Goal: Information Seeking & Learning: Learn about a topic

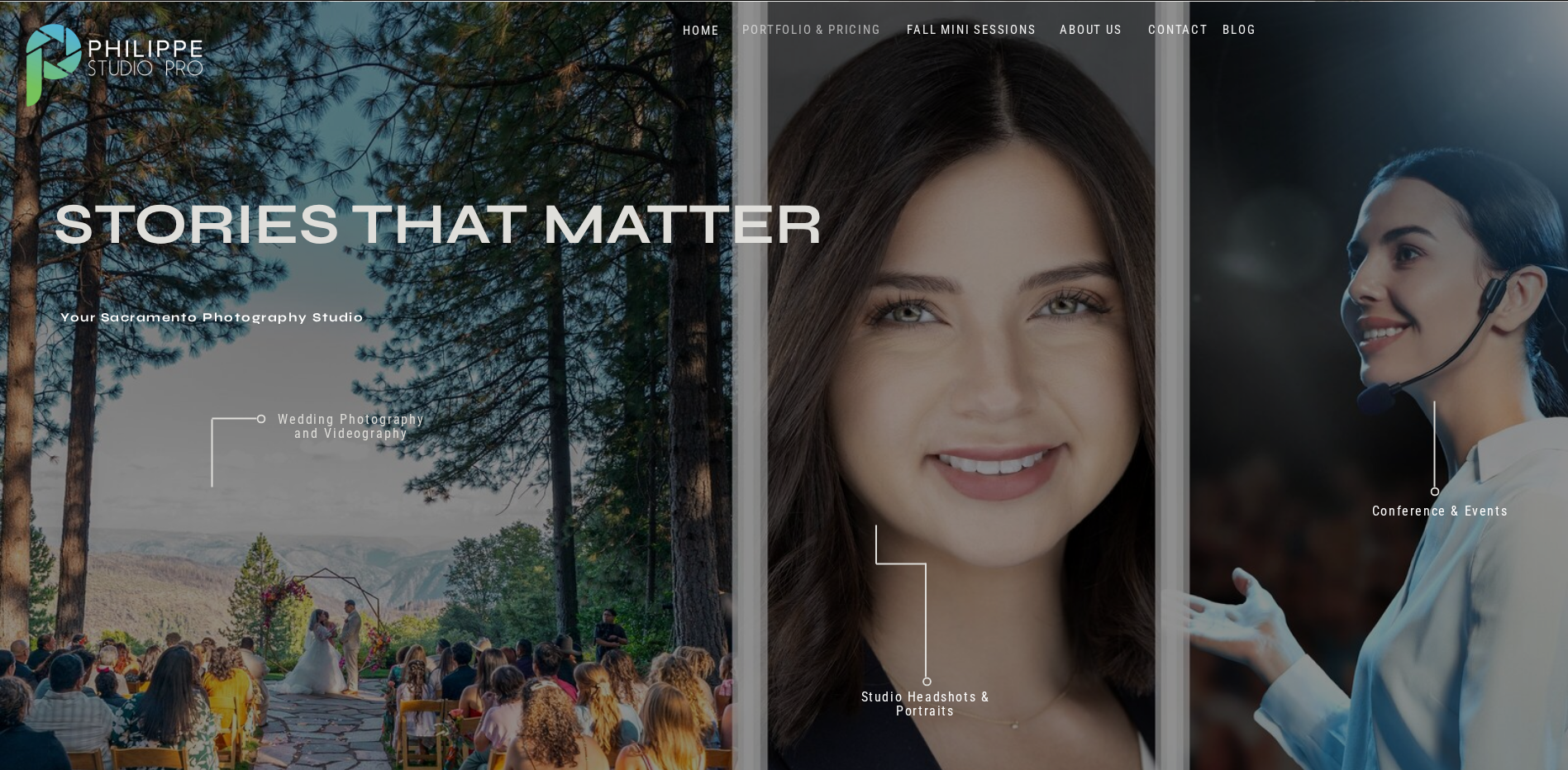
click at [836, 29] on nav "PORTFOLIO & PRICING" at bounding box center [812, 30] width 151 height 16
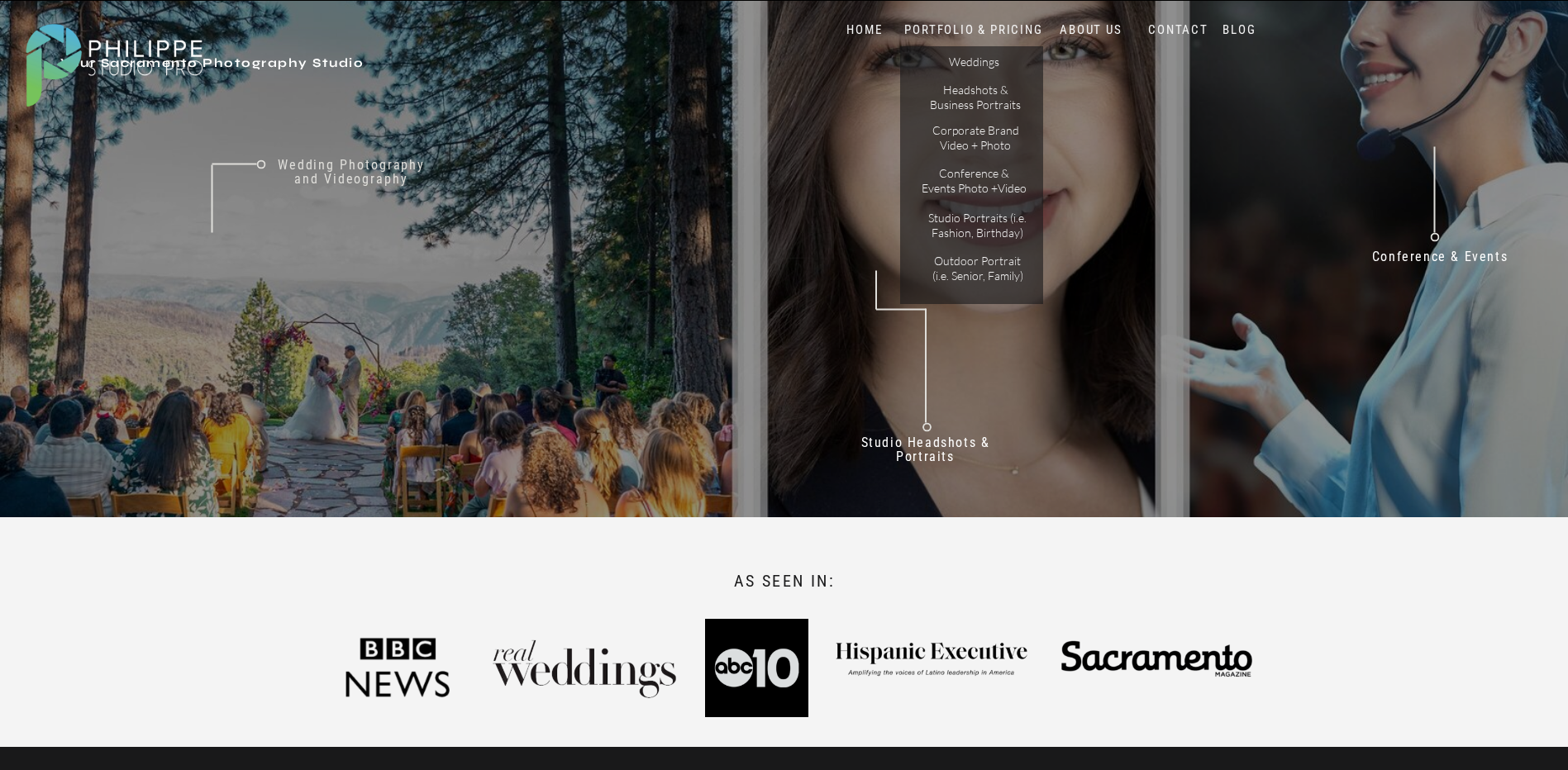
scroll to position [248, 0]
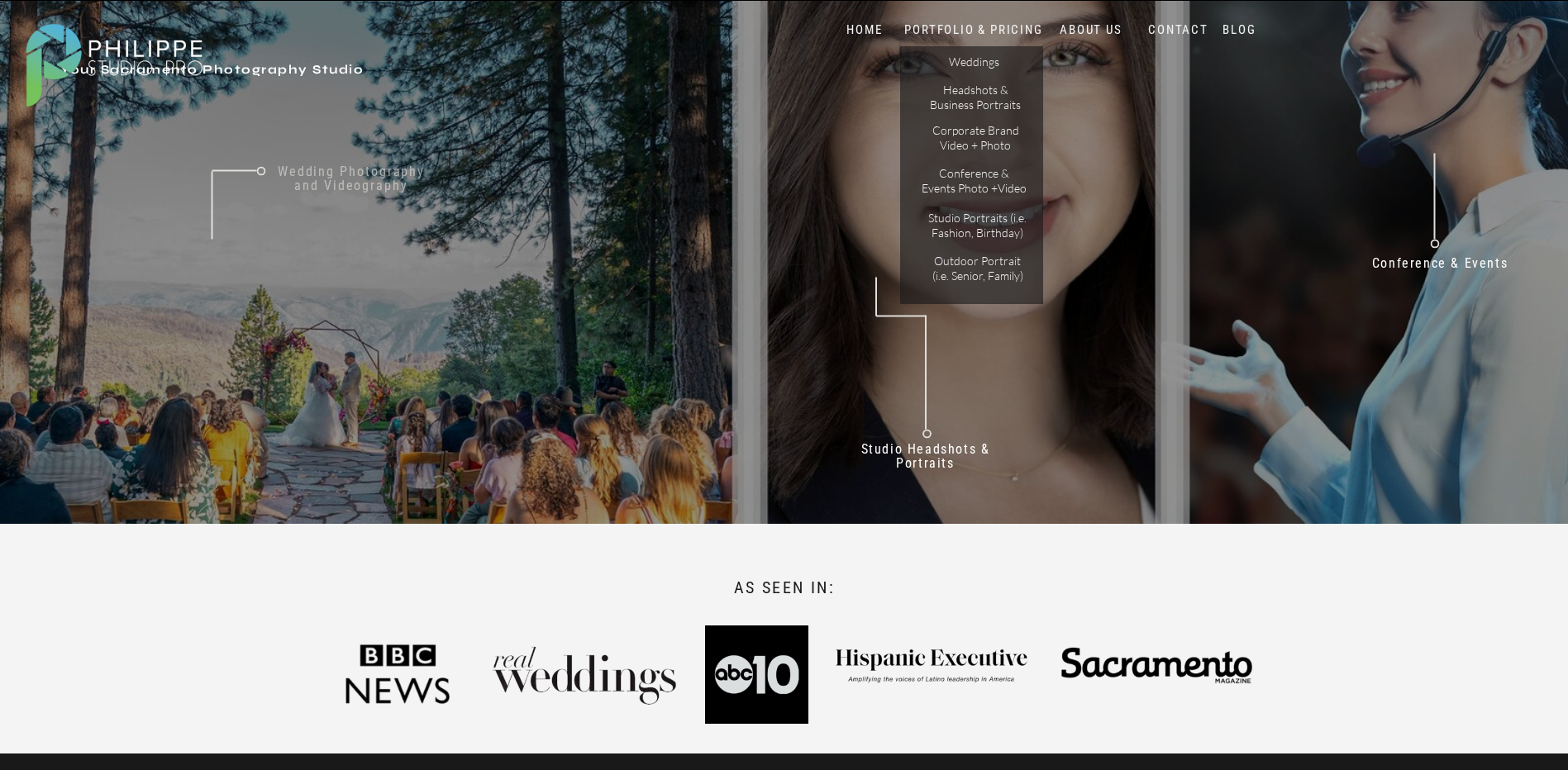
click at [317, 181] on nav "Wedding Photography and Videography" at bounding box center [350, 186] width 172 height 45
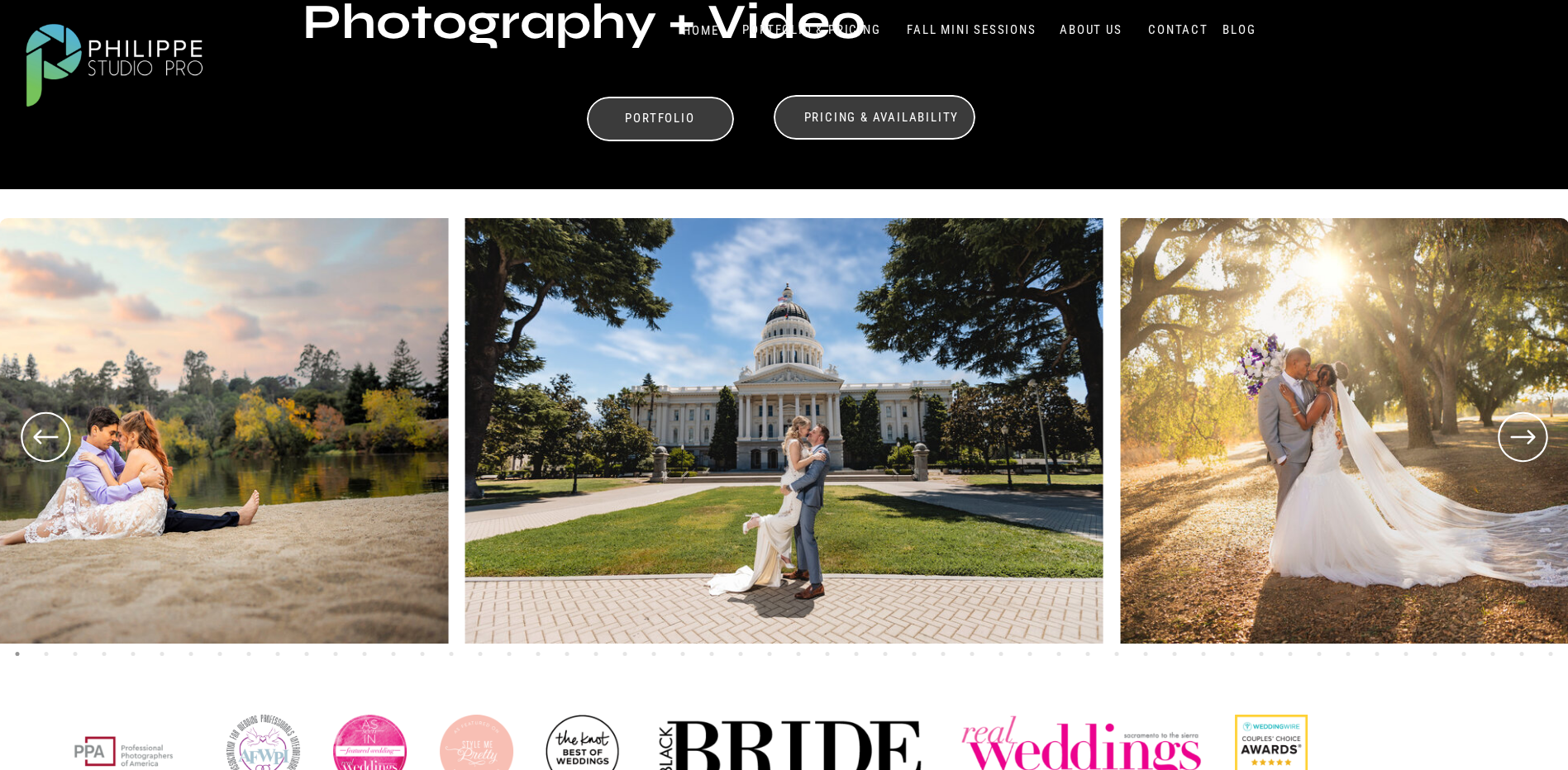
scroll to position [579, 0]
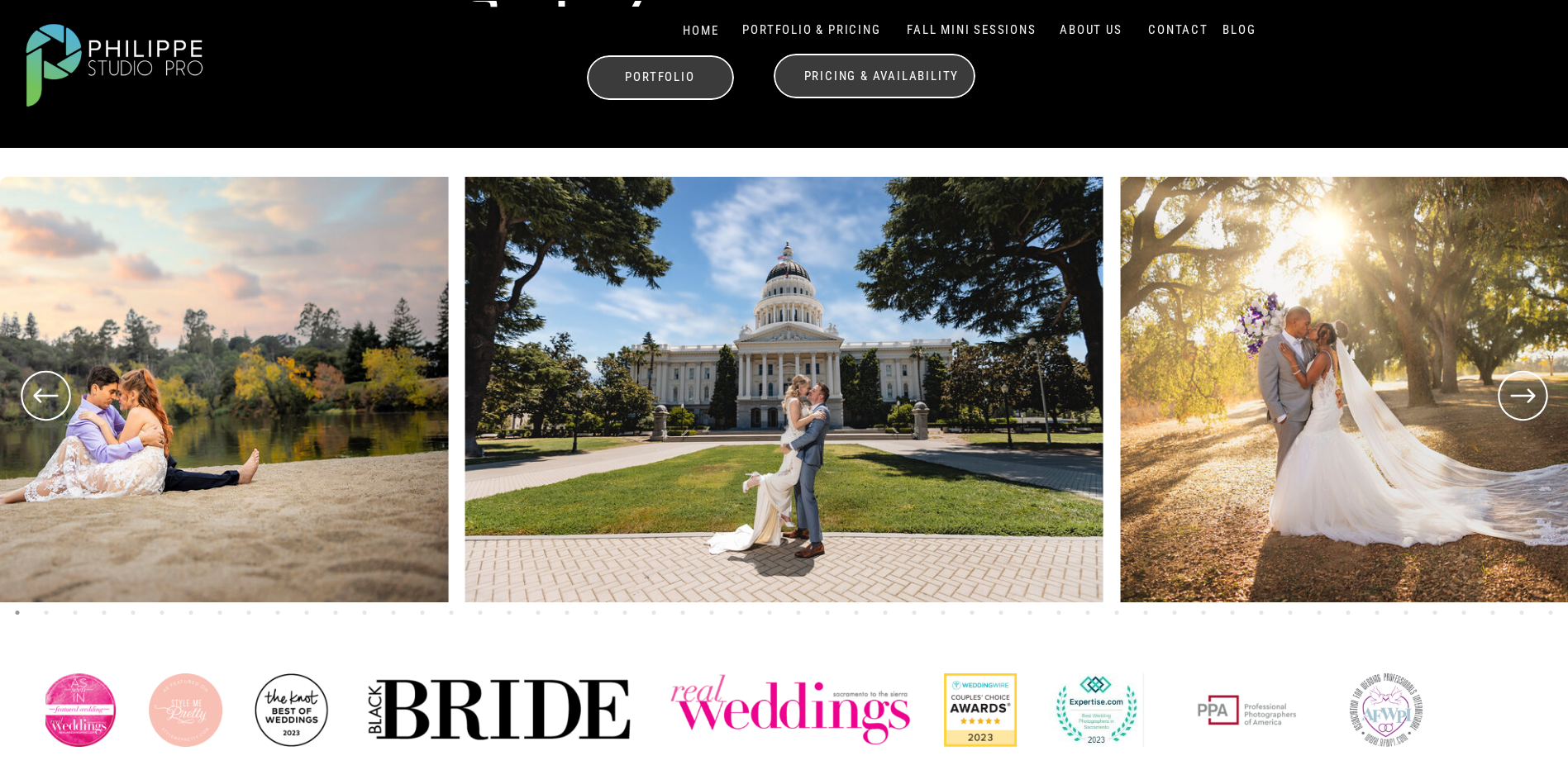
click at [1513, 399] on icon at bounding box center [1521, 395] width 59 height 61
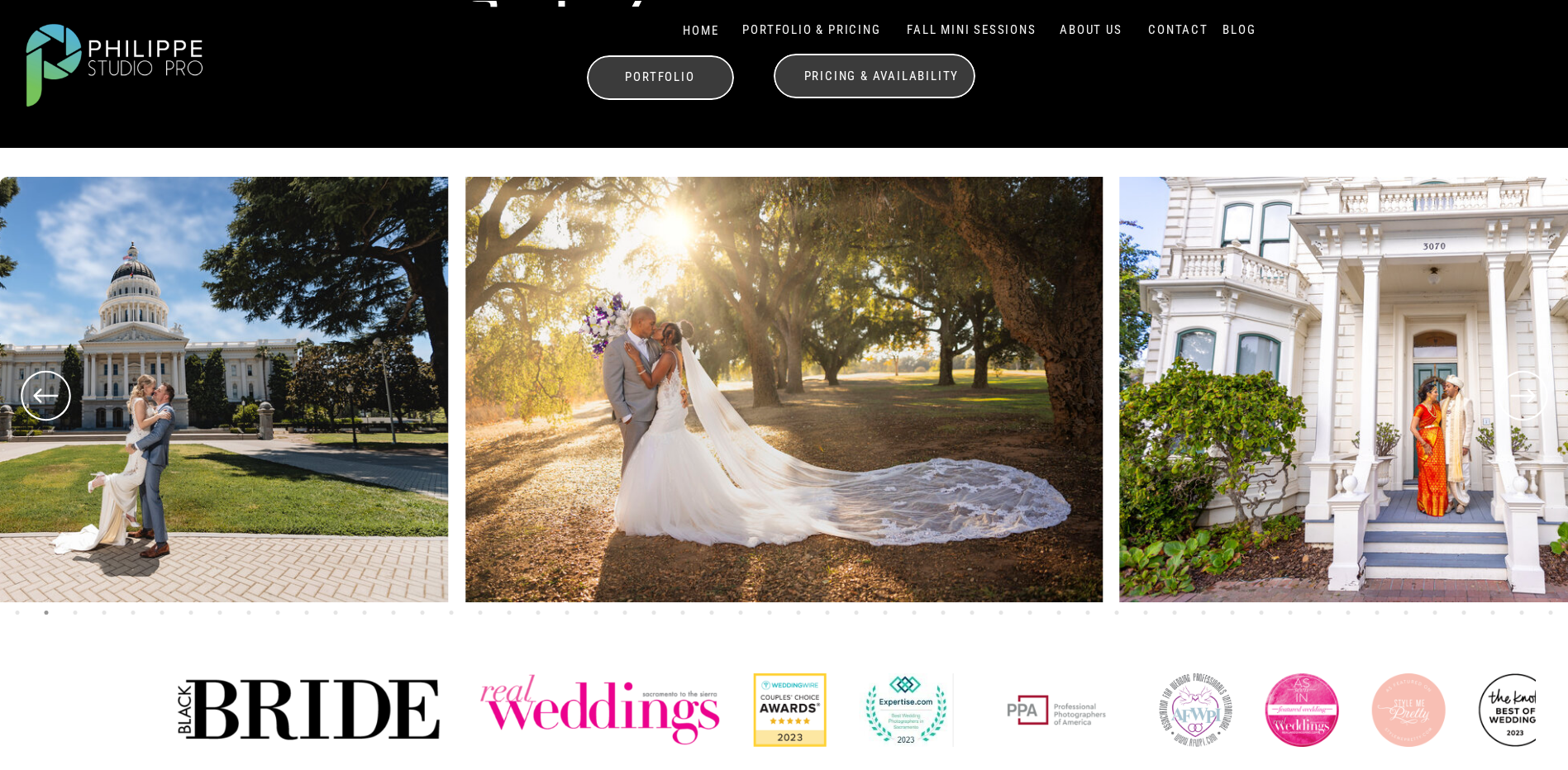
click at [1513, 399] on icon at bounding box center [1521, 395] width 59 height 61
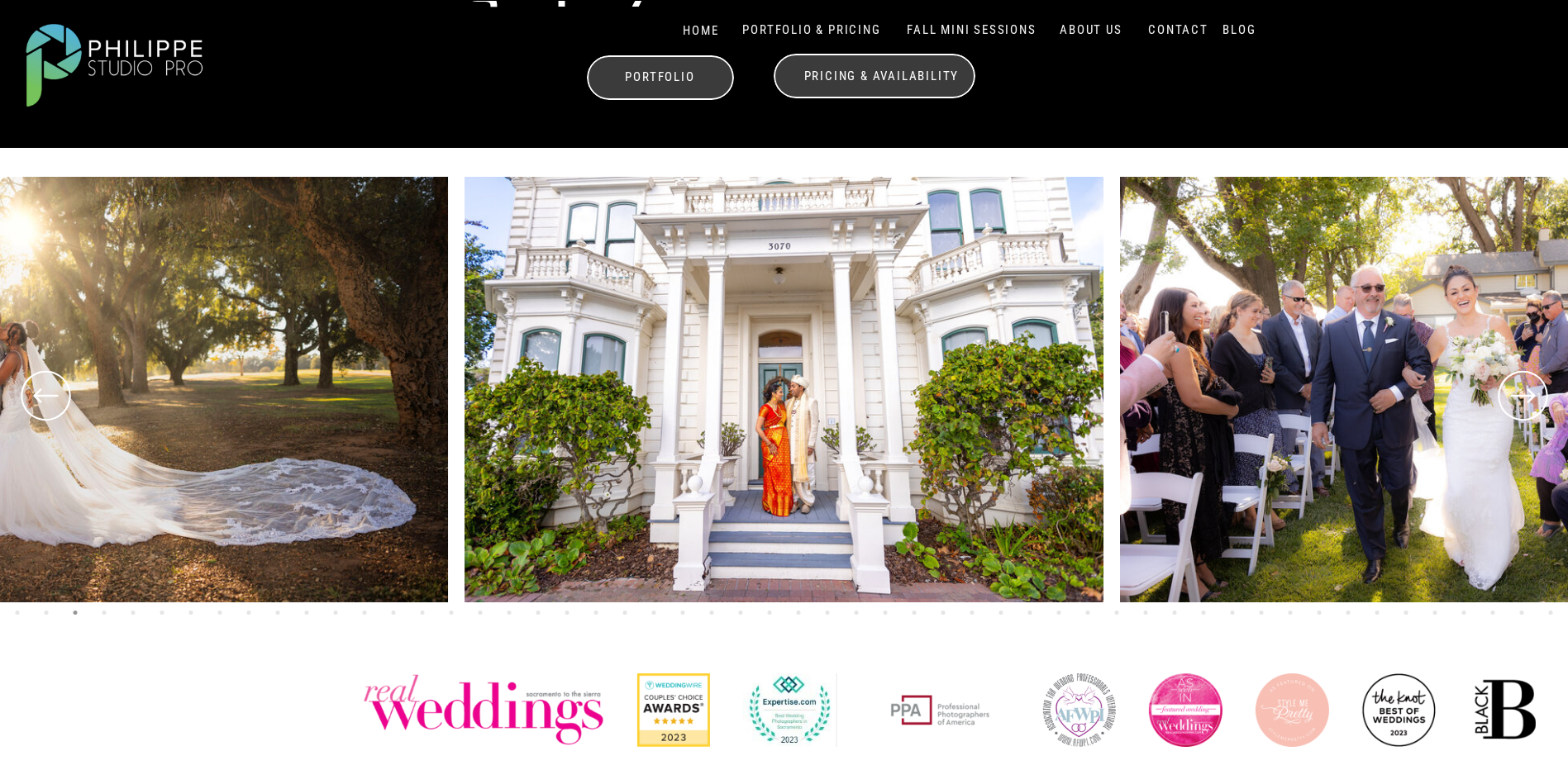
click at [1513, 399] on icon at bounding box center [1521, 395] width 59 height 61
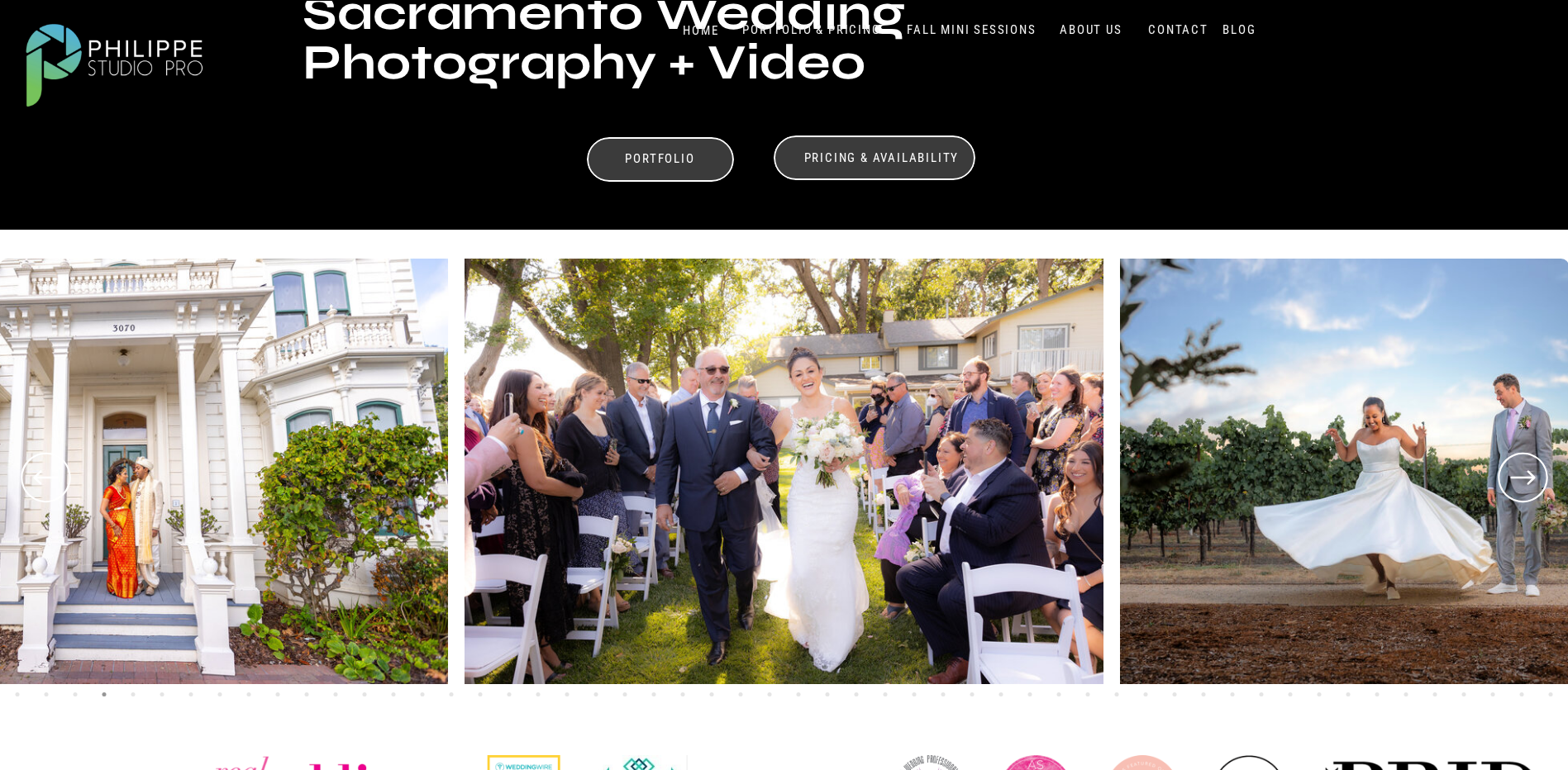
scroll to position [496, 0]
click at [1532, 469] on icon at bounding box center [1521, 478] width 59 height 61
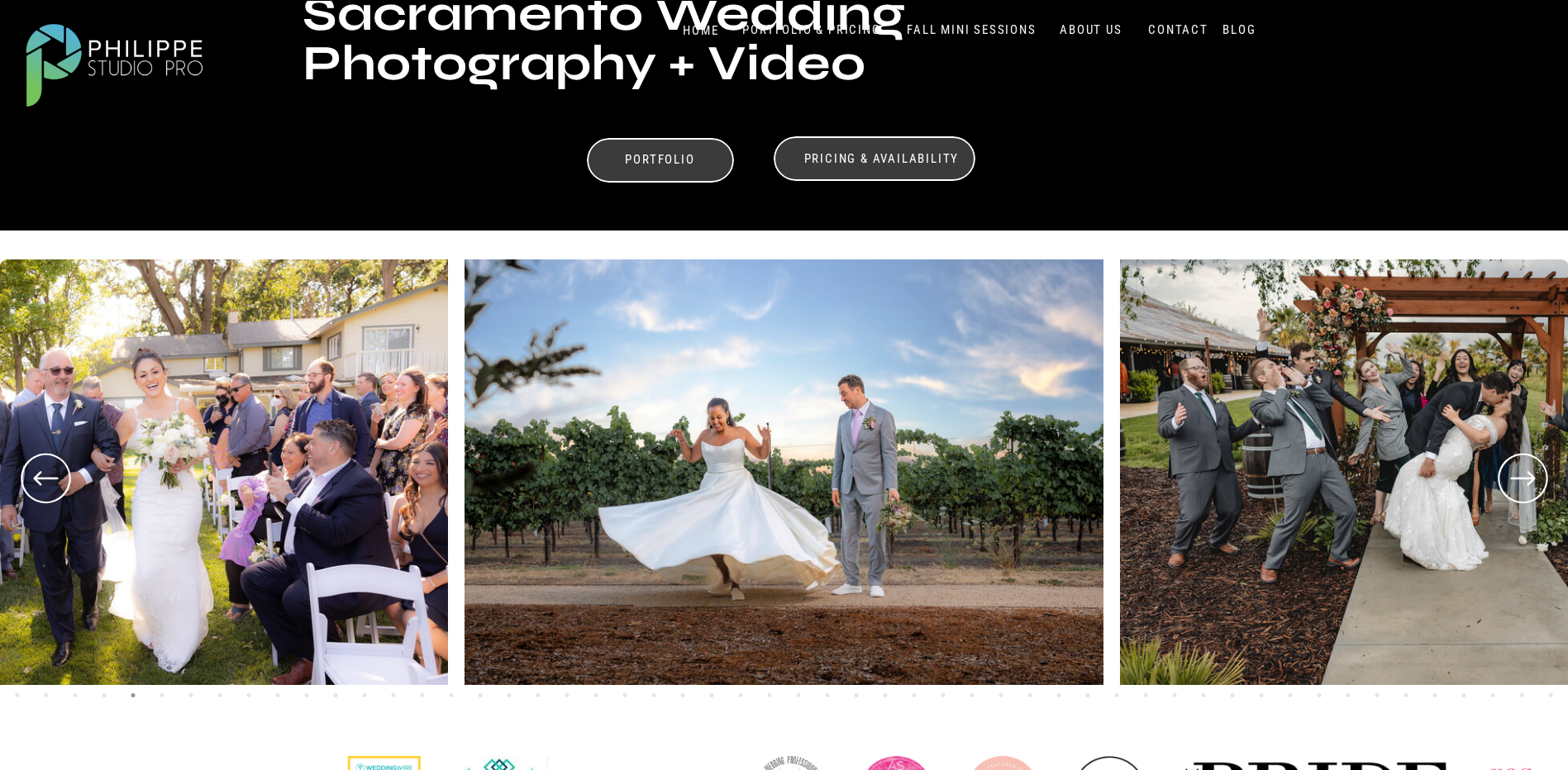
click at [1532, 469] on icon at bounding box center [1521, 478] width 59 height 61
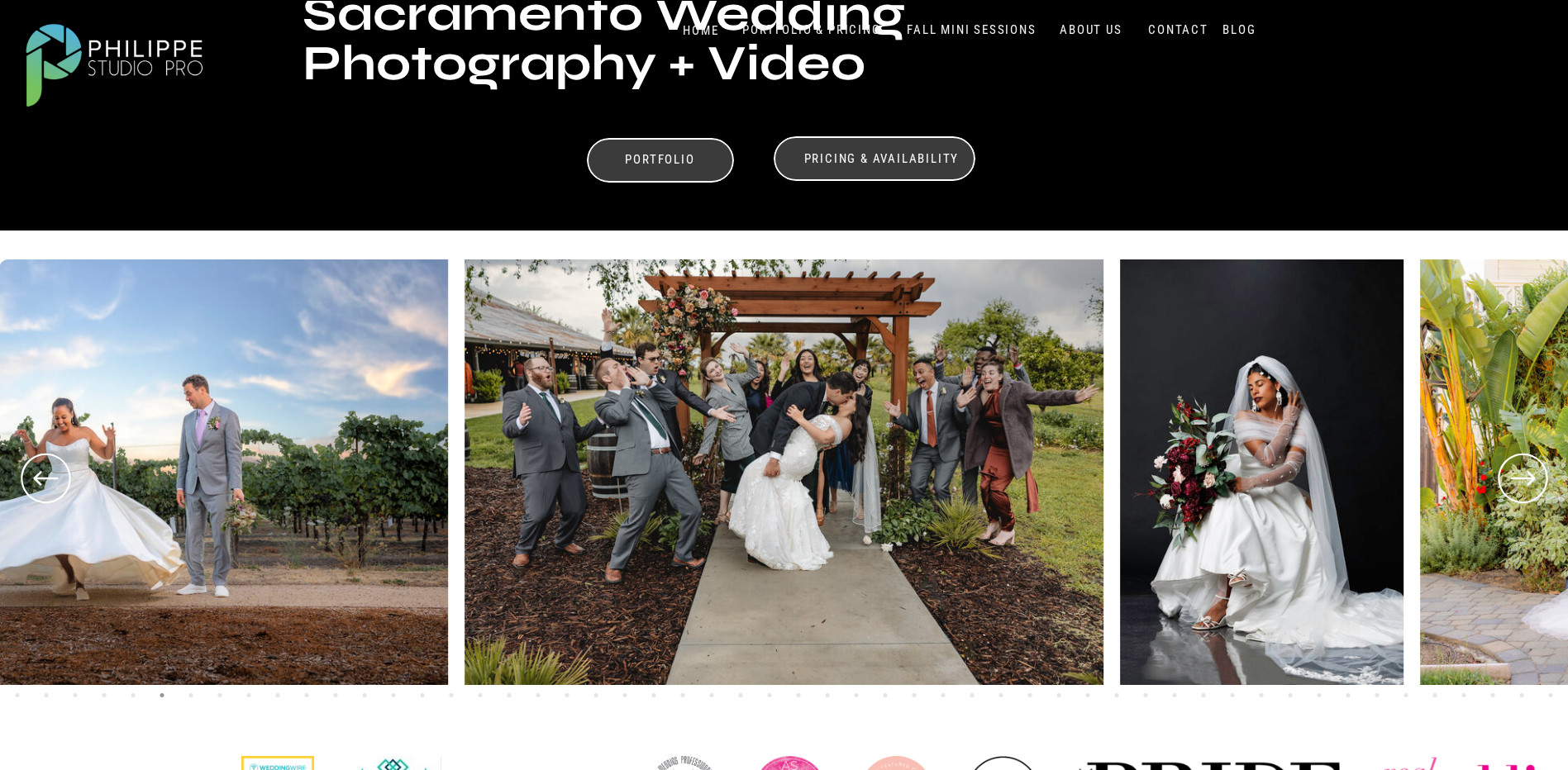
click at [1532, 469] on icon at bounding box center [1521, 478] width 59 height 61
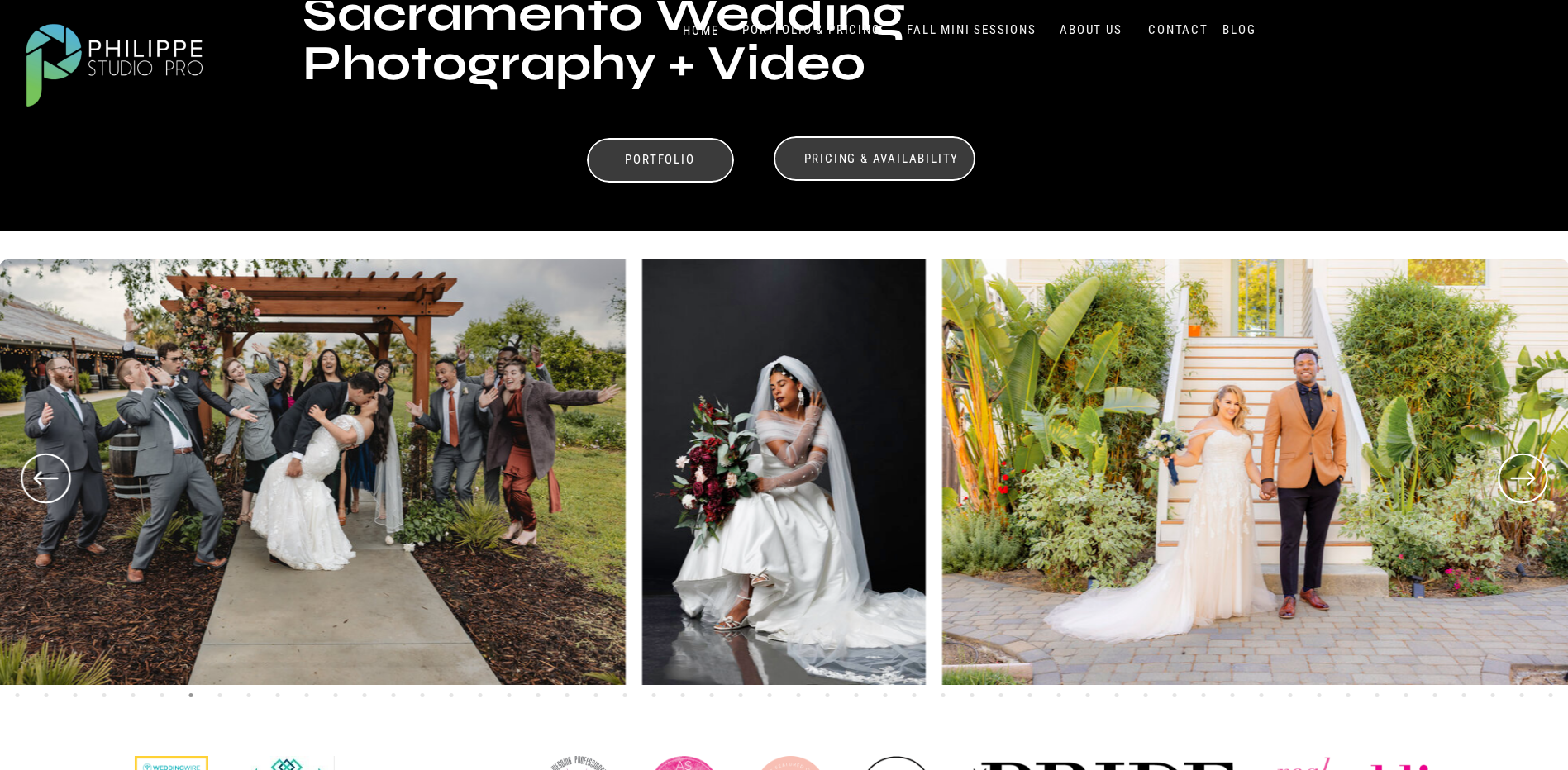
click at [1531, 469] on icon at bounding box center [1521, 478] width 59 height 61
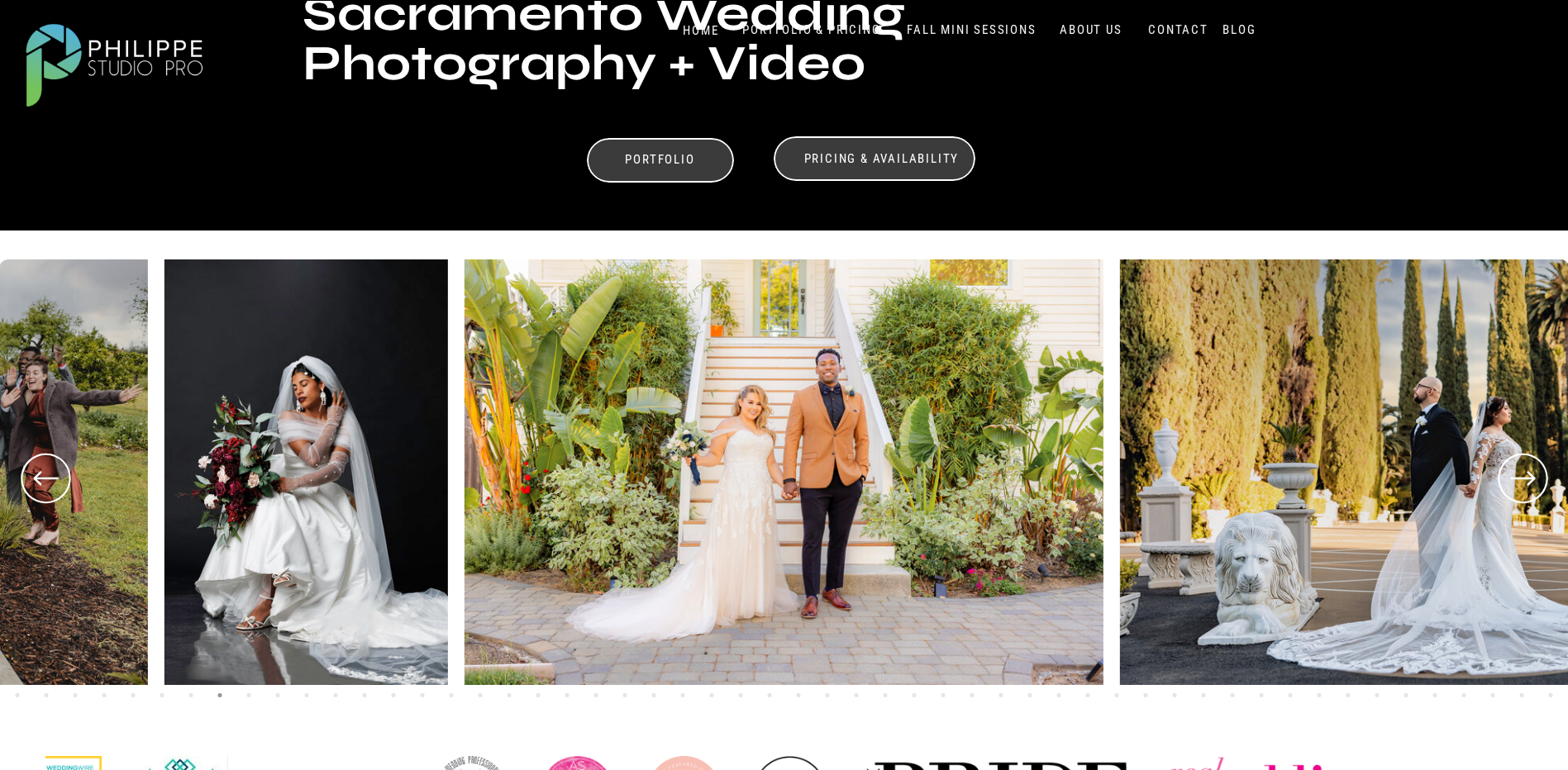
click at [1531, 469] on icon at bounding box center [1521, 478] width 59 height 61
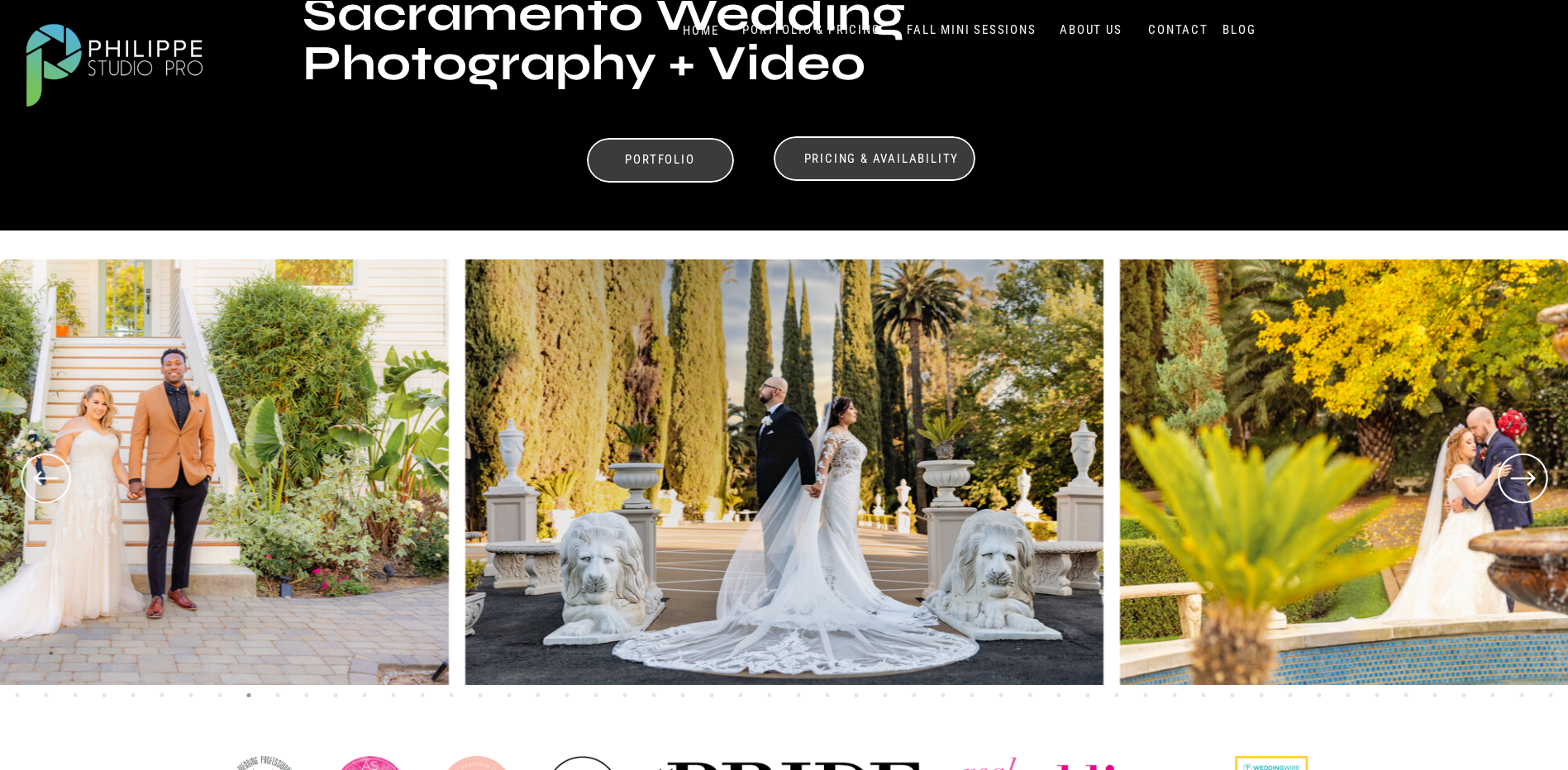
click at [1531, 469] on icon at bounding box center [1521, 478] width 59 height 61
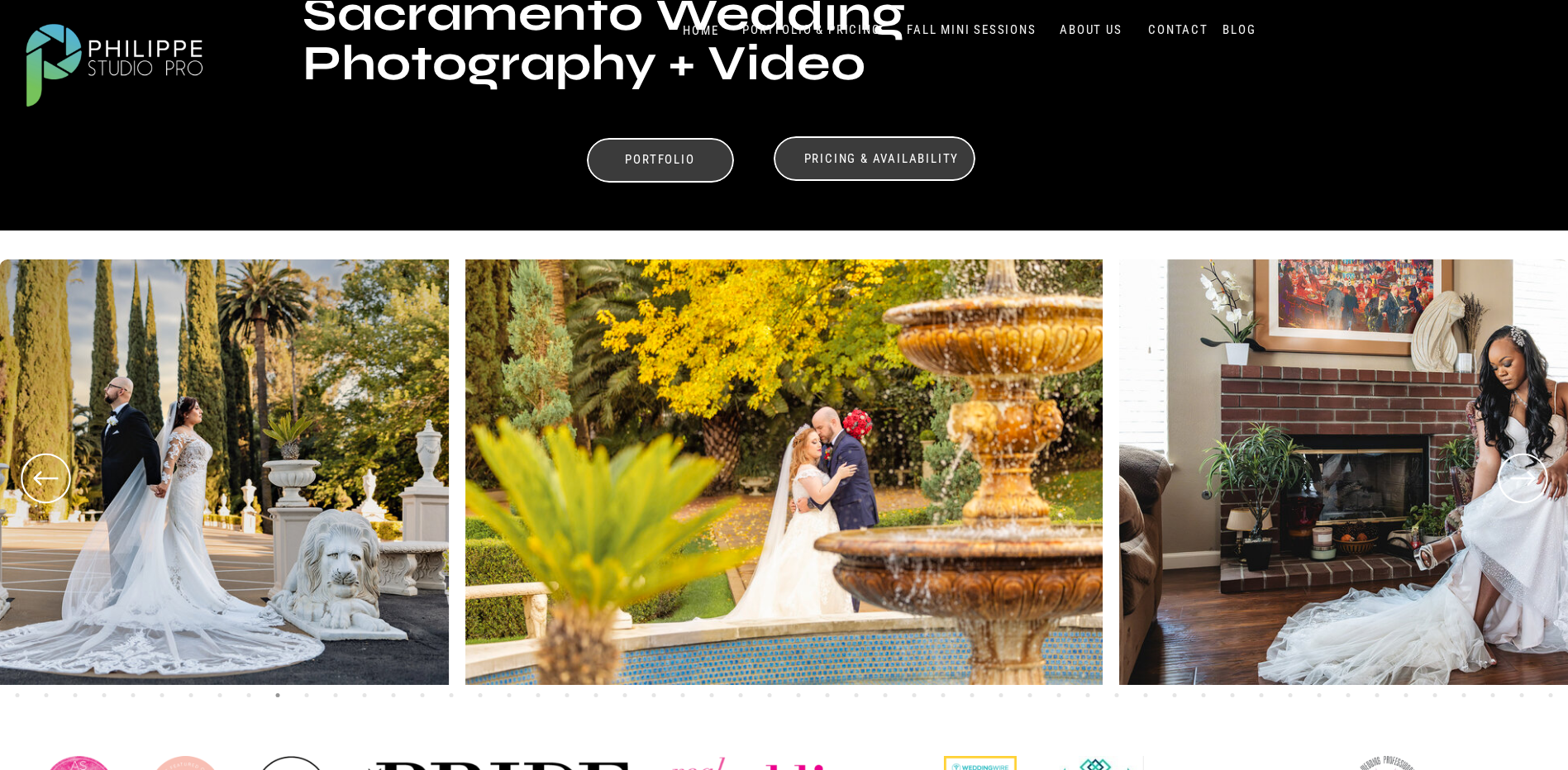
click at [1531, 469] on icon at bounding box center [1521, 478] width 59 height 61
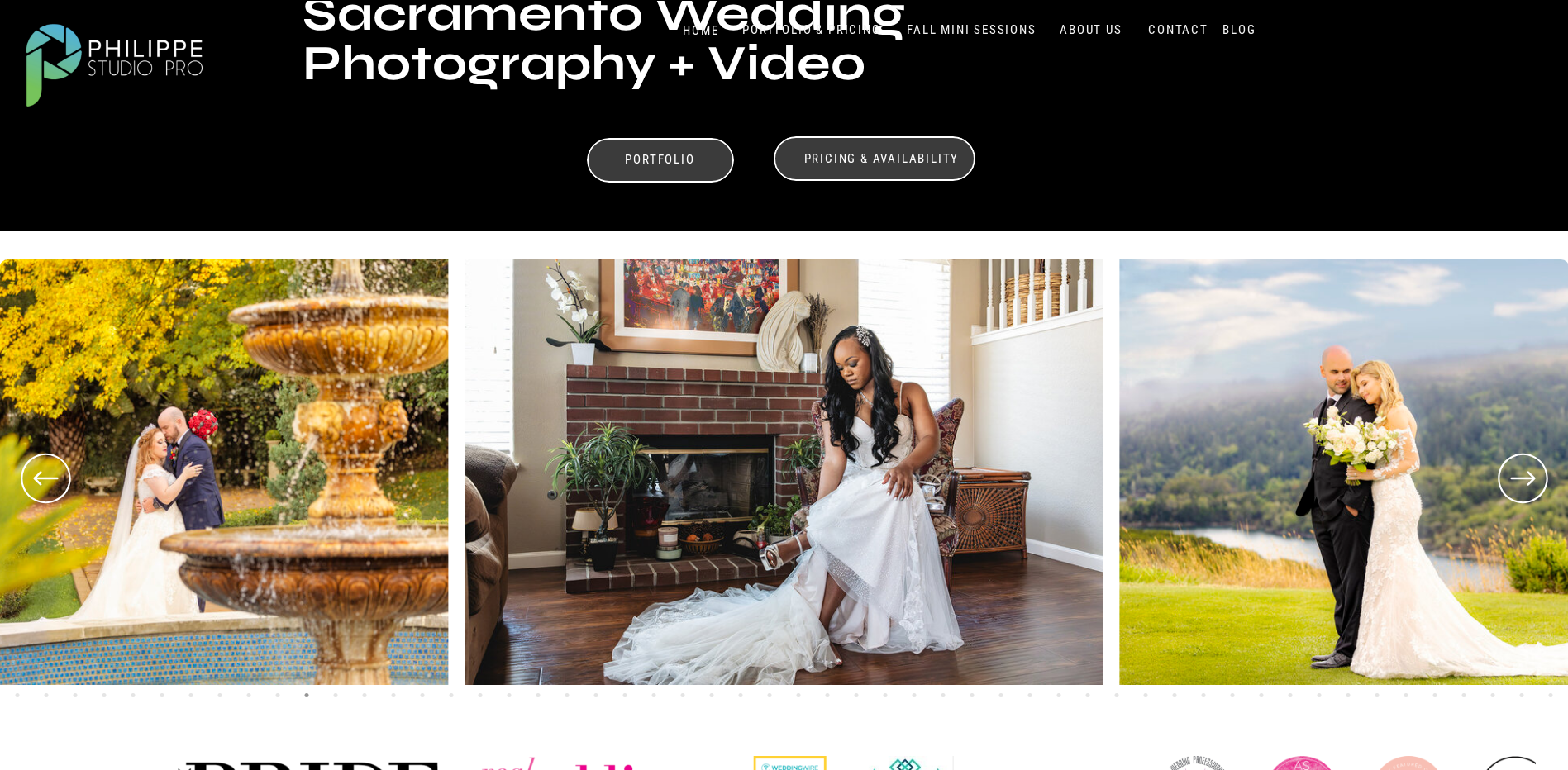
click at [1531, 469] on icon at bounding box center [1521, 478] width 59 height 61
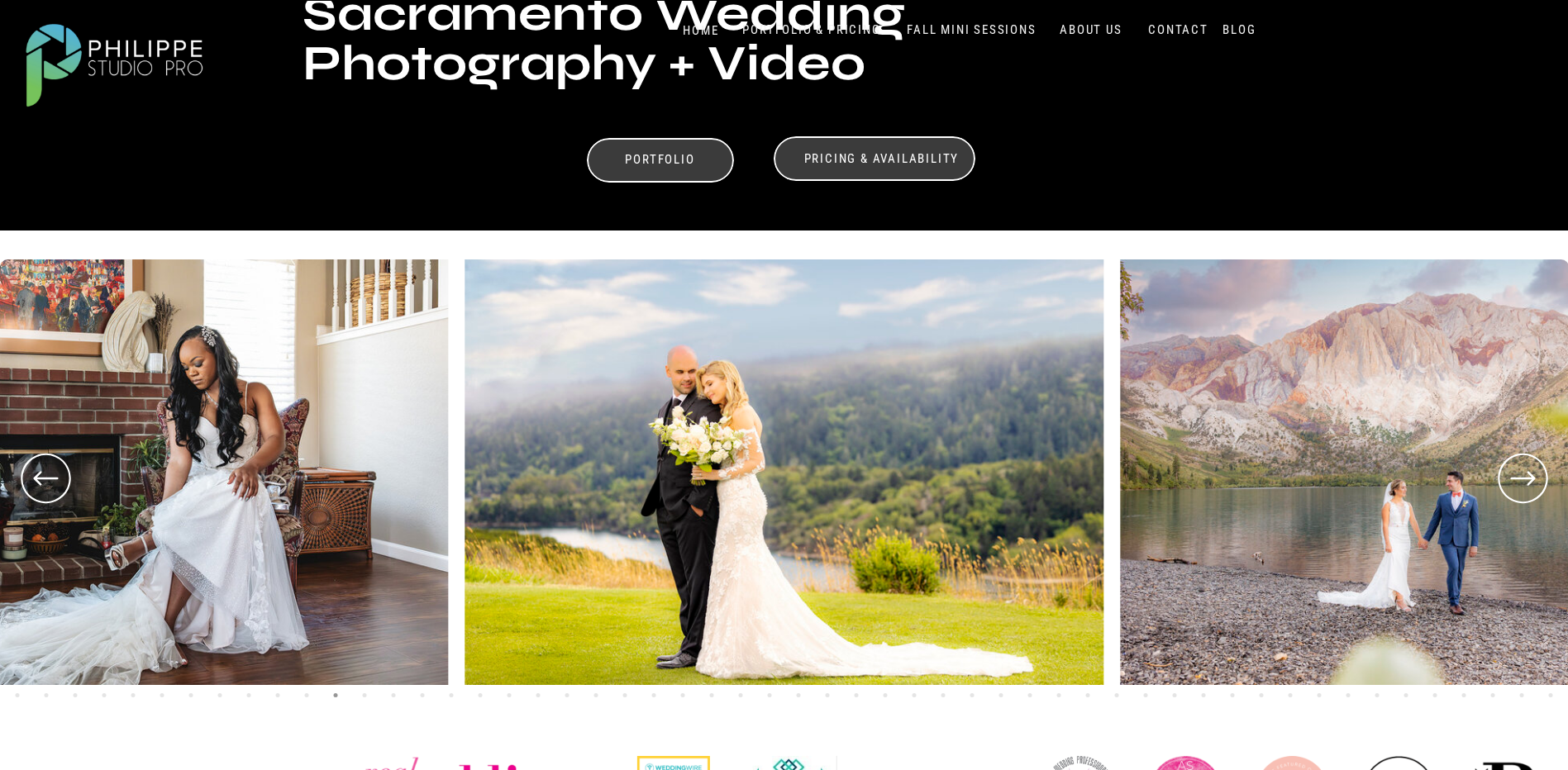
click at [1531, 469] on icon at bounding box center [1521, 478] width 59 height 61
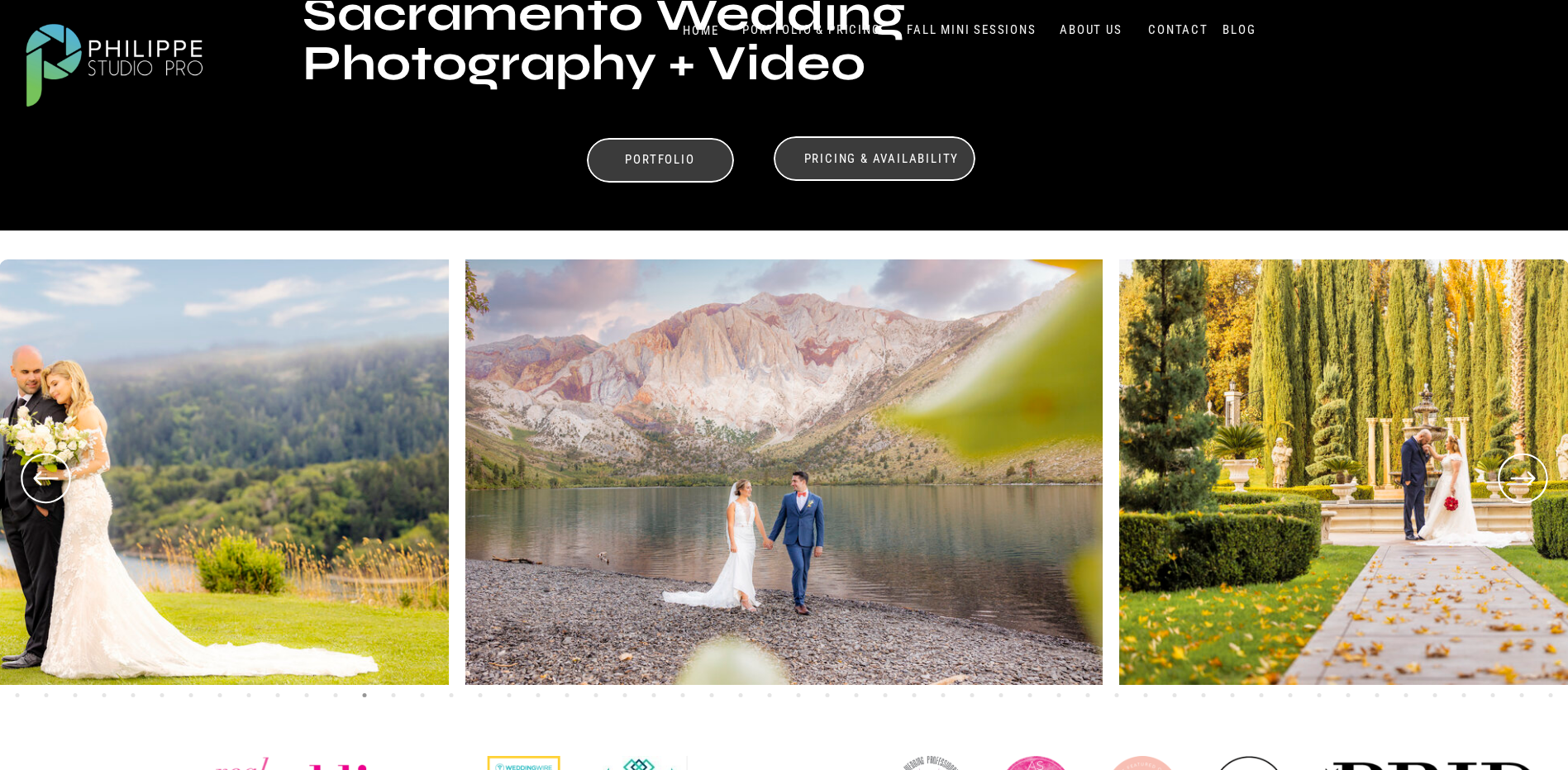
click at [1531, 469] on icon at bounding box center [1521, 478] width 59 height 61
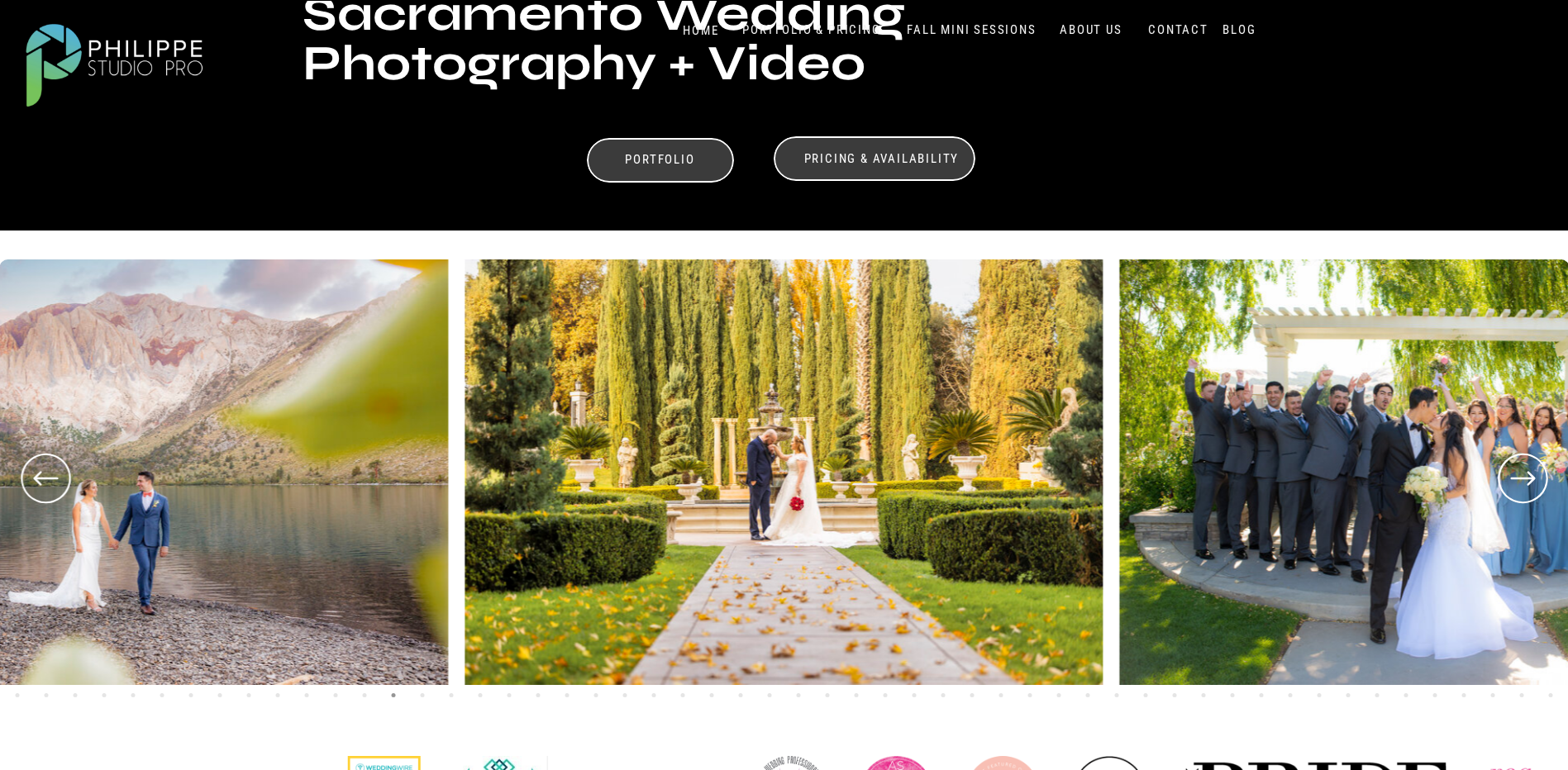
click at [1531, 469] on icon at bounding box center [1521, 478] width 59 height 61
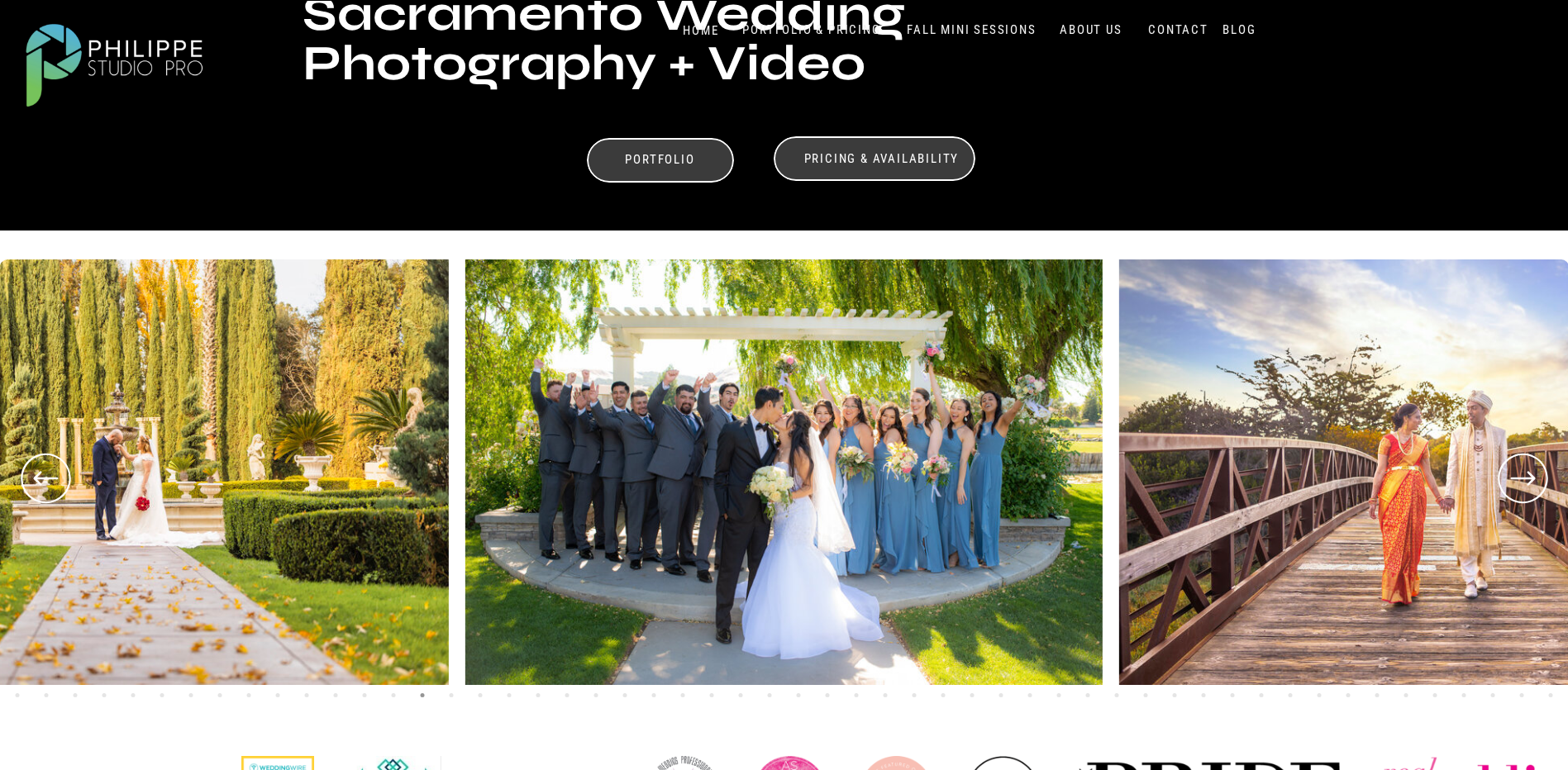
click at [1531, 469] on icon at bounding box center [1521, 478] width 59 height 61
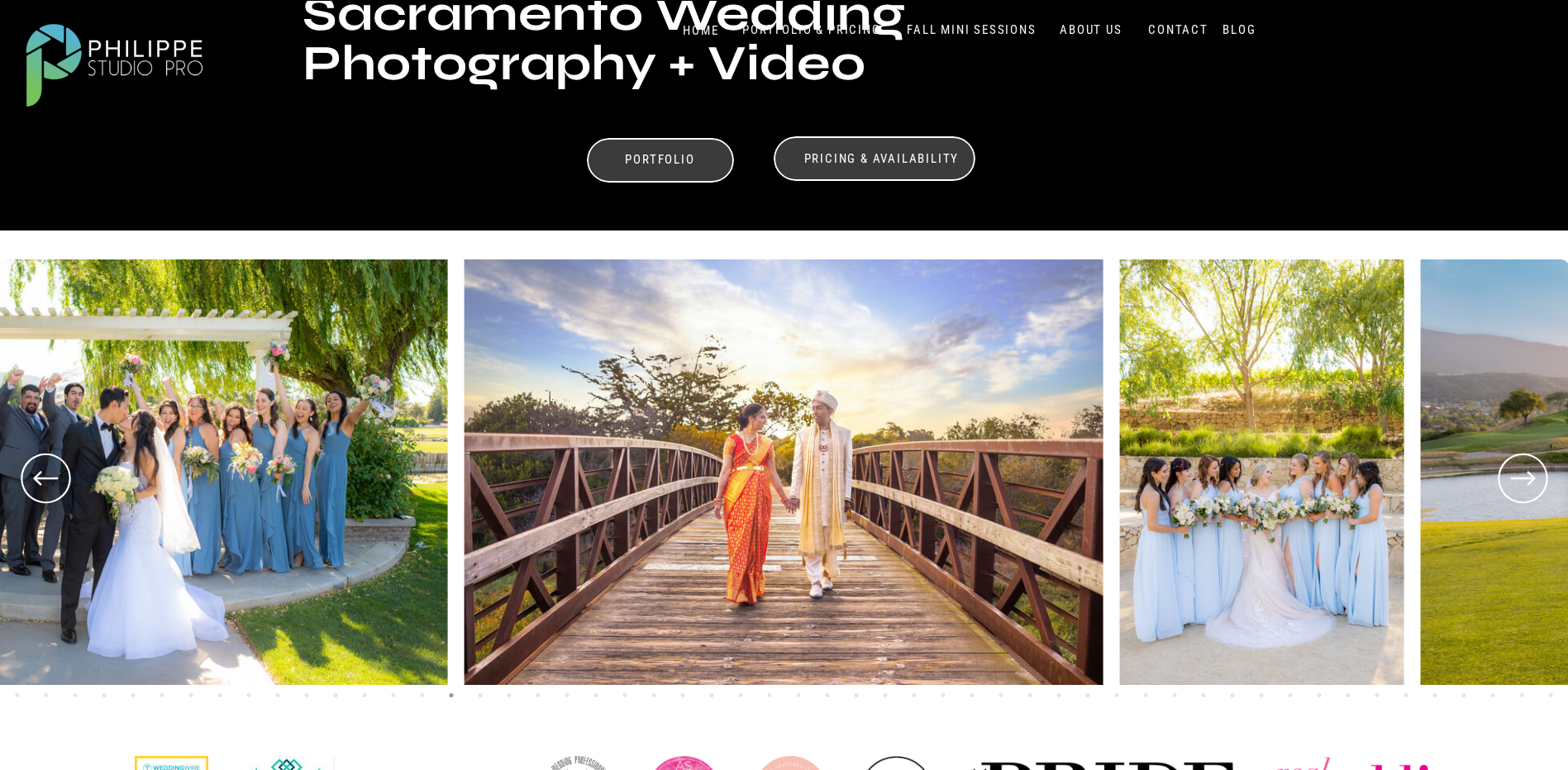
click at [1531, 469] on icon at bounding box center [1521, 478] width 59 height 61
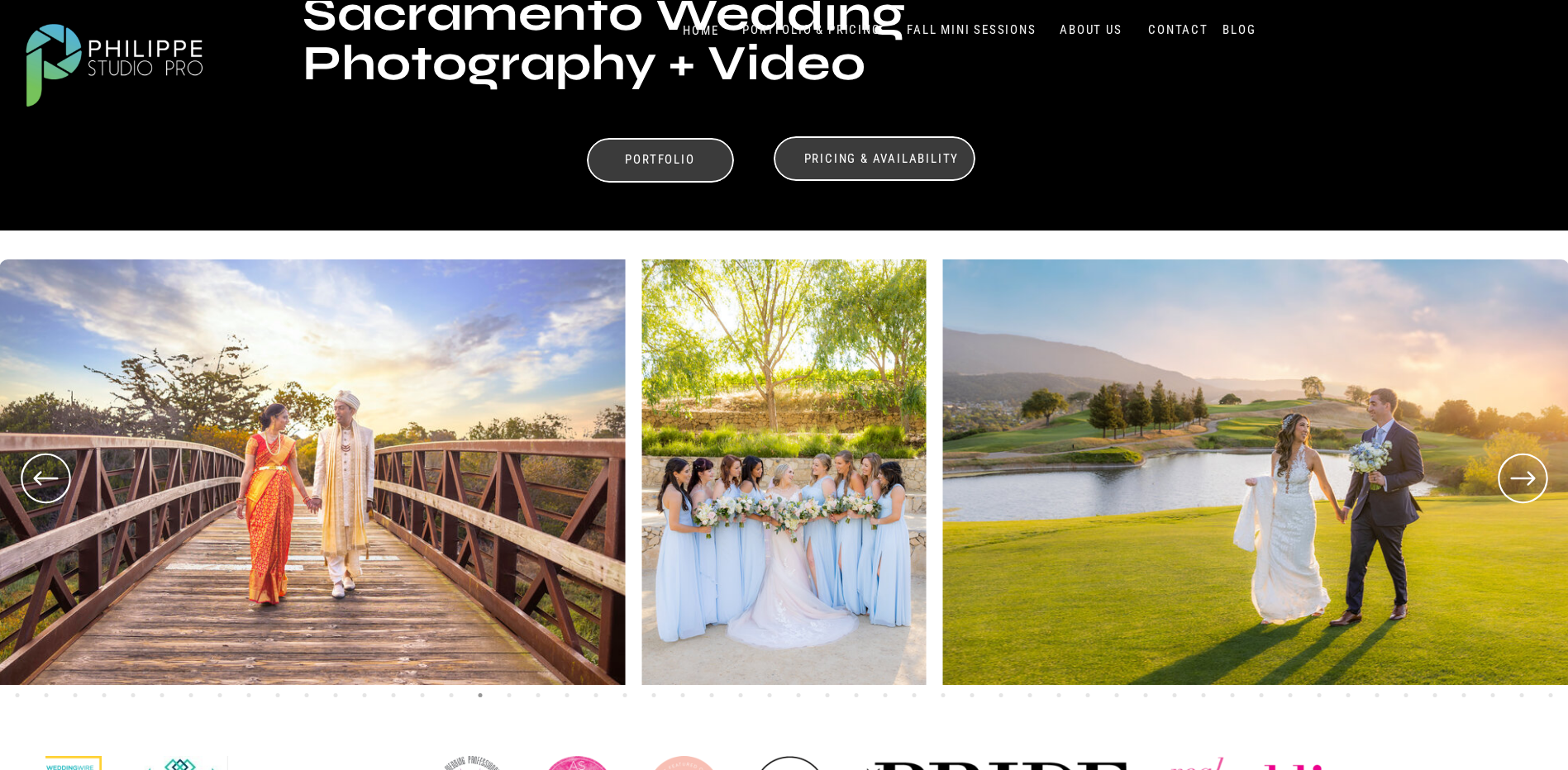
click at [1531, 469] on icon at bounding box center [1521, 478] width 59 height 61
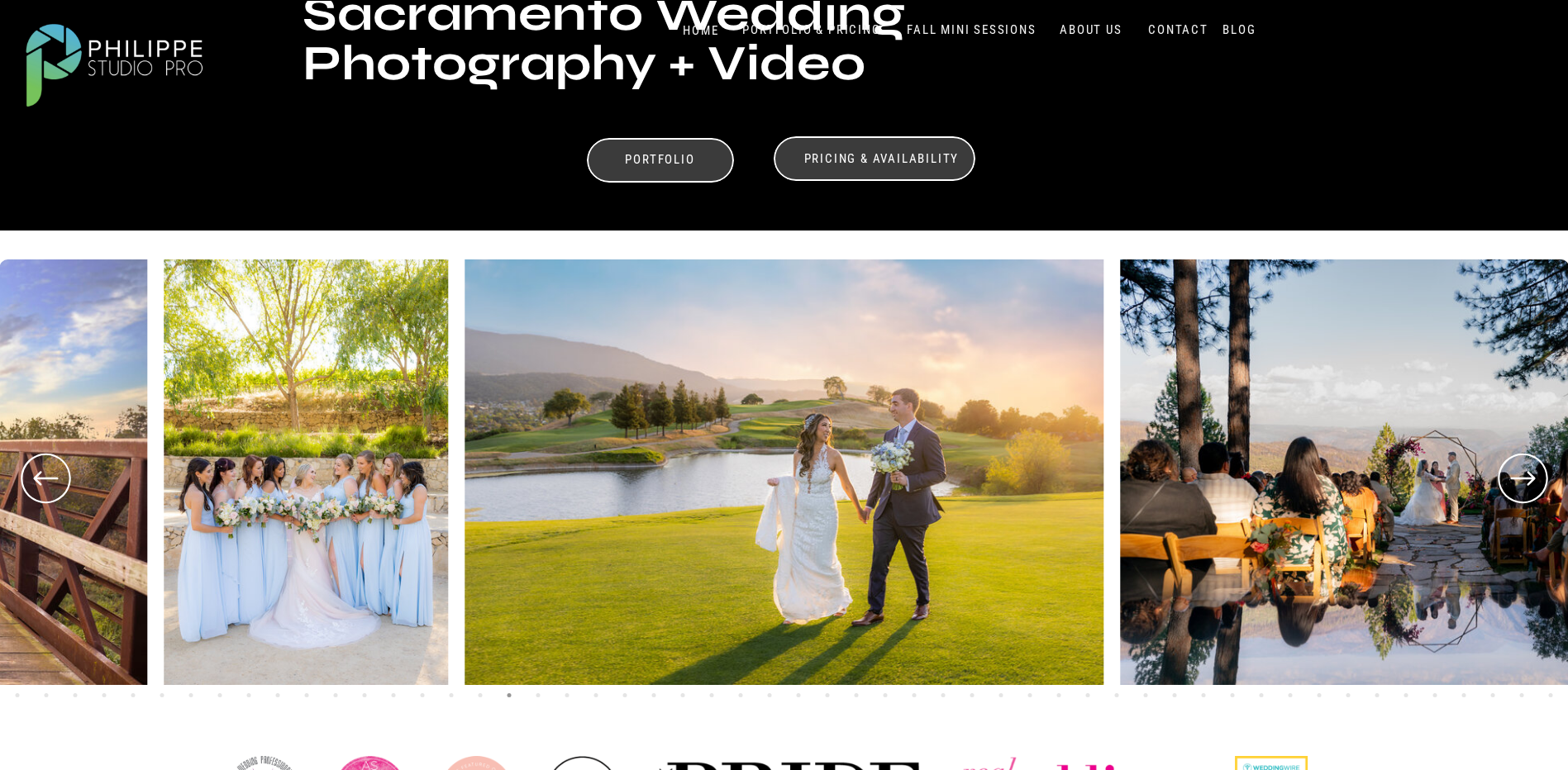
click at [1531, 469] on icon at bounding box center [1521, 478] width 59 height 61
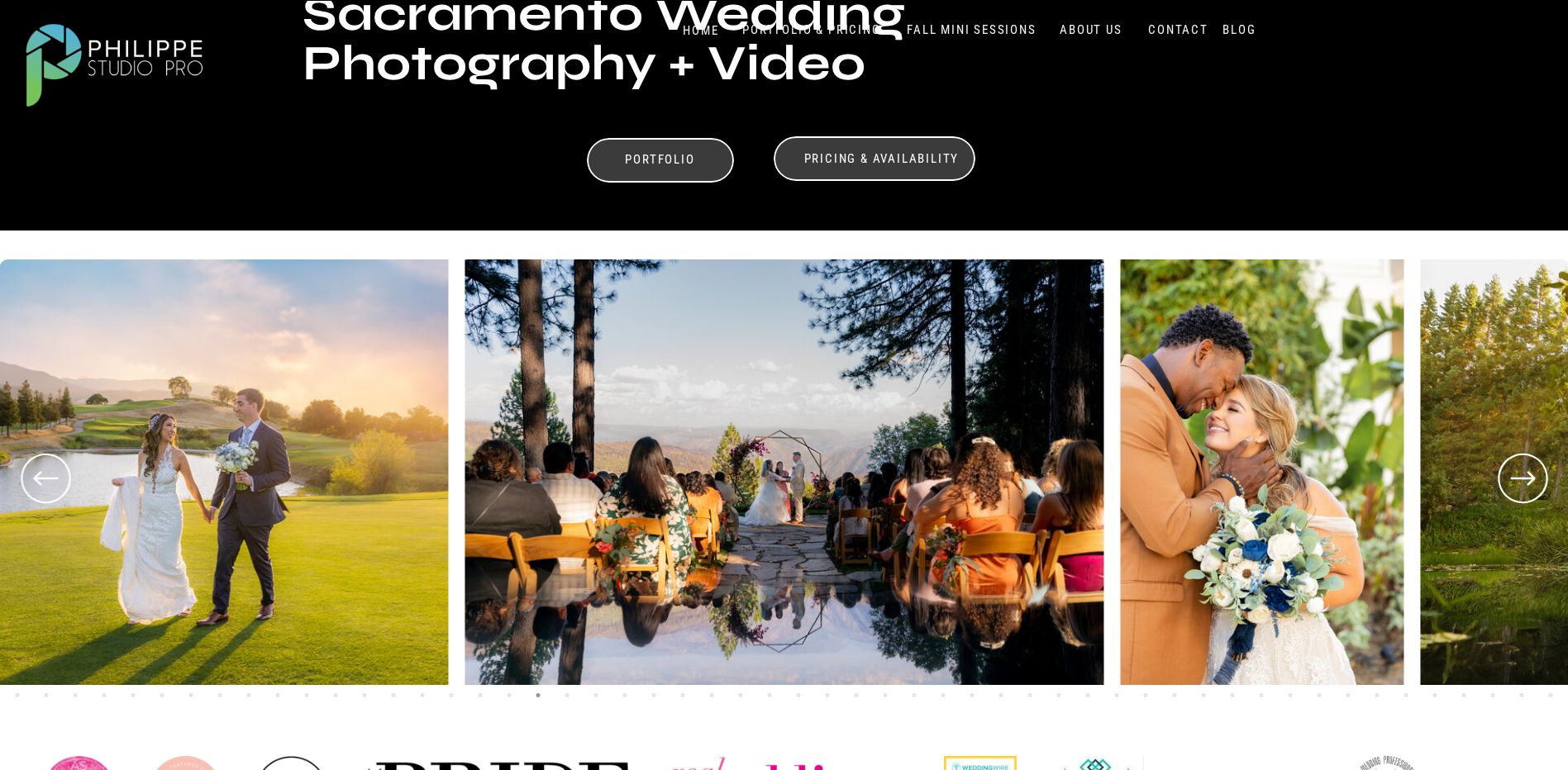
click at [1531, 469] on icon at bounding box center [1521, 478] width 59 height 61
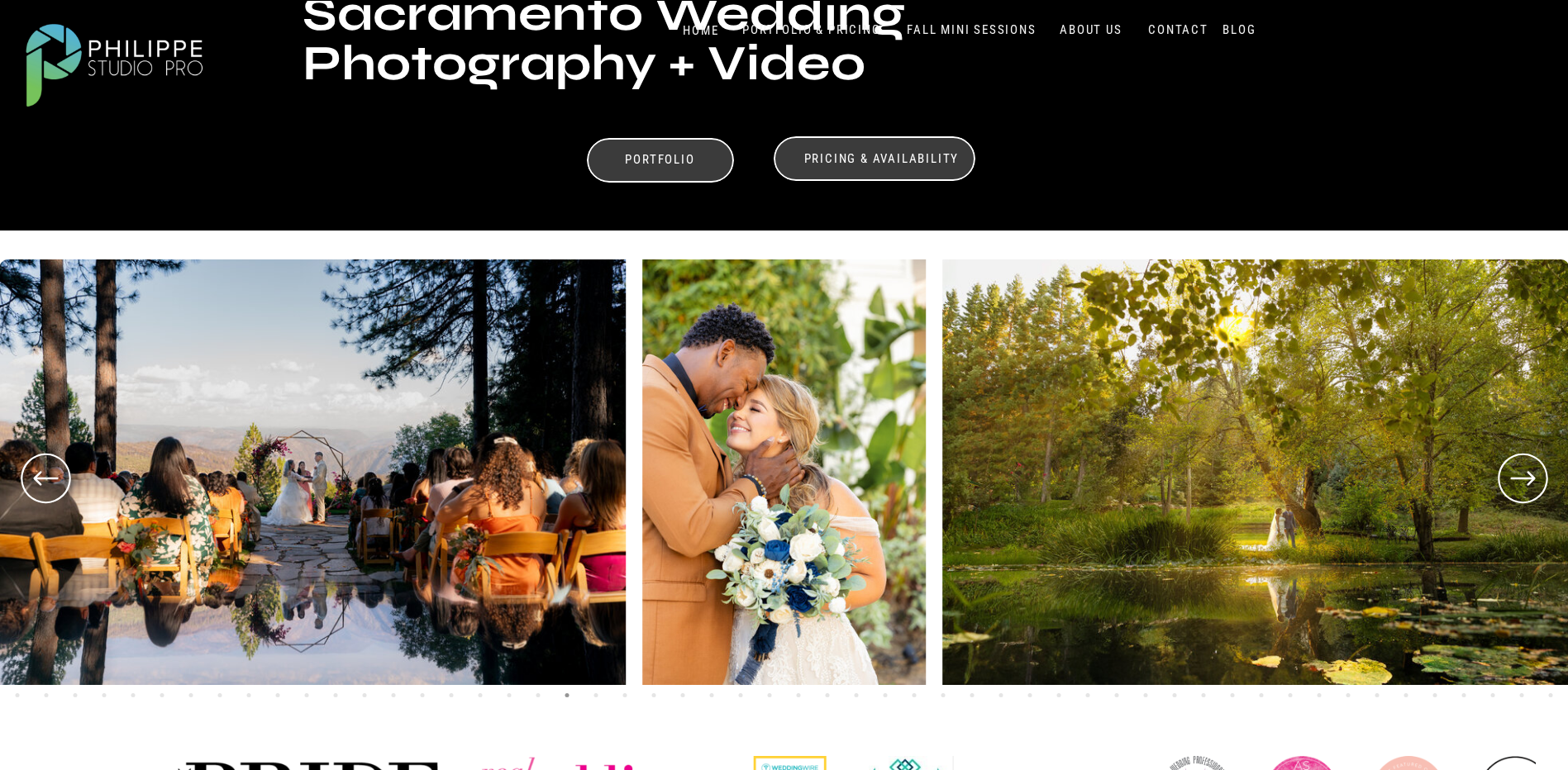
click at [1531, 469] on icon at bounding box center [1521, 478] width 59 height 61
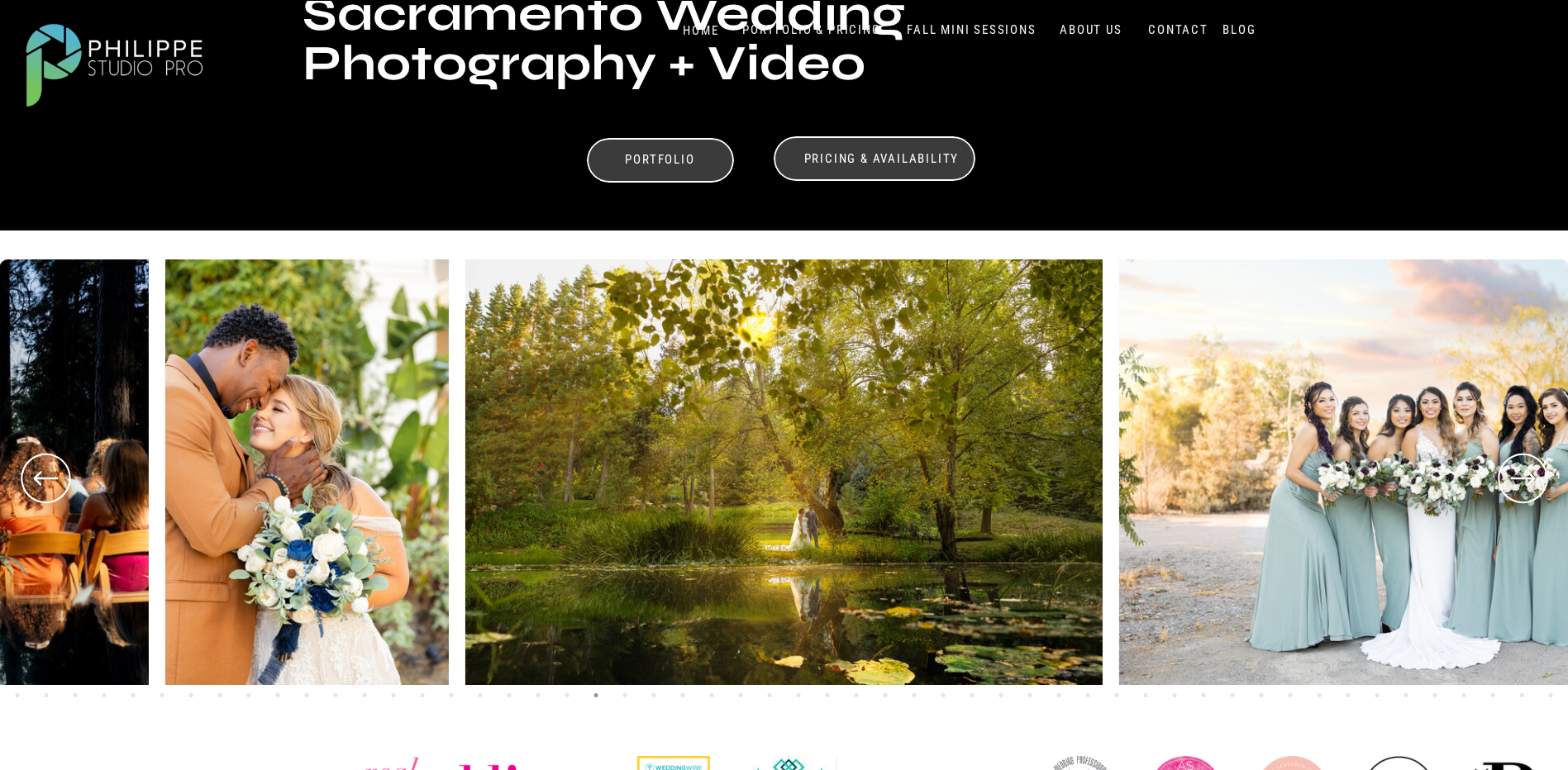
click at [1526, 474] on icon at bounding box center [1521, 478] width 59 height 61
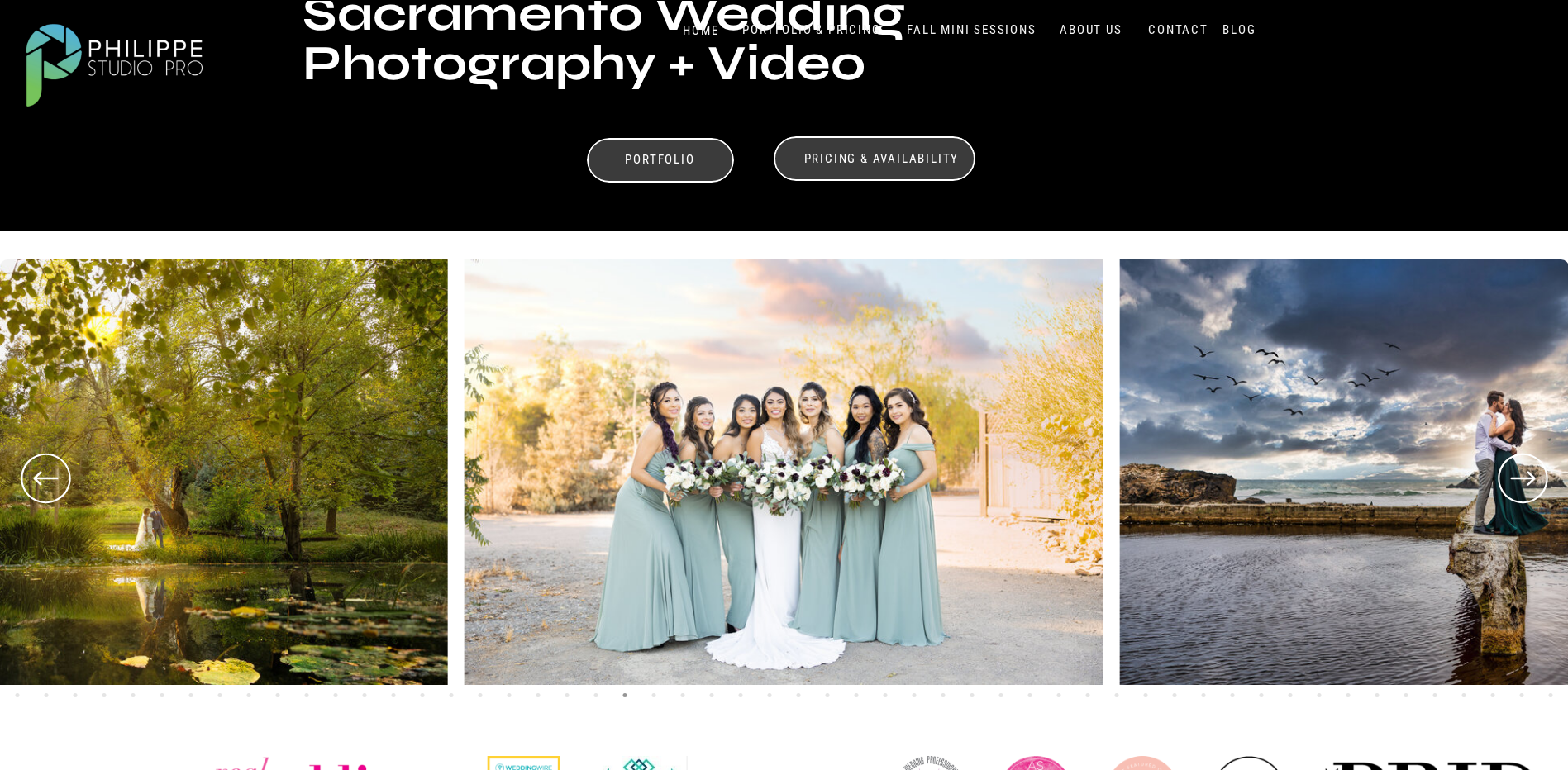
click at [1526, 474] on icon at bounding box center [1521, 478] width 59 height 61
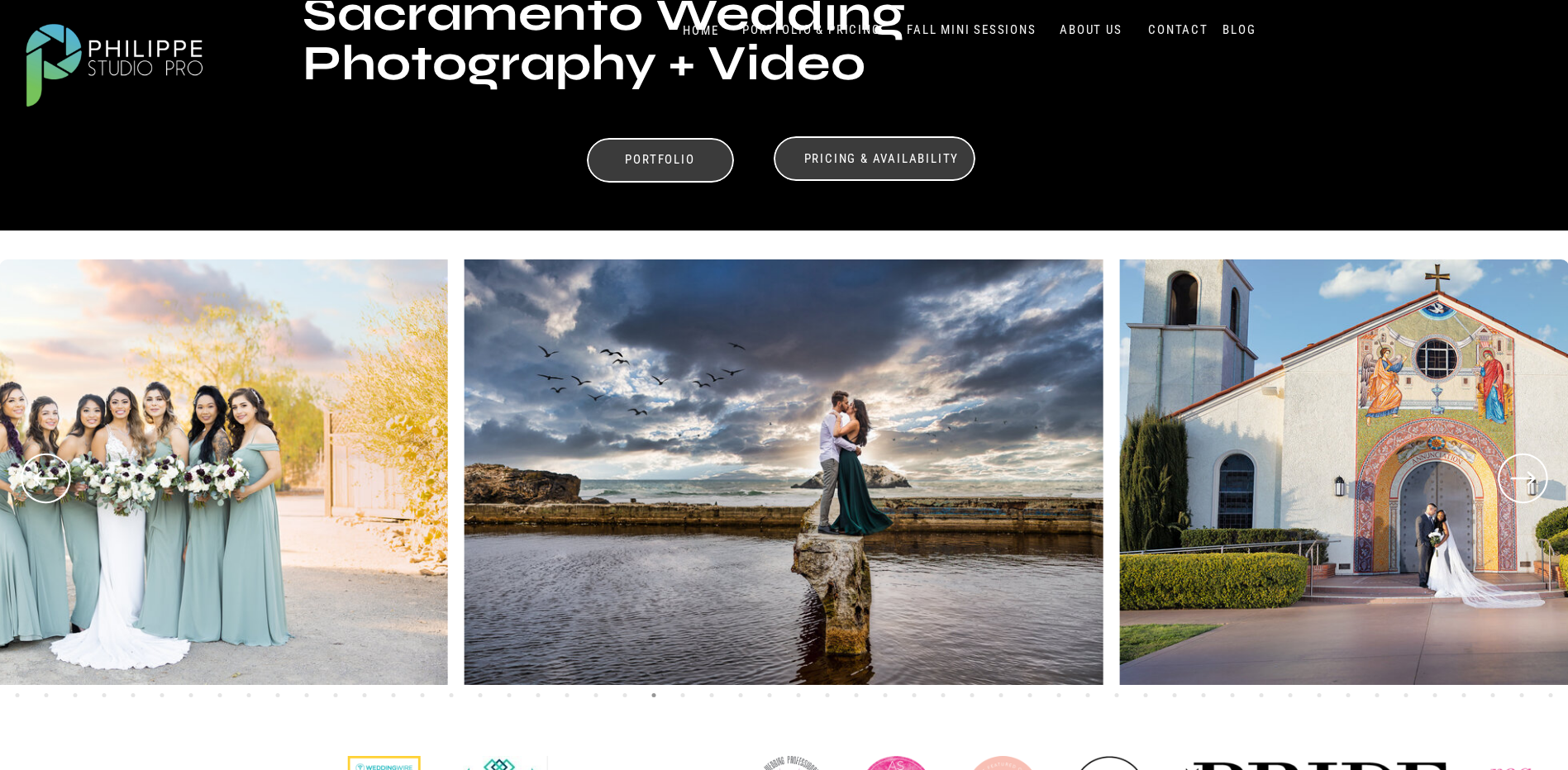
click at [1526, 474] on icon at bounding box center [1521, 478] width 59 height 61
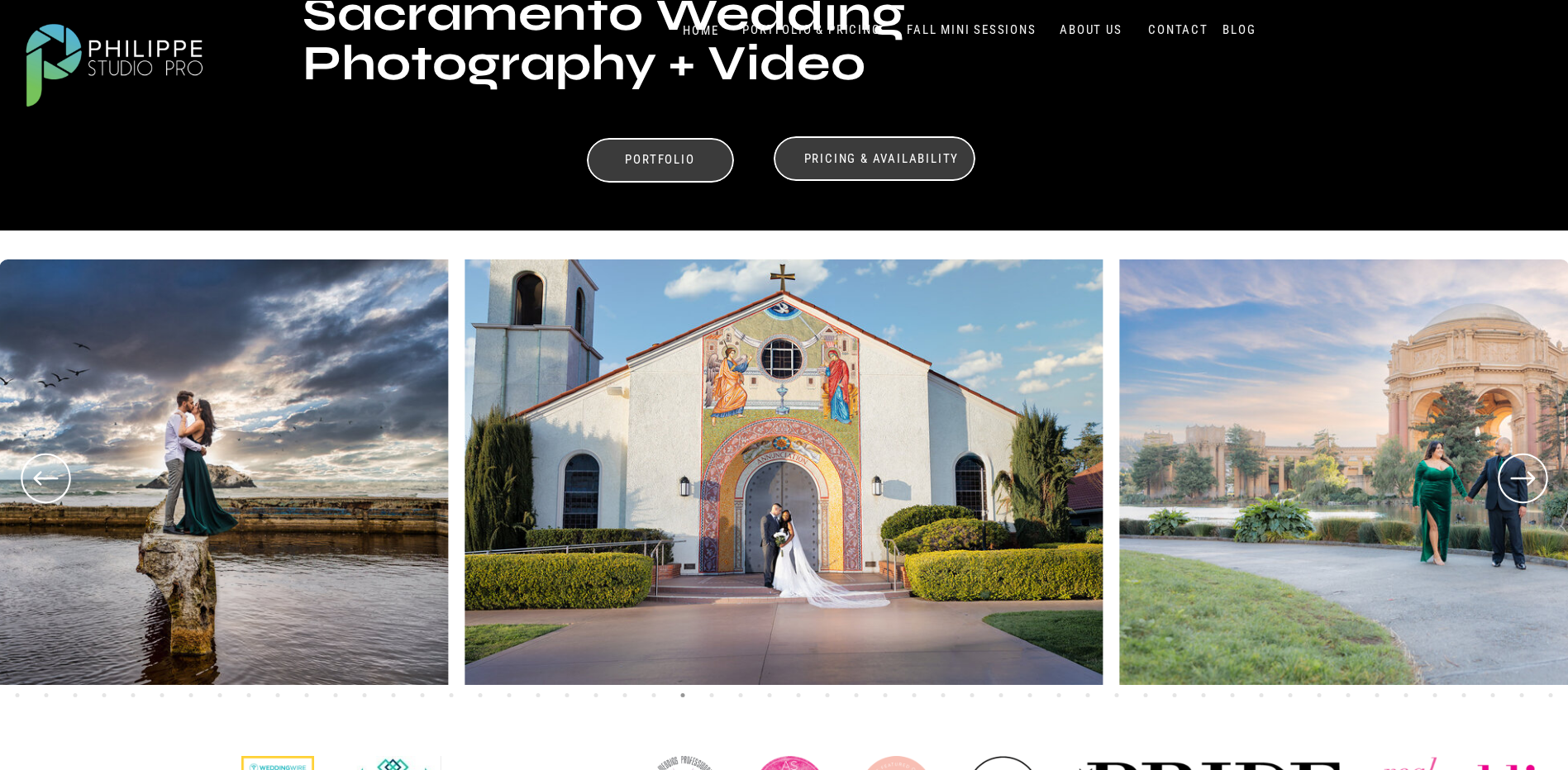
click at [1526, 474] on icon at bounding box center [1521, 478] width 59 height 61
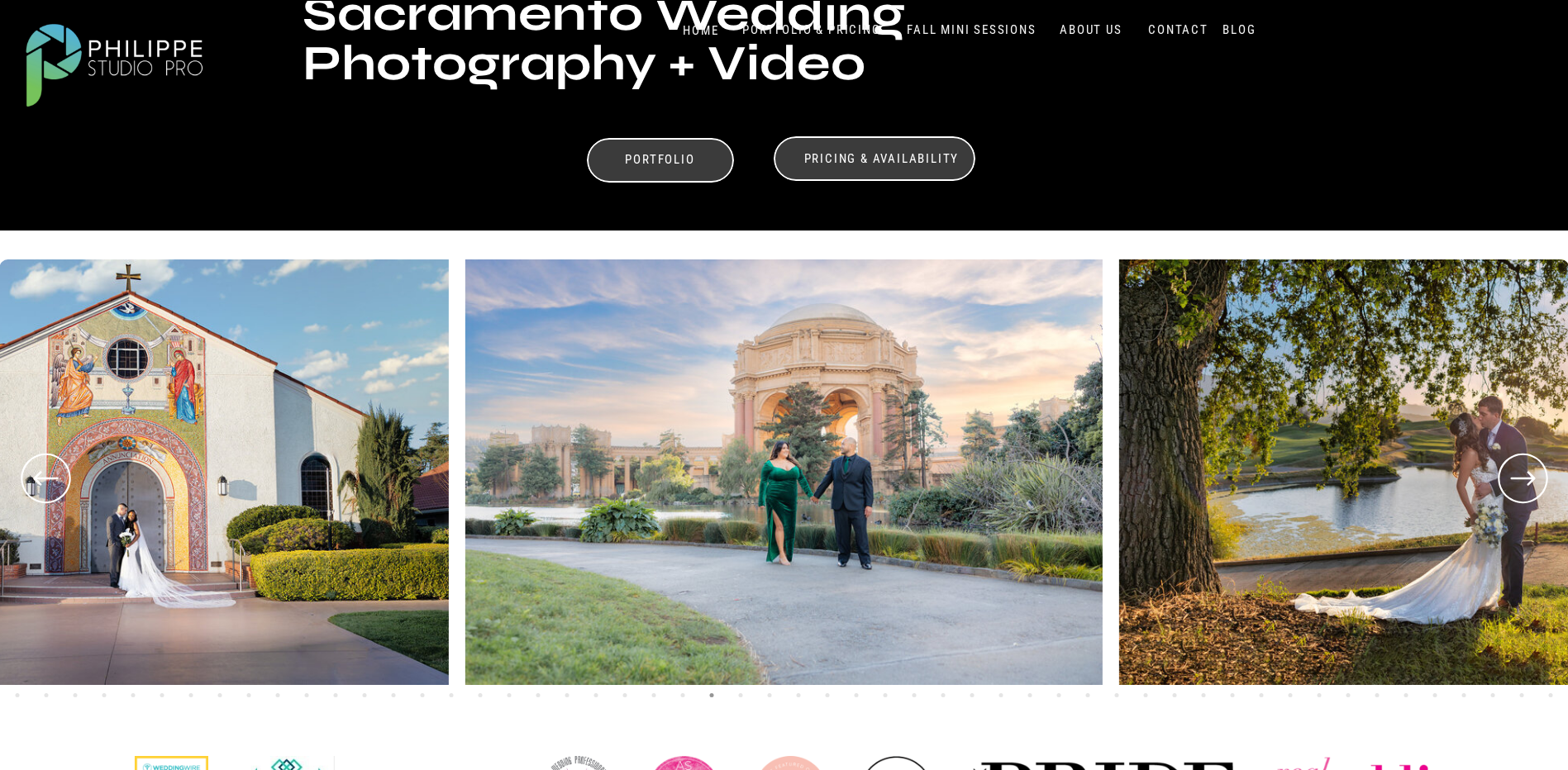
click at [1526, 474] on icon at bounding box center [1521, 478] width 59 height 61
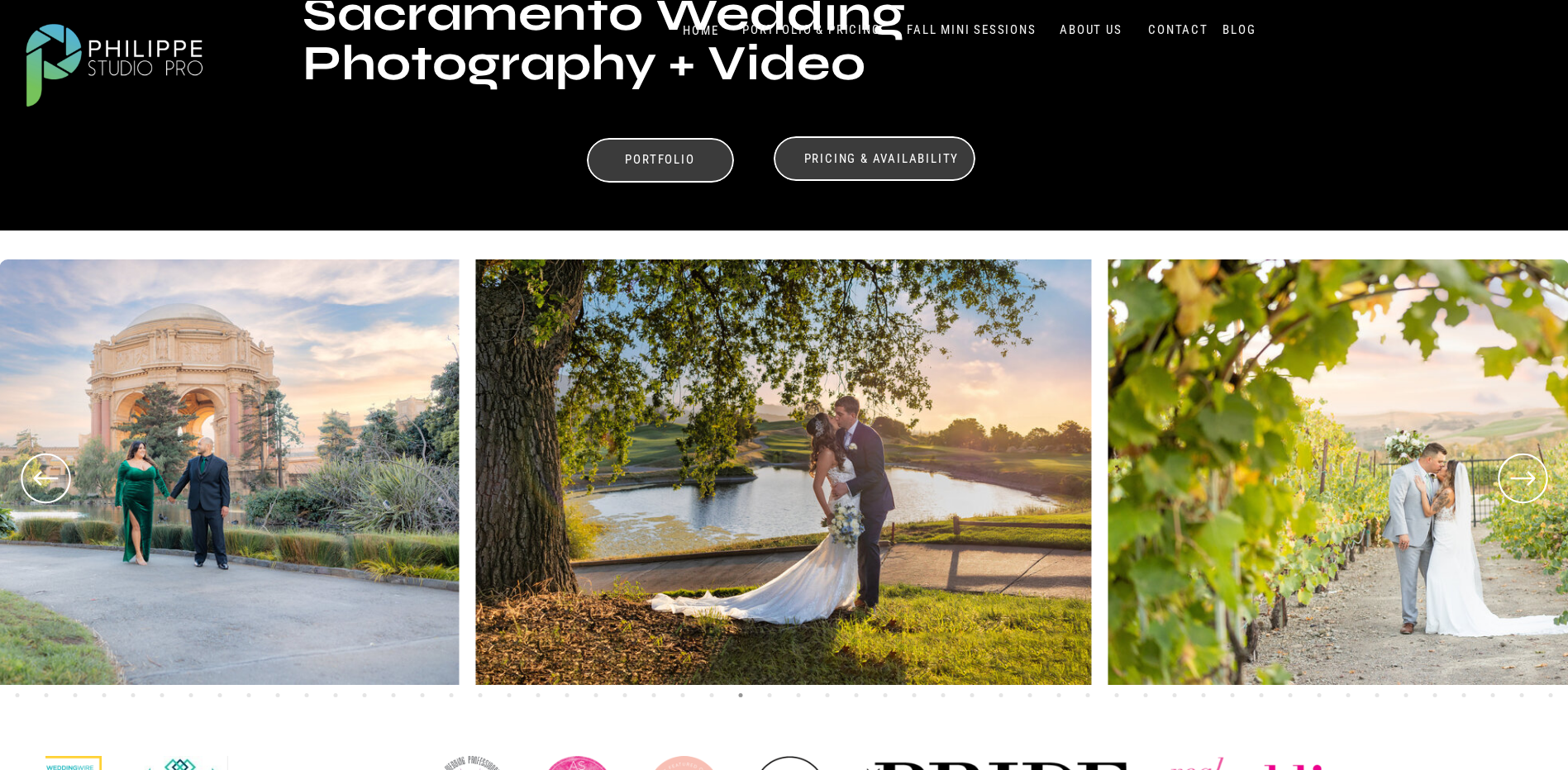
click at [1526, 474] on icon at bounding box center [1521, 478] width 59 height 61
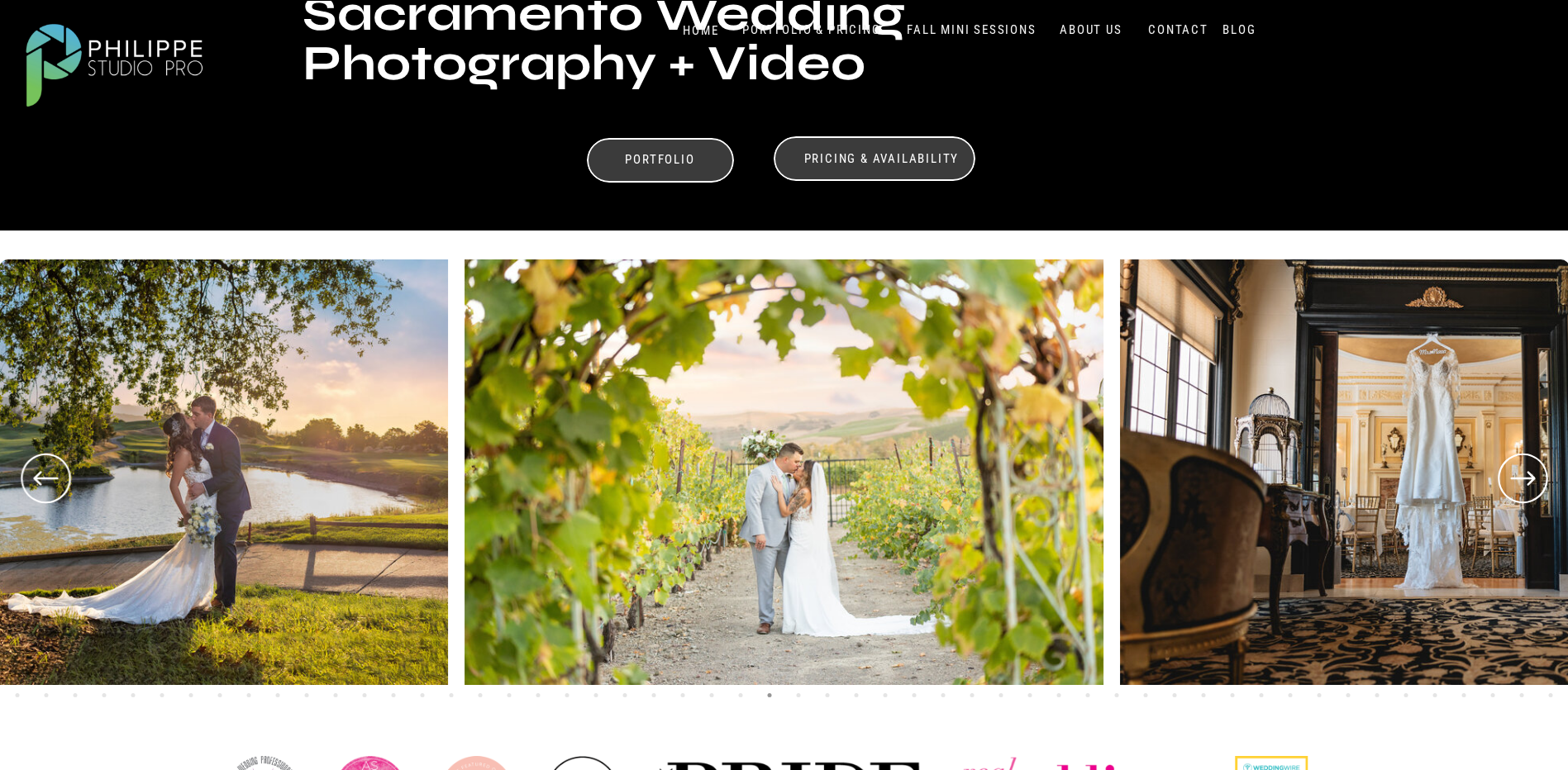
click at [1526, 474] on icon at bounding box center [1521, 478] width 59 height 61
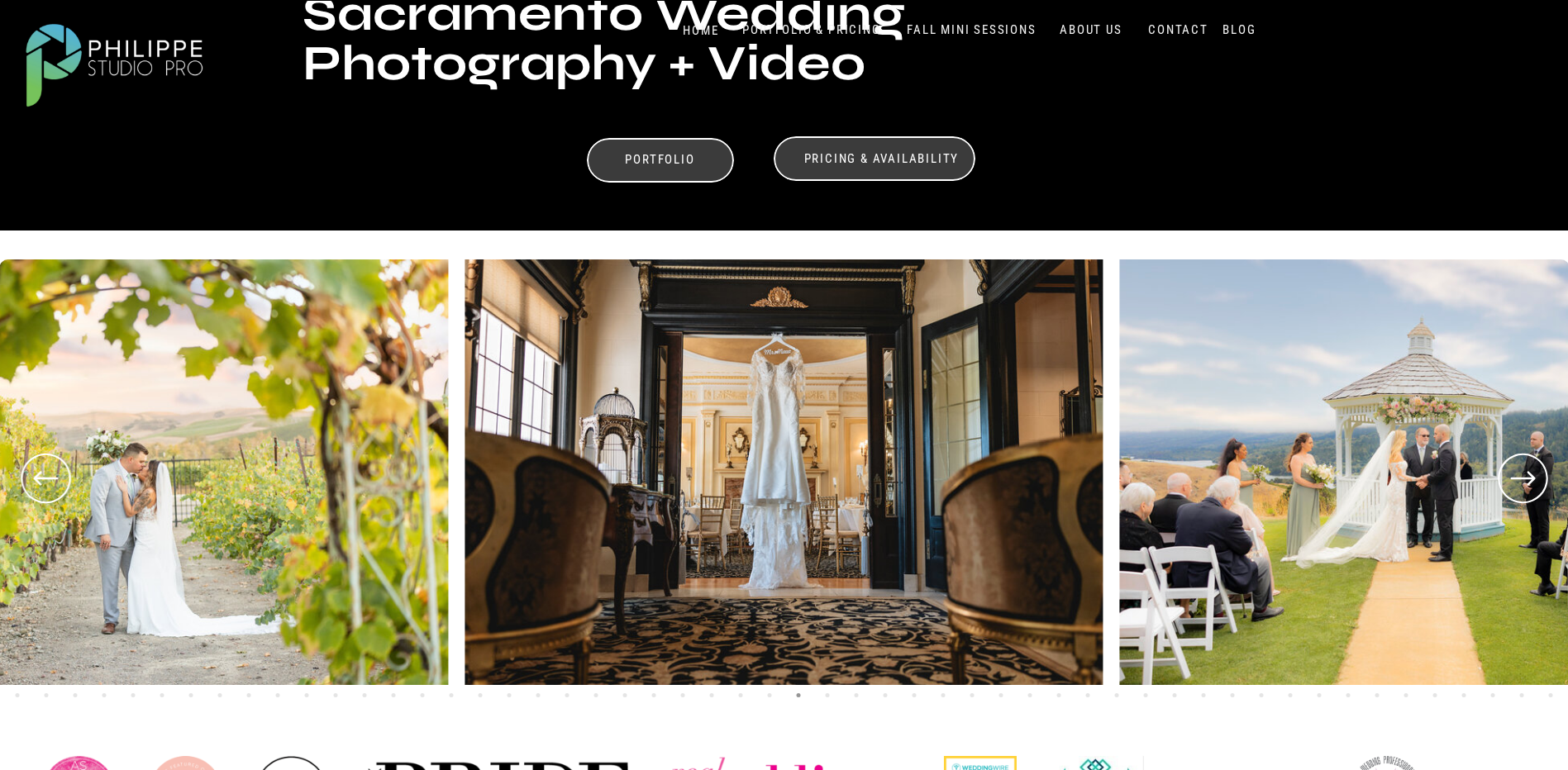
click at [1526, 474] on icon at bounding box center [1521, 478] width 59 height 61
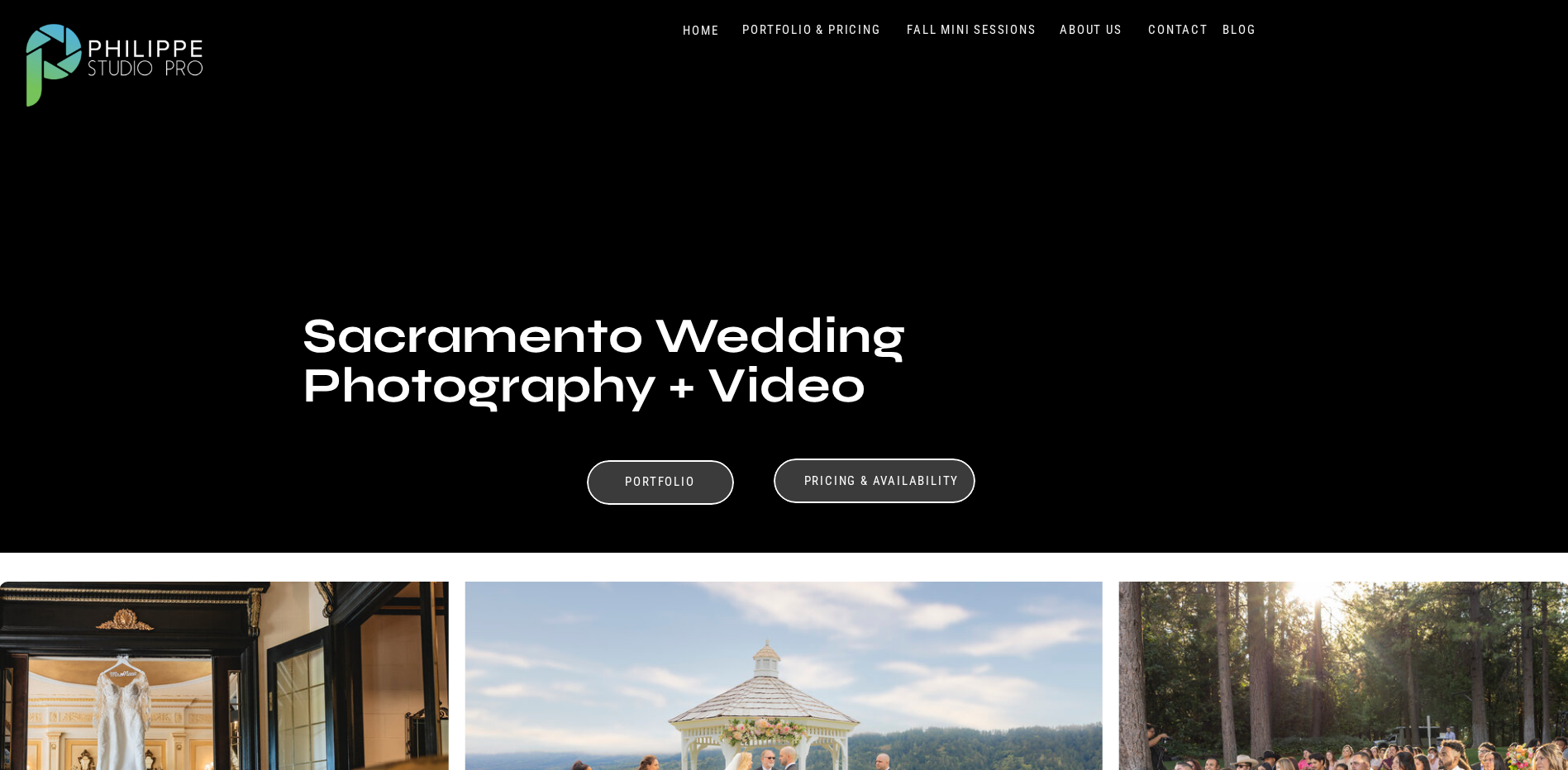
scroll to position [83, 0]
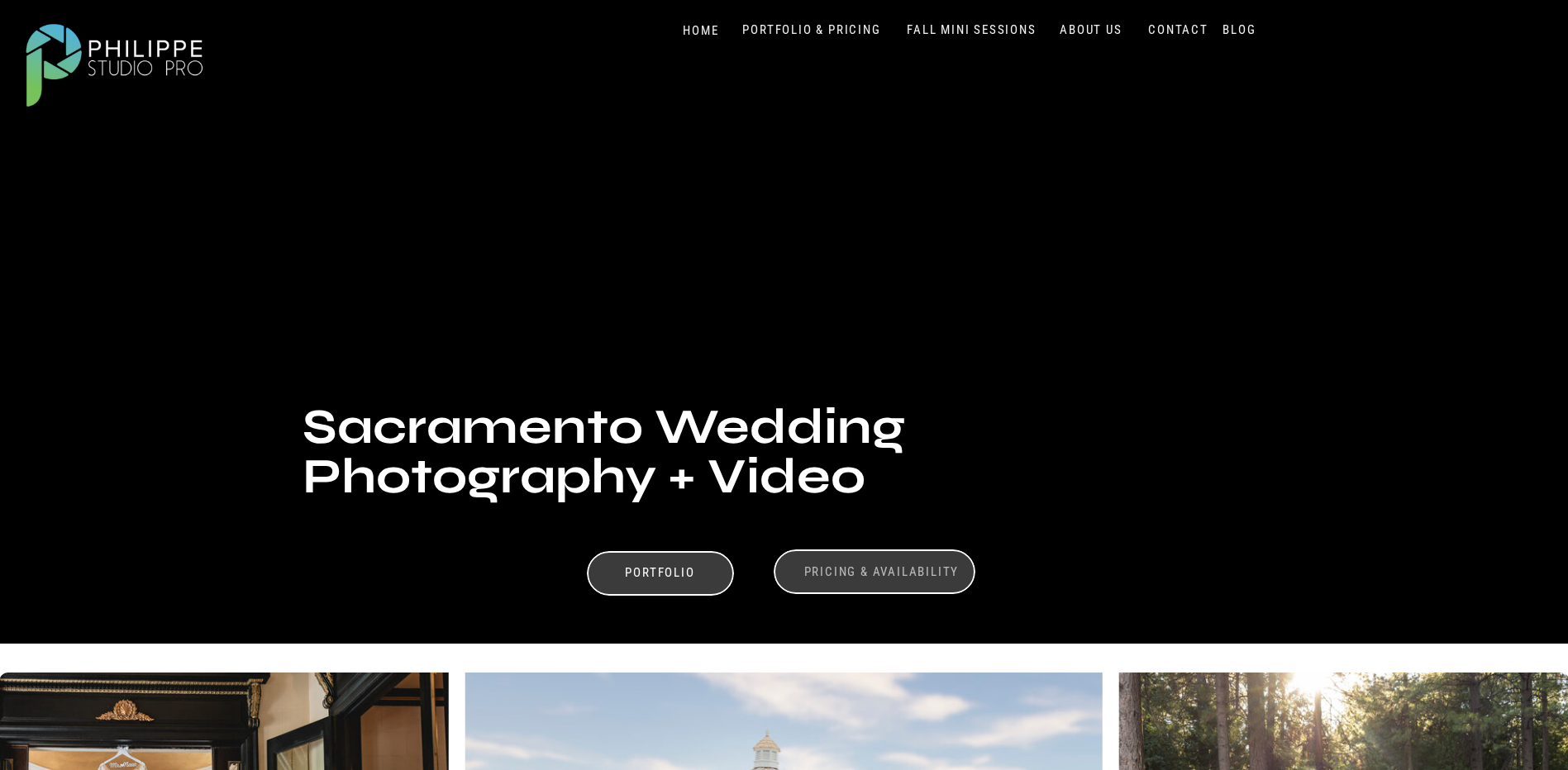
click at [888, 575] on h3 "Pricing & Availability" at bounding box center [882, 572] width 165 height 16
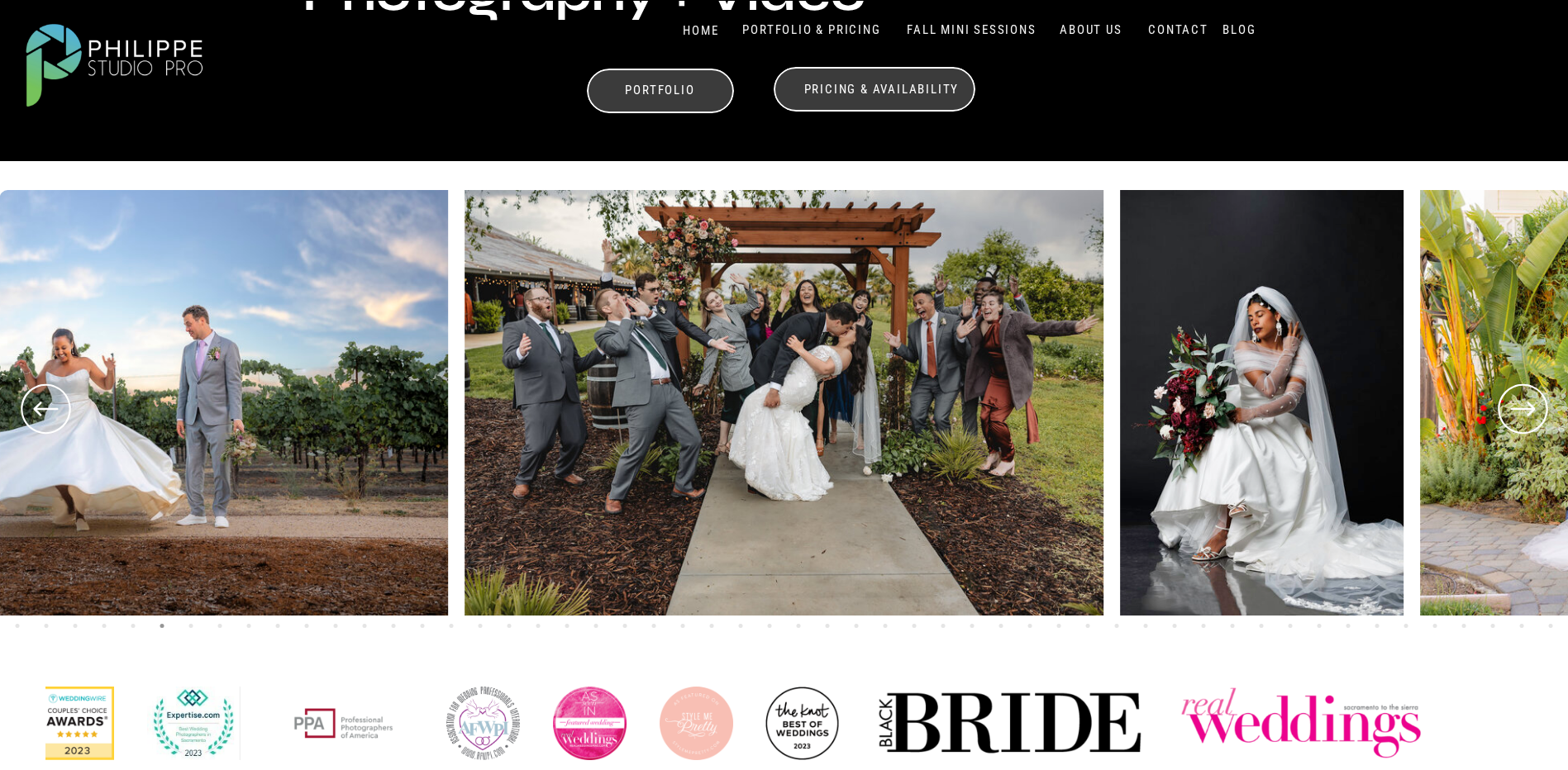
scroll to position [579, 0]
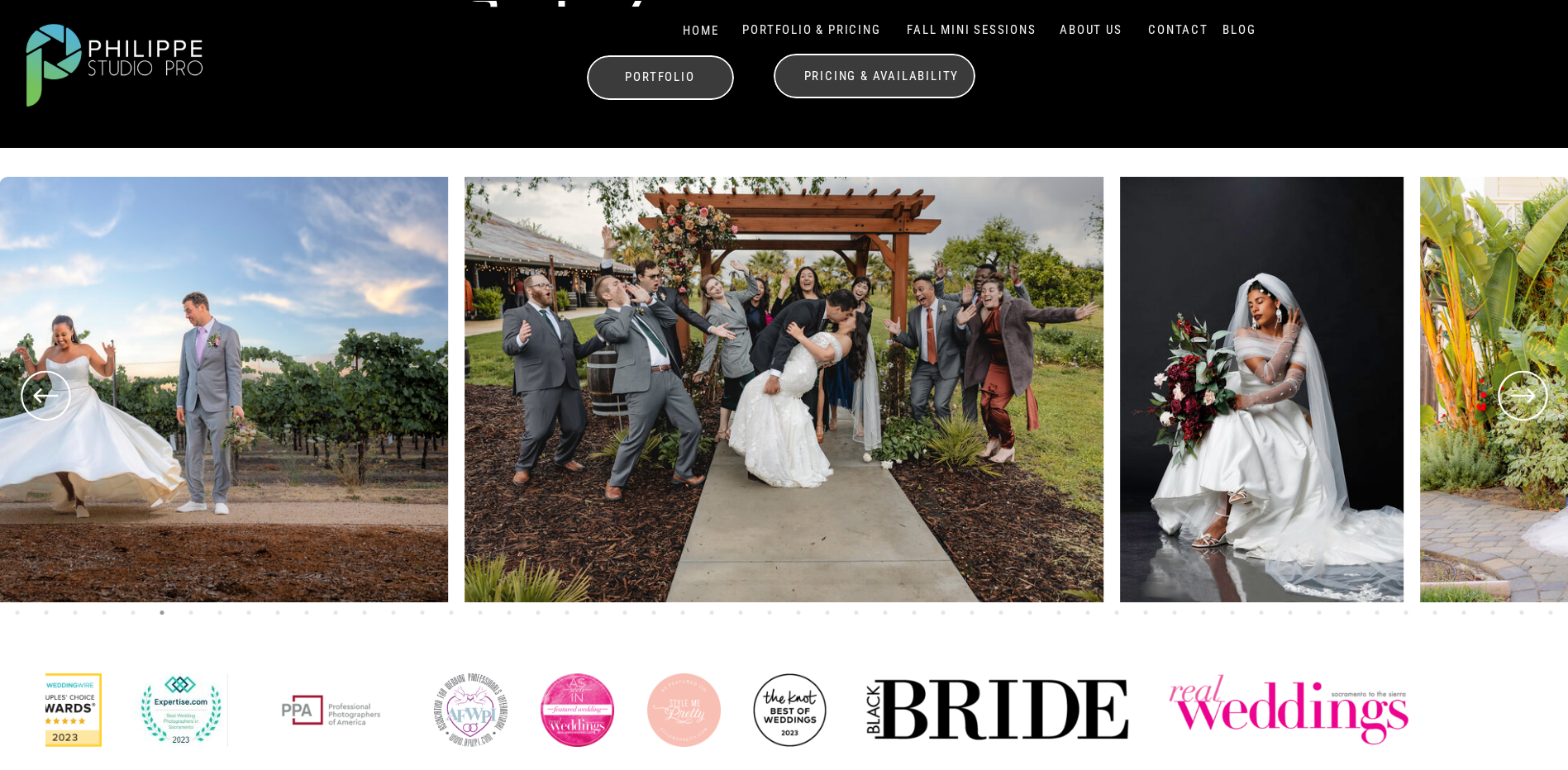
click at [37, 392] on icon at bounding box center [46, 395] width 25 height 14
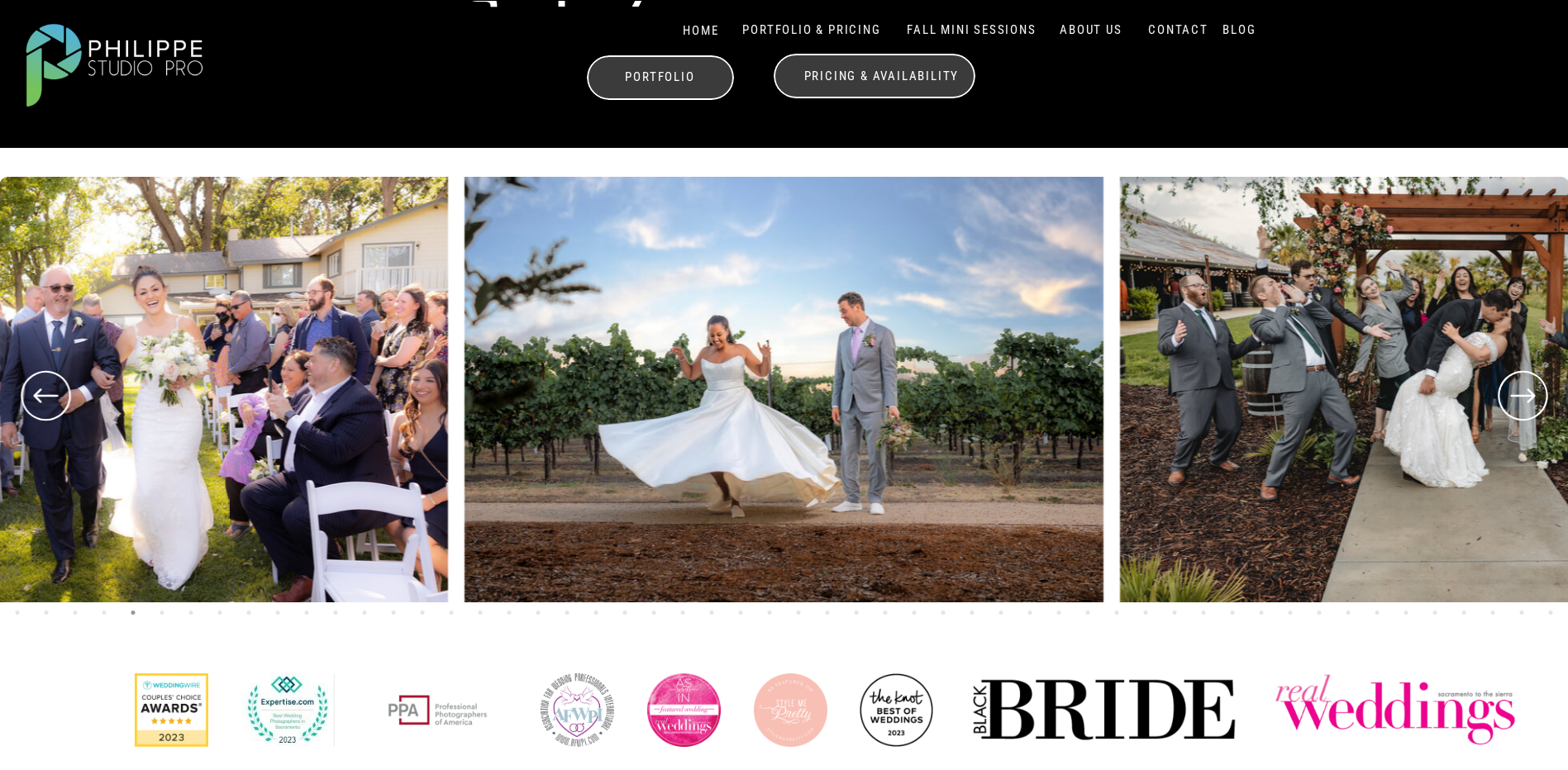
click at [37, 392] on icon at bounding box center [46, 395] width 25 height 14
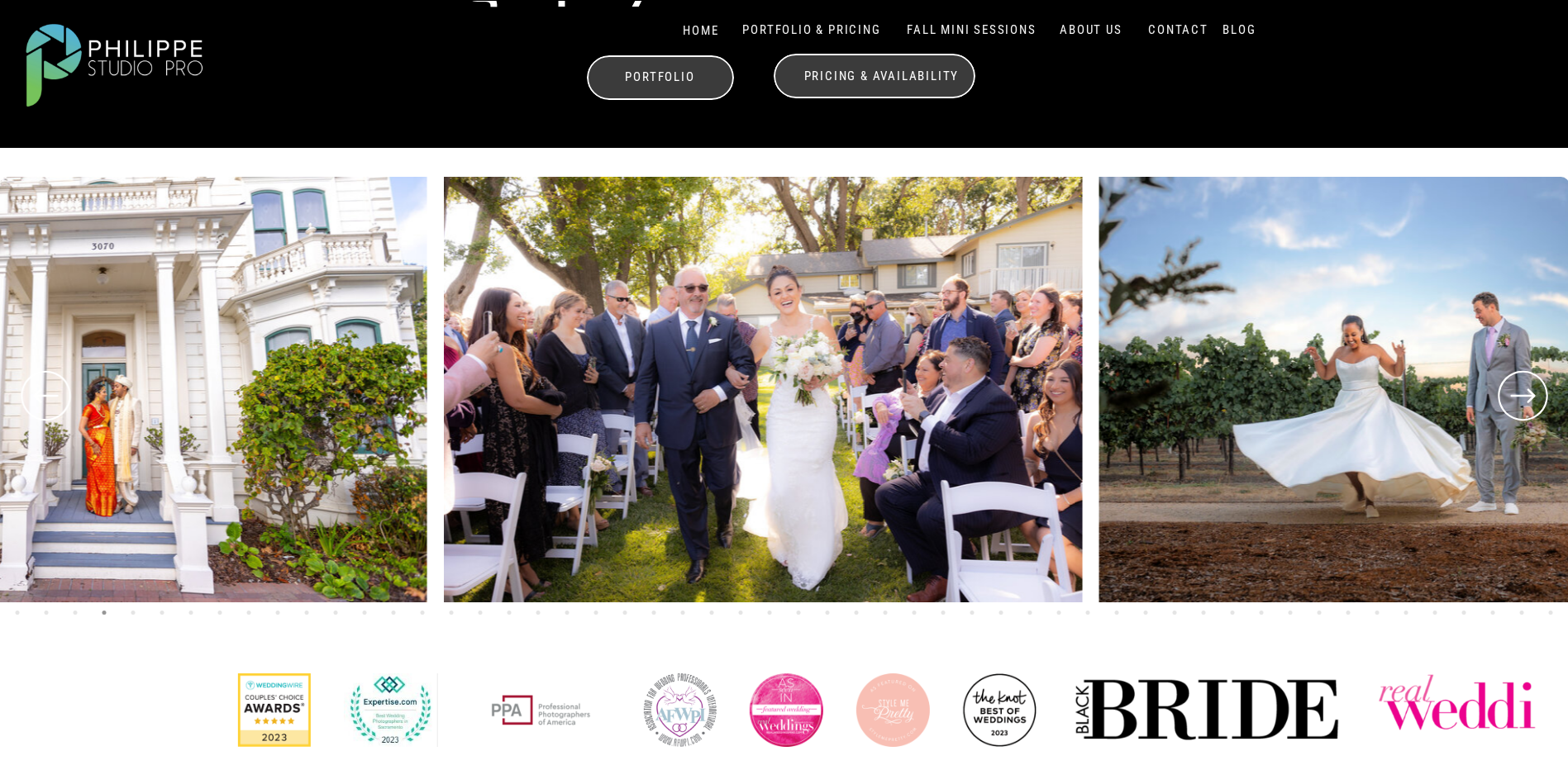
click at [37, 392] on icon at bounding box center [46, 395] width 25 height 14
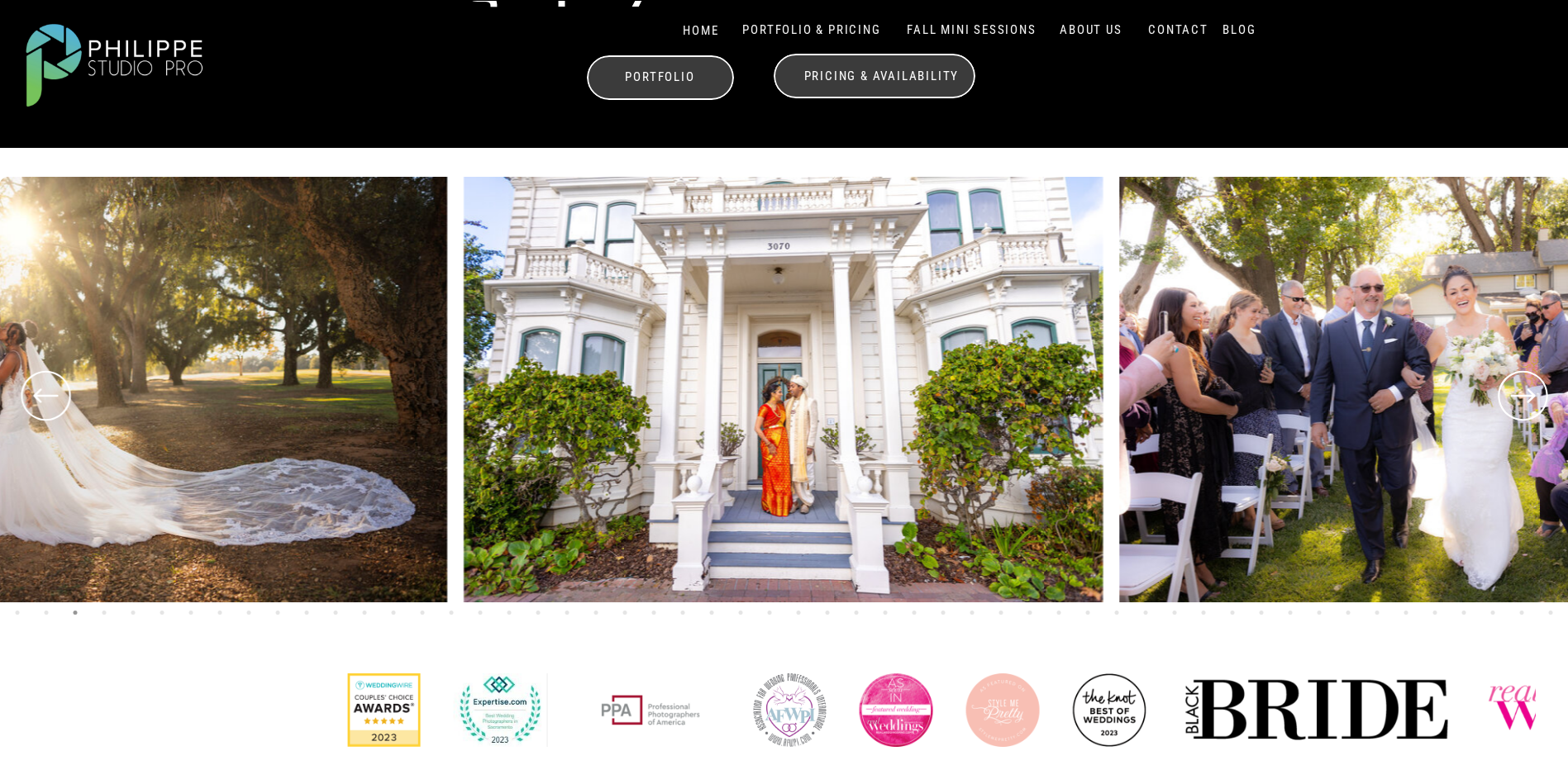
click at [37, 392] on icon at bounding box center [46, 395] width 25 height 14
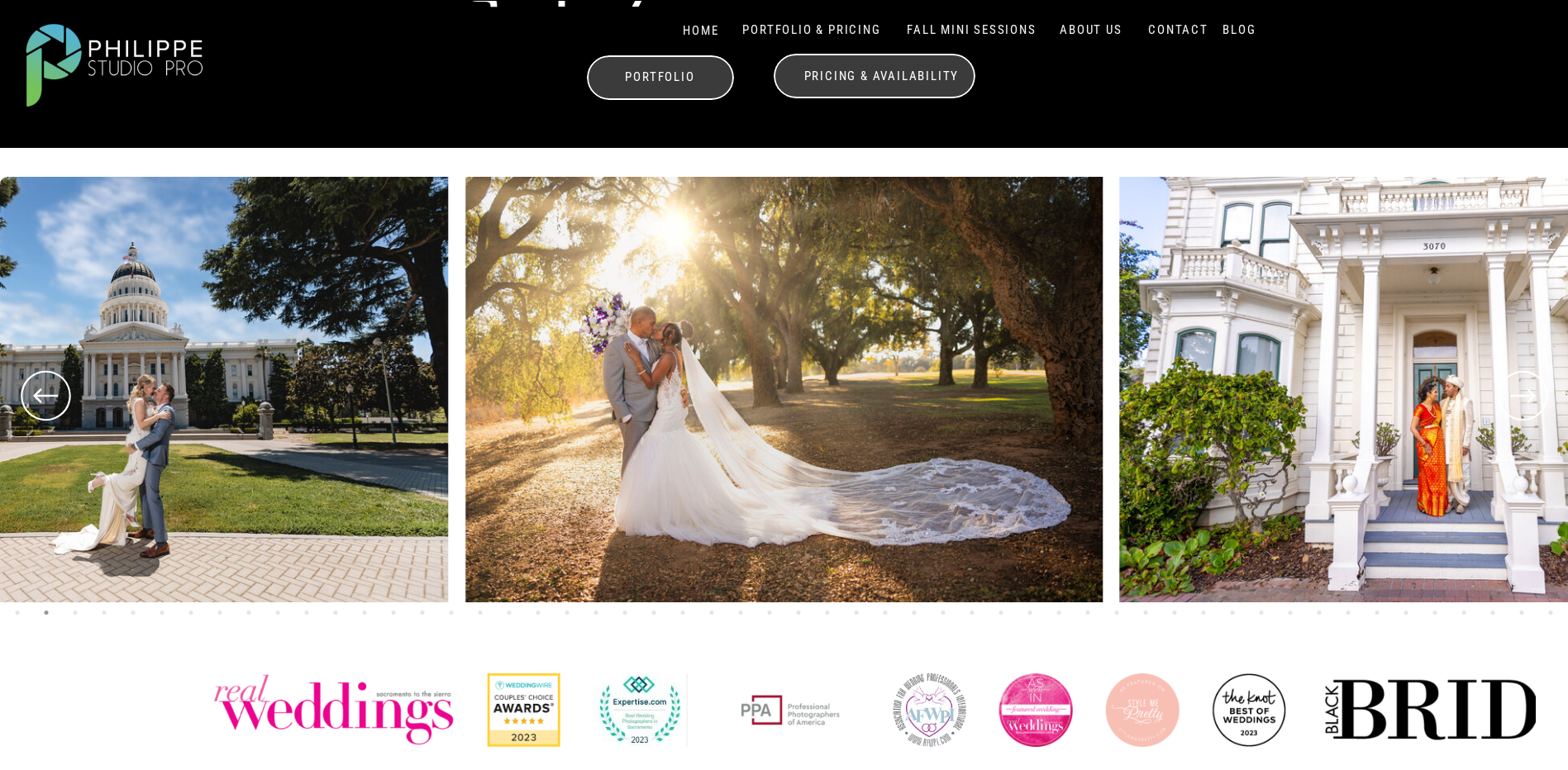
click at [37, 392] on icon at bounding box center [46, 395] width 25 height 14
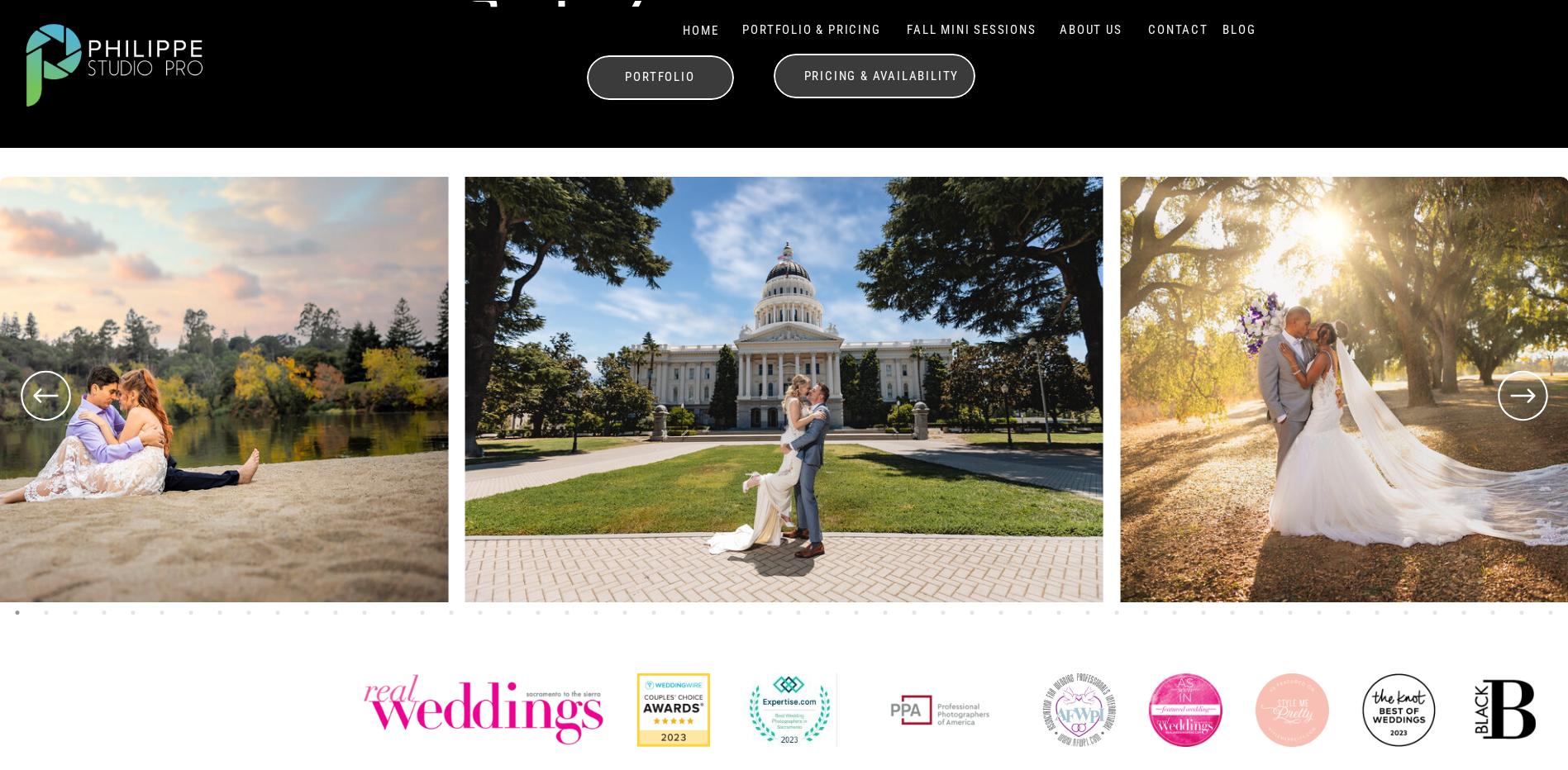
click at [37, 392] on icon at bounding box center [46, 395] width 25 height 14
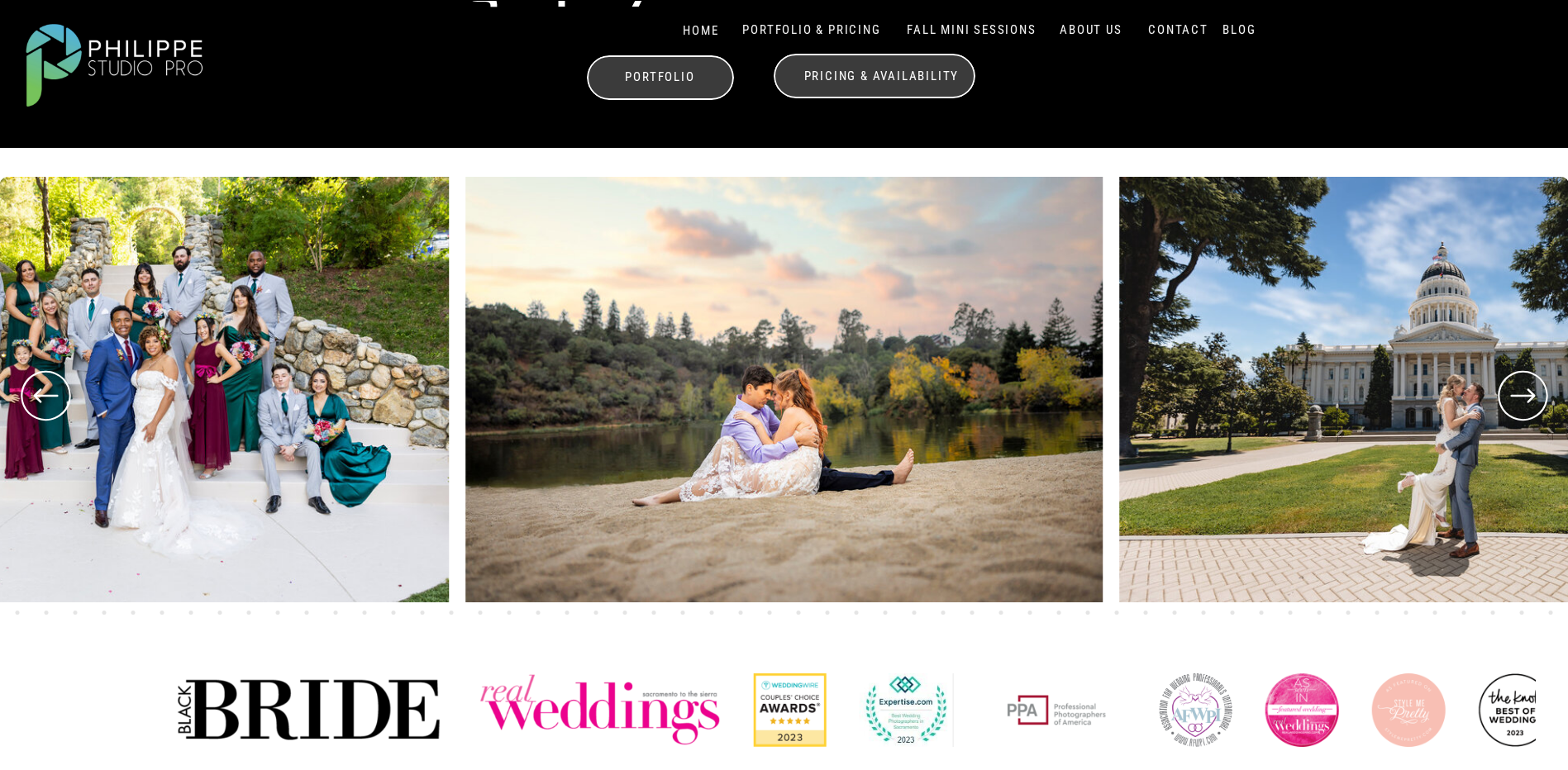
click at [37, 392] on icon at bounding box center [46, 395] width 25 height 14
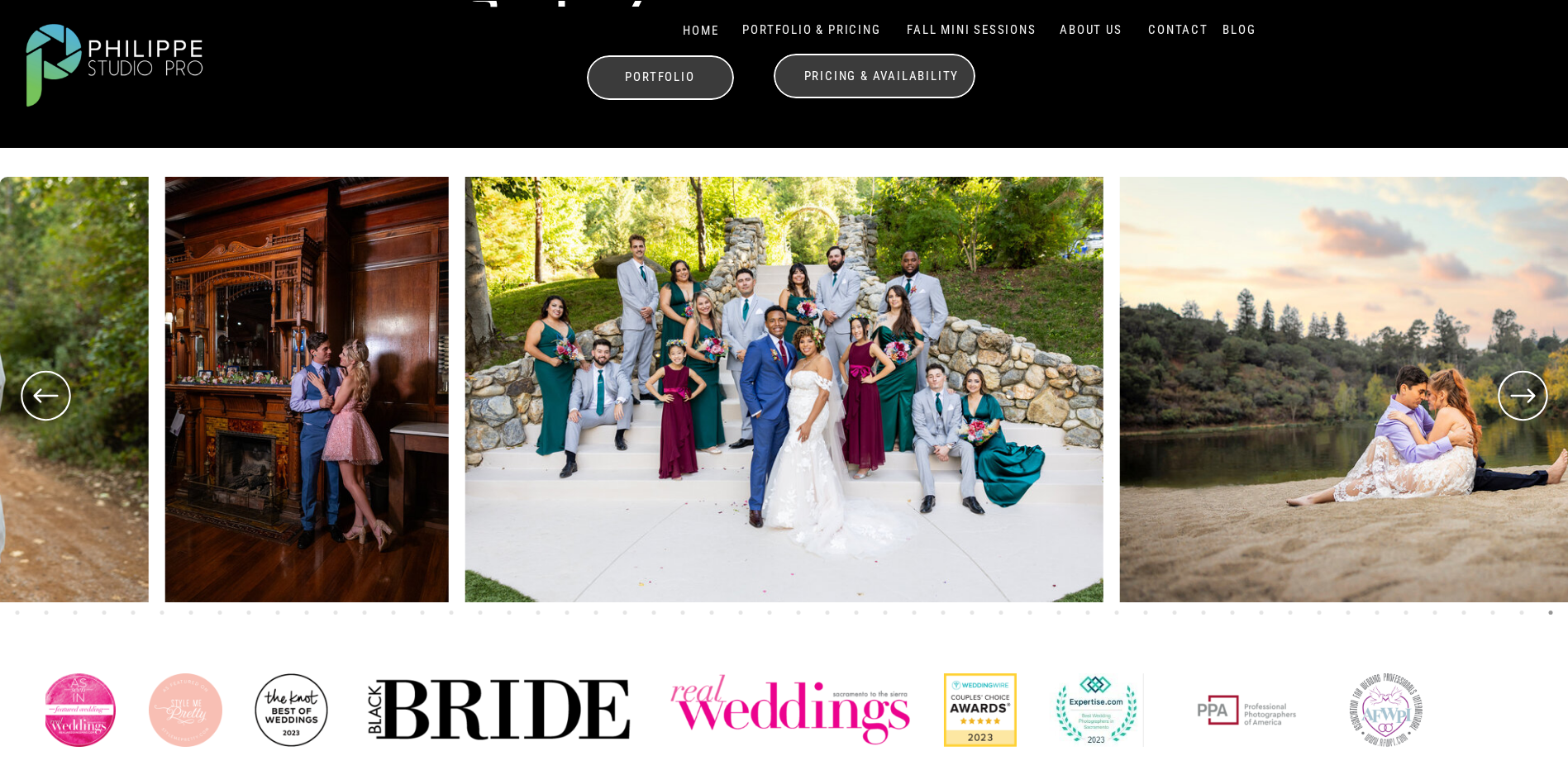
click at [26, 404] on icon at bounding box center [45, 395] width 59 height 61
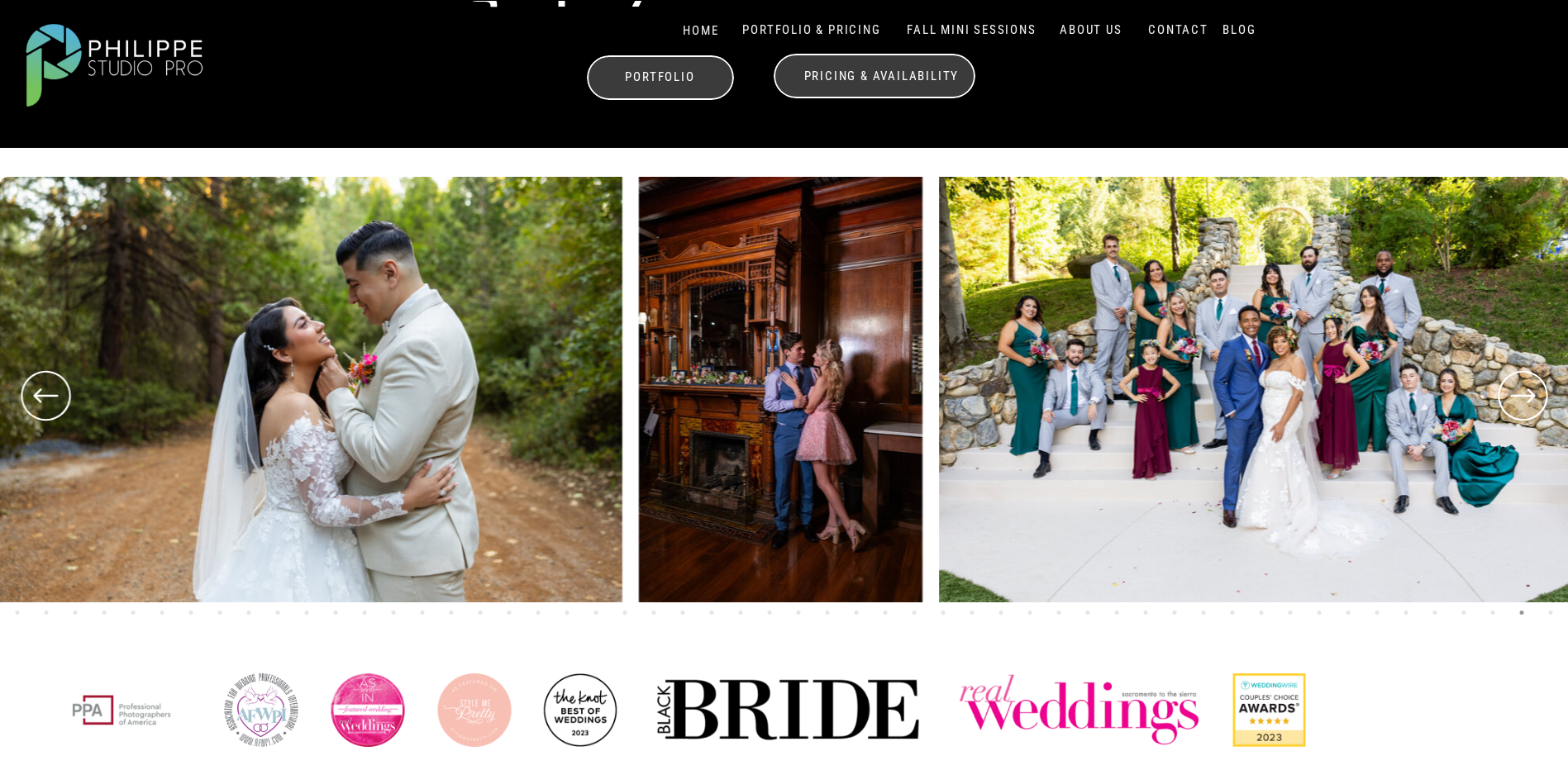
click at [26, 404] on icon at bounding box center [45, 395] width 59 height 61
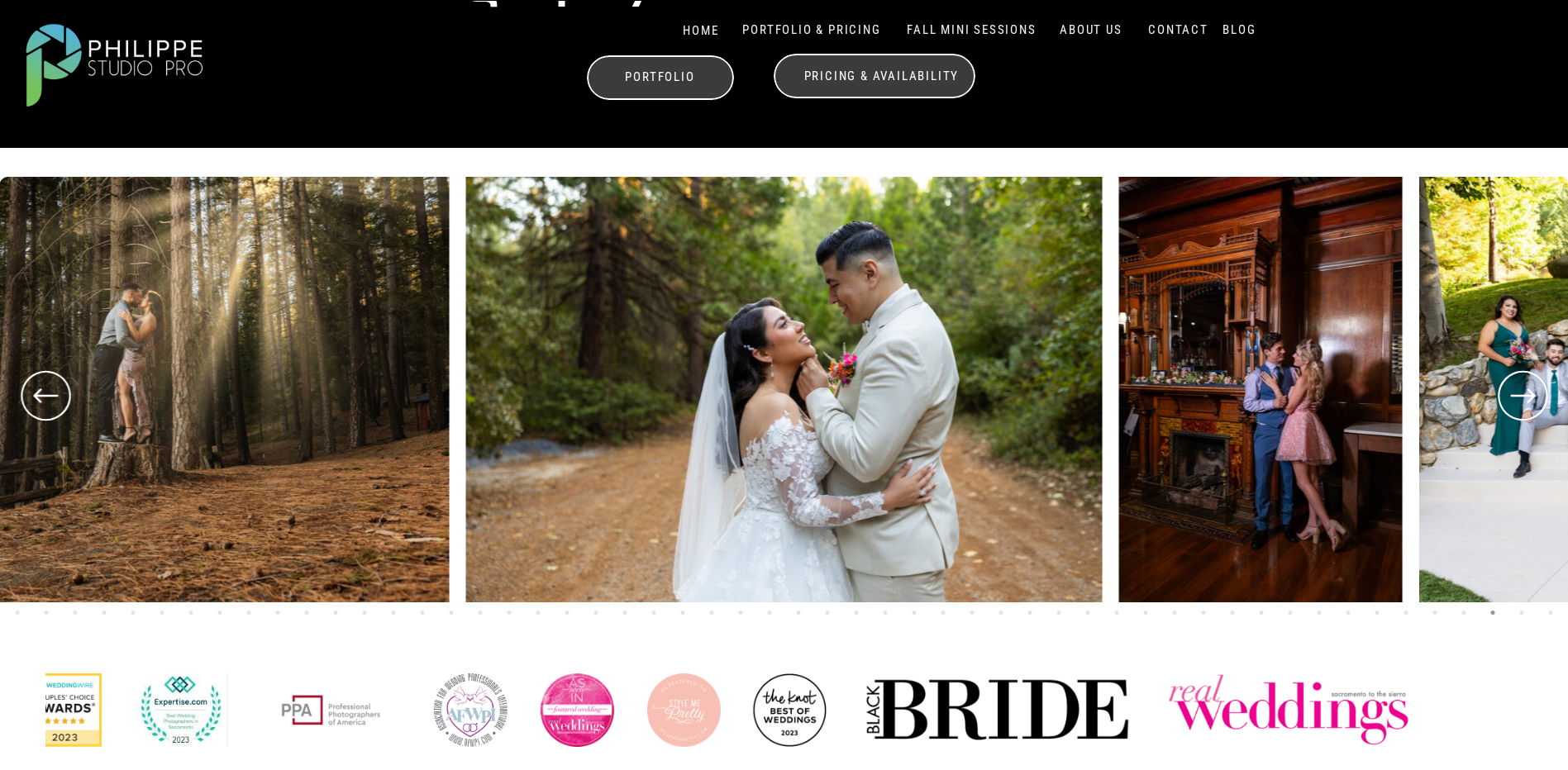
click at [26, 404] on icon at bounding box center [45, 395] width 59 height 61
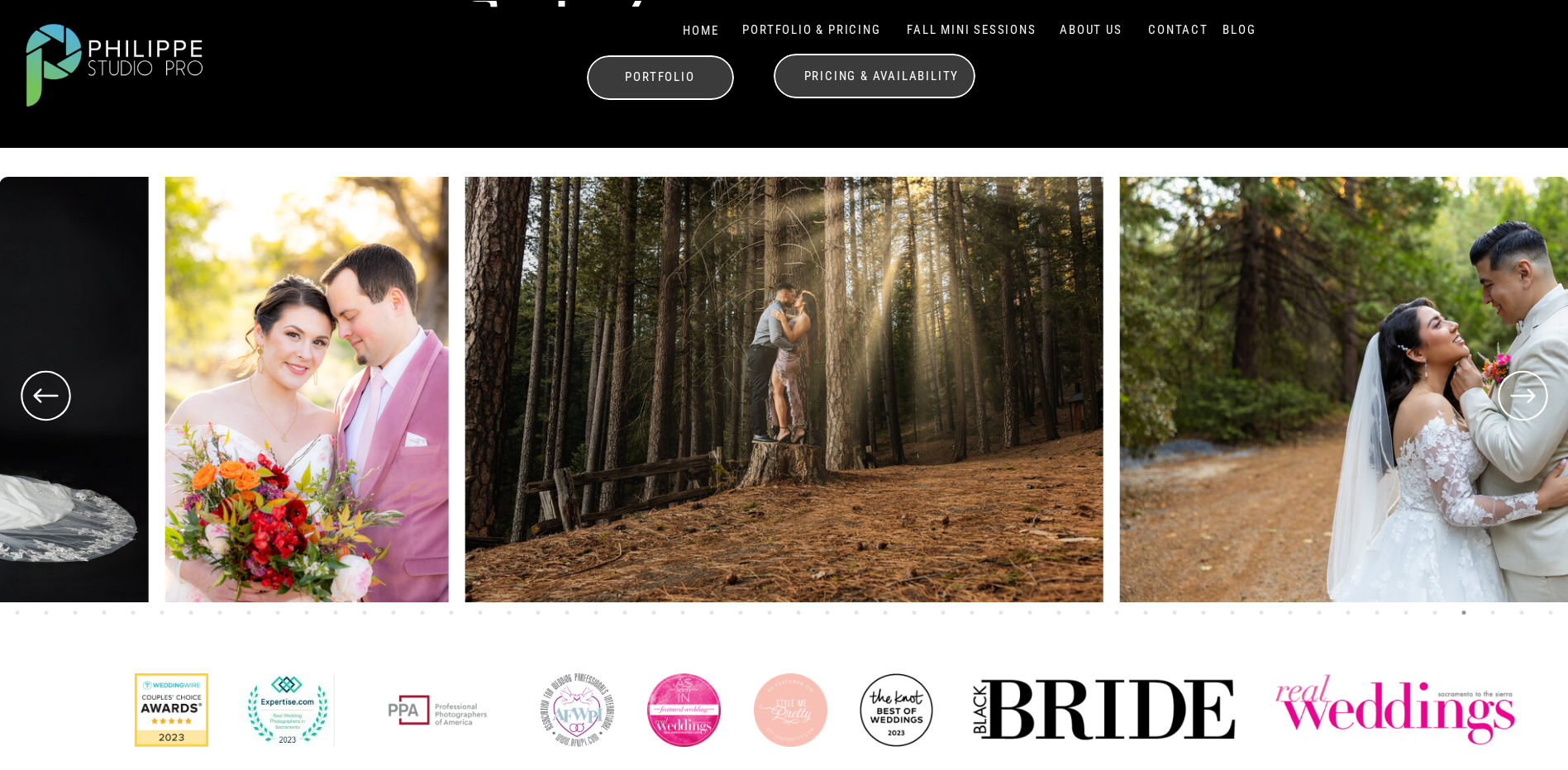
click at [29, 403] on icon at bounding box center [45, 395] width 59 height 61
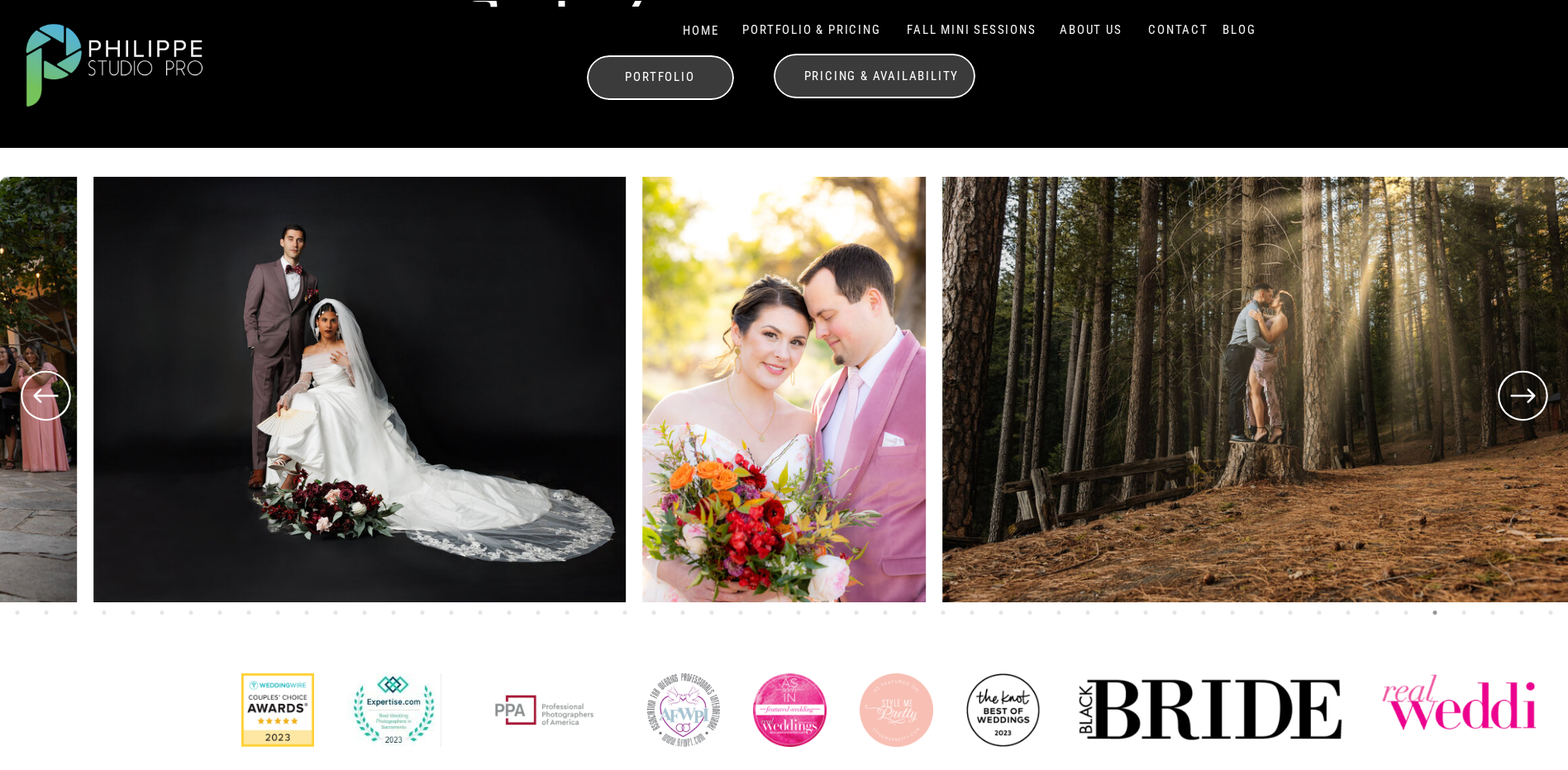
click at [30, 400] on icon at bounding box center [45, 395] width 59 height 61
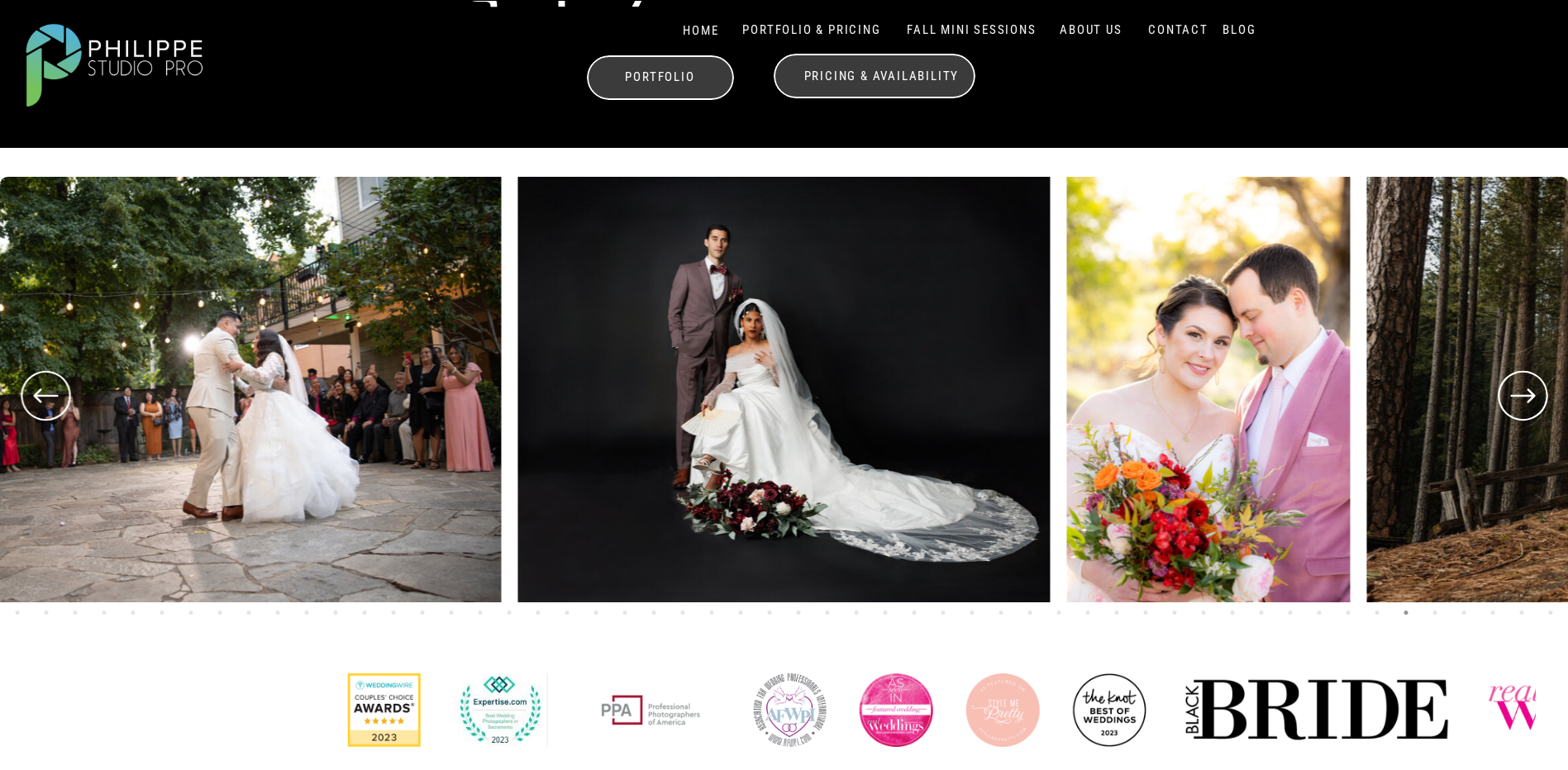
click at [30, 400] on icon at bounding box center [45, 395] width 59 height 61
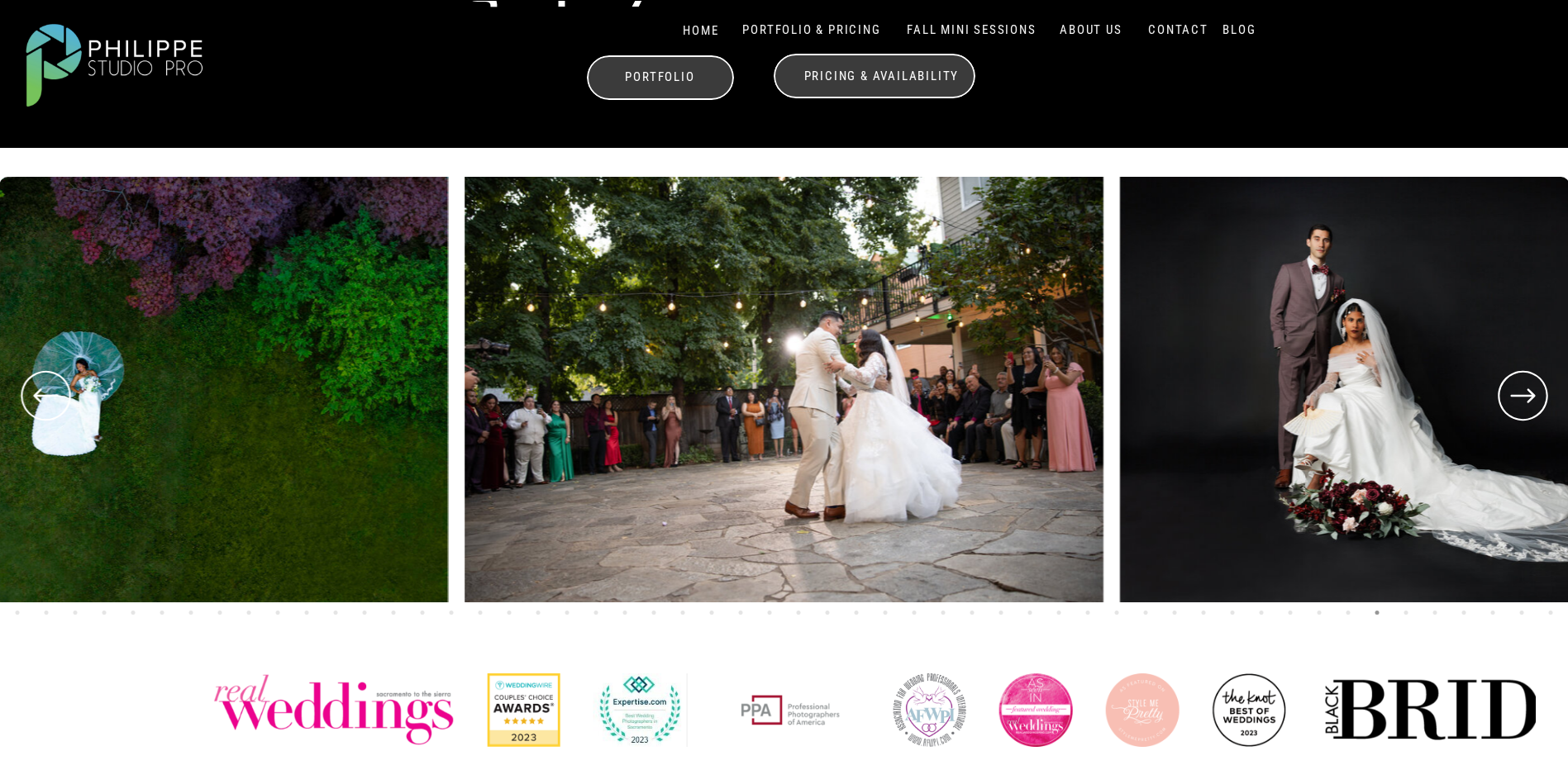
click at [30, 400] on icon at bounding box center [45, 395] width 59 height 61
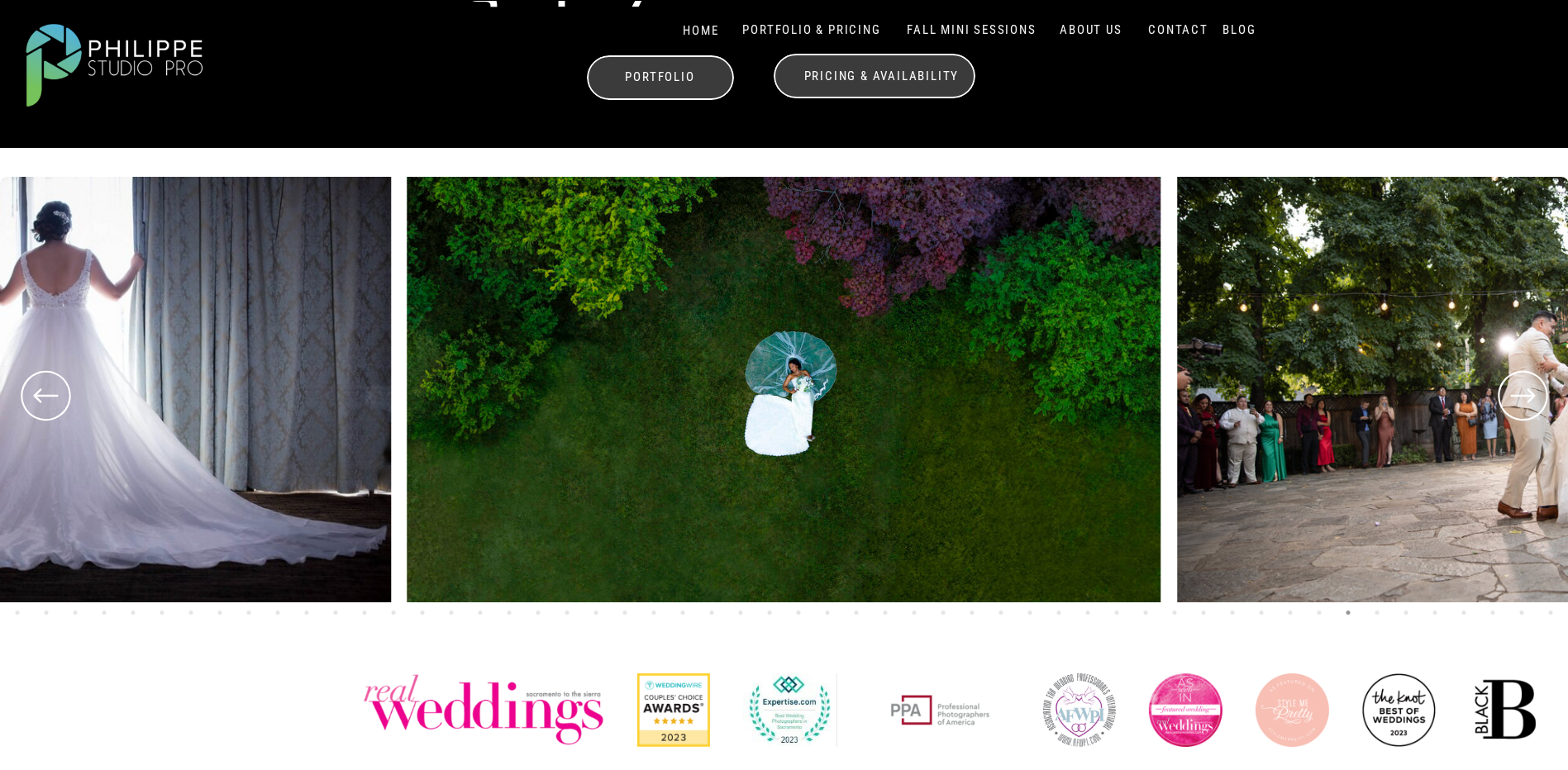
click at [30, 400] on icon at bounding box center [45, 395] width 59 height 61
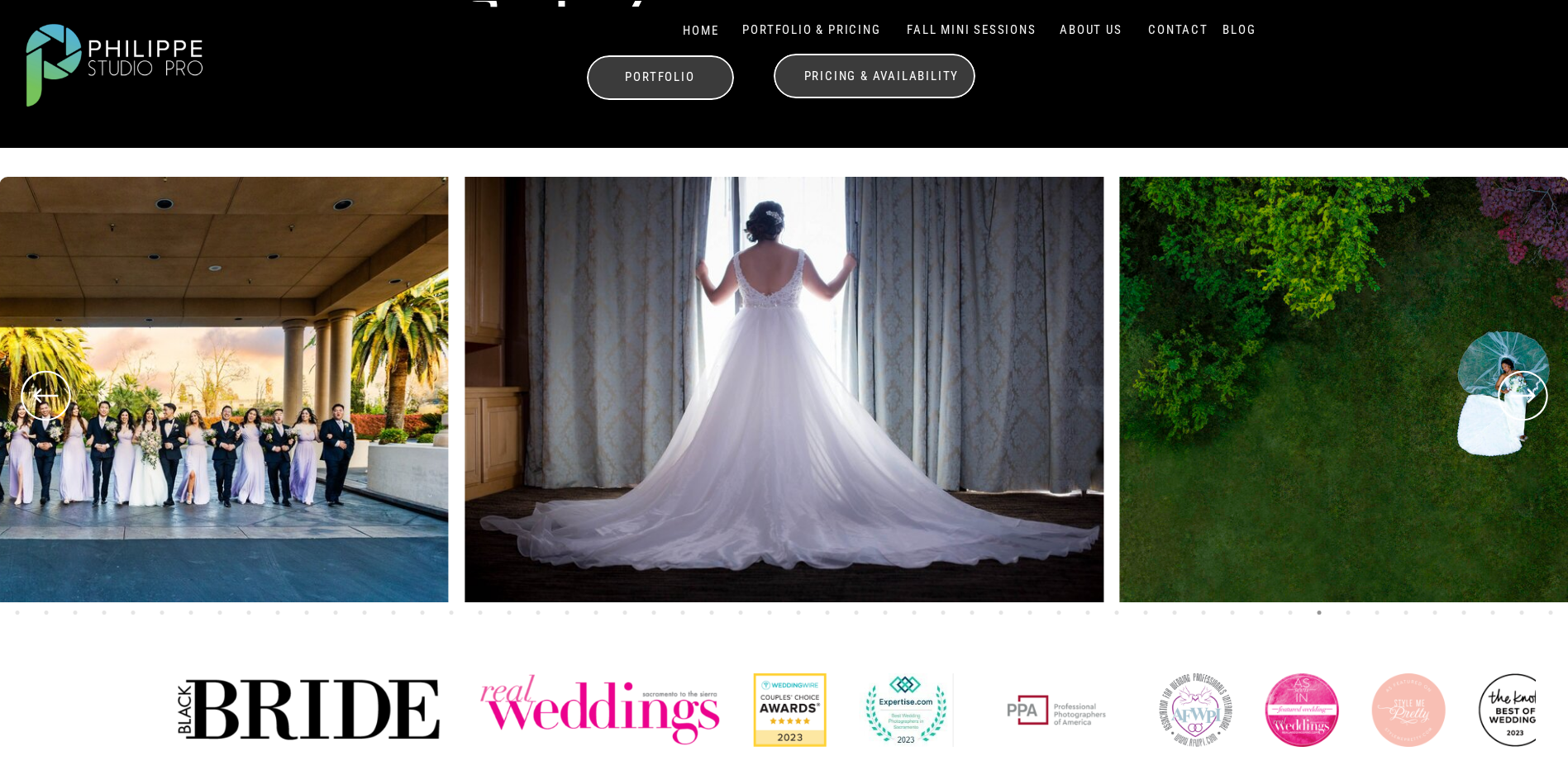
click at [30, 400] on icon at bounding box center [45, 395] width 59 height 61
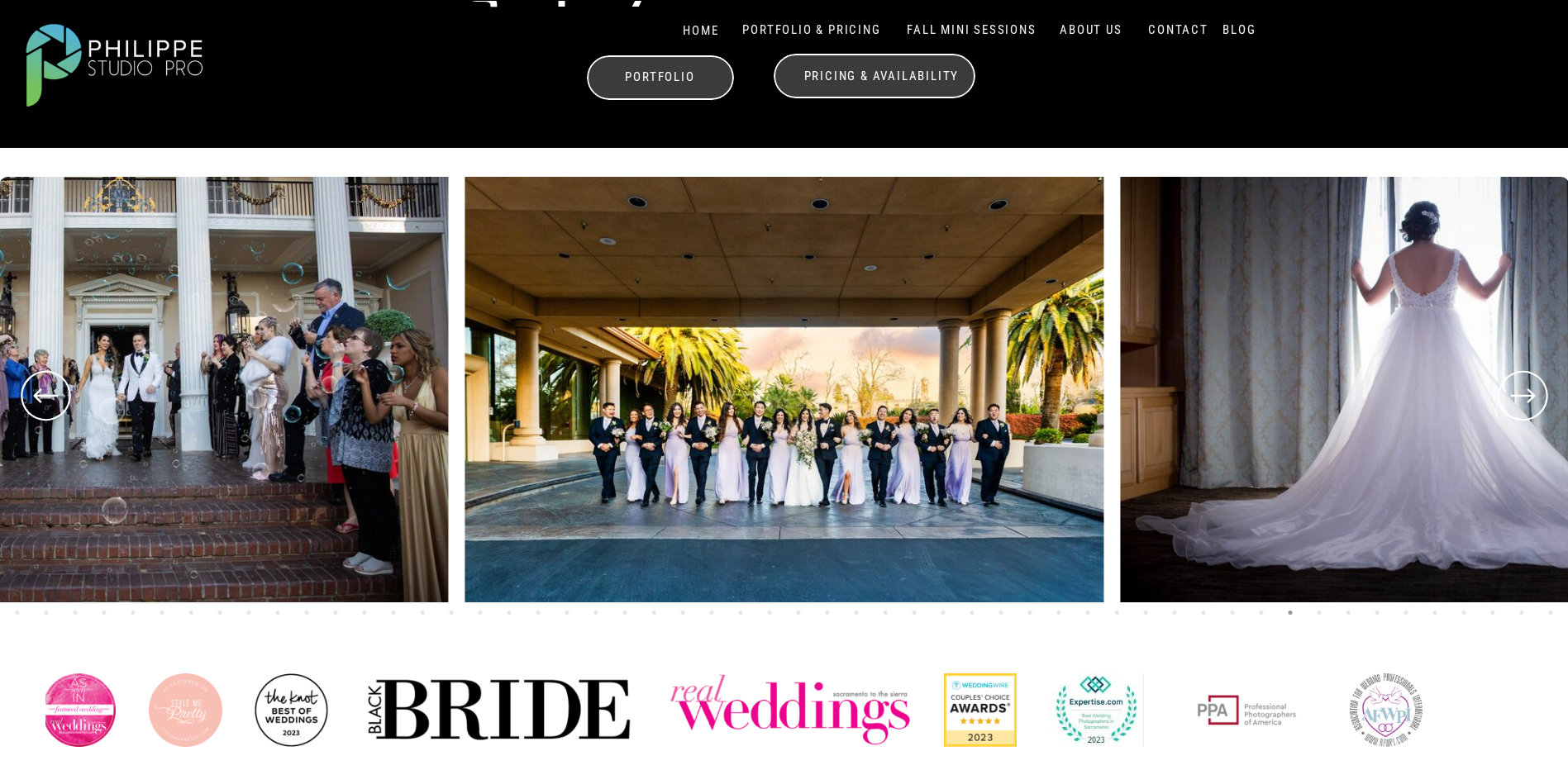
click at [30, 400] on icon at bounding box center [45, 395] width 59 height 61
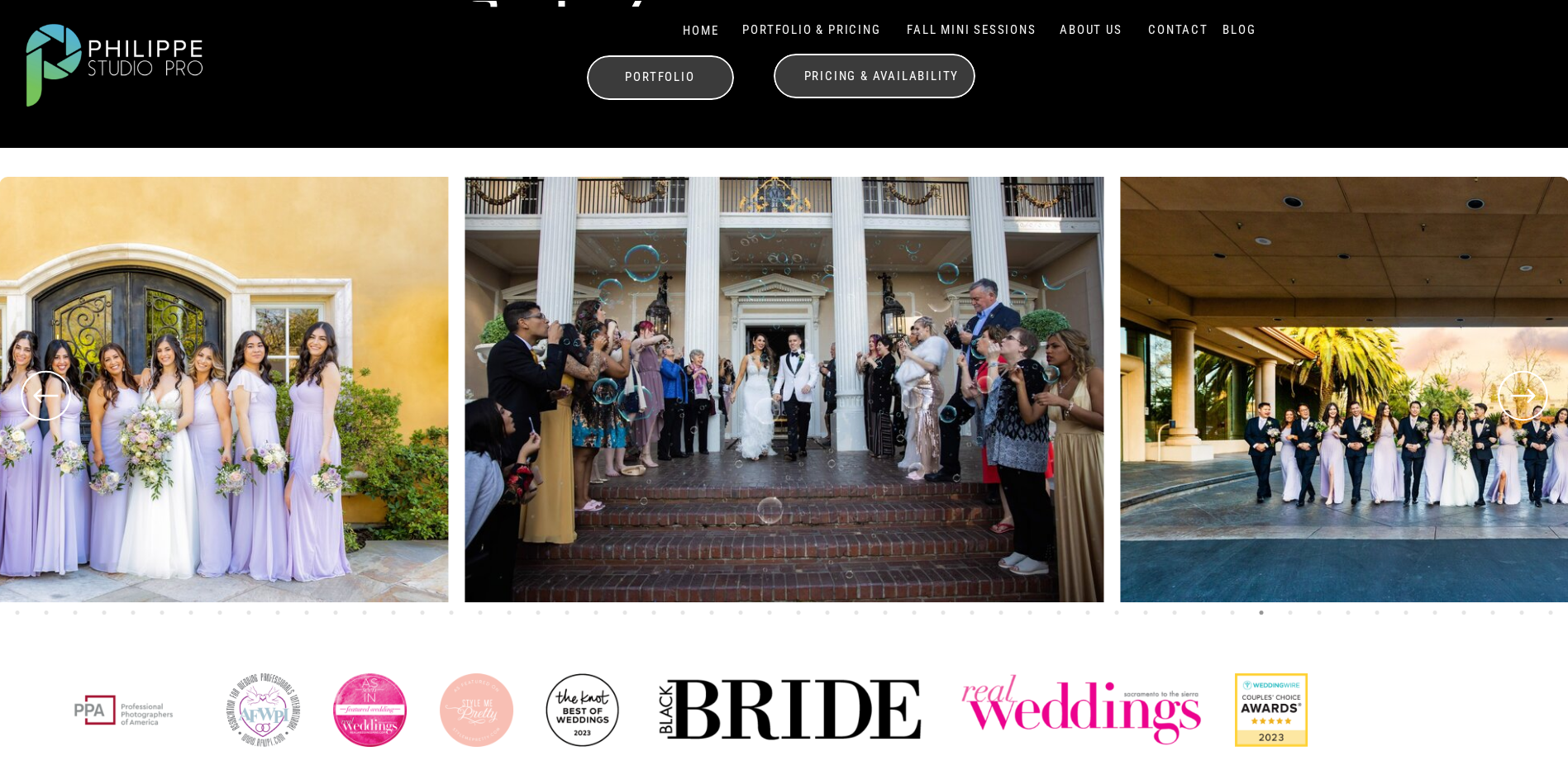
click at [29, 403] on icon at bounding box center [45, 395] width 59 height 61
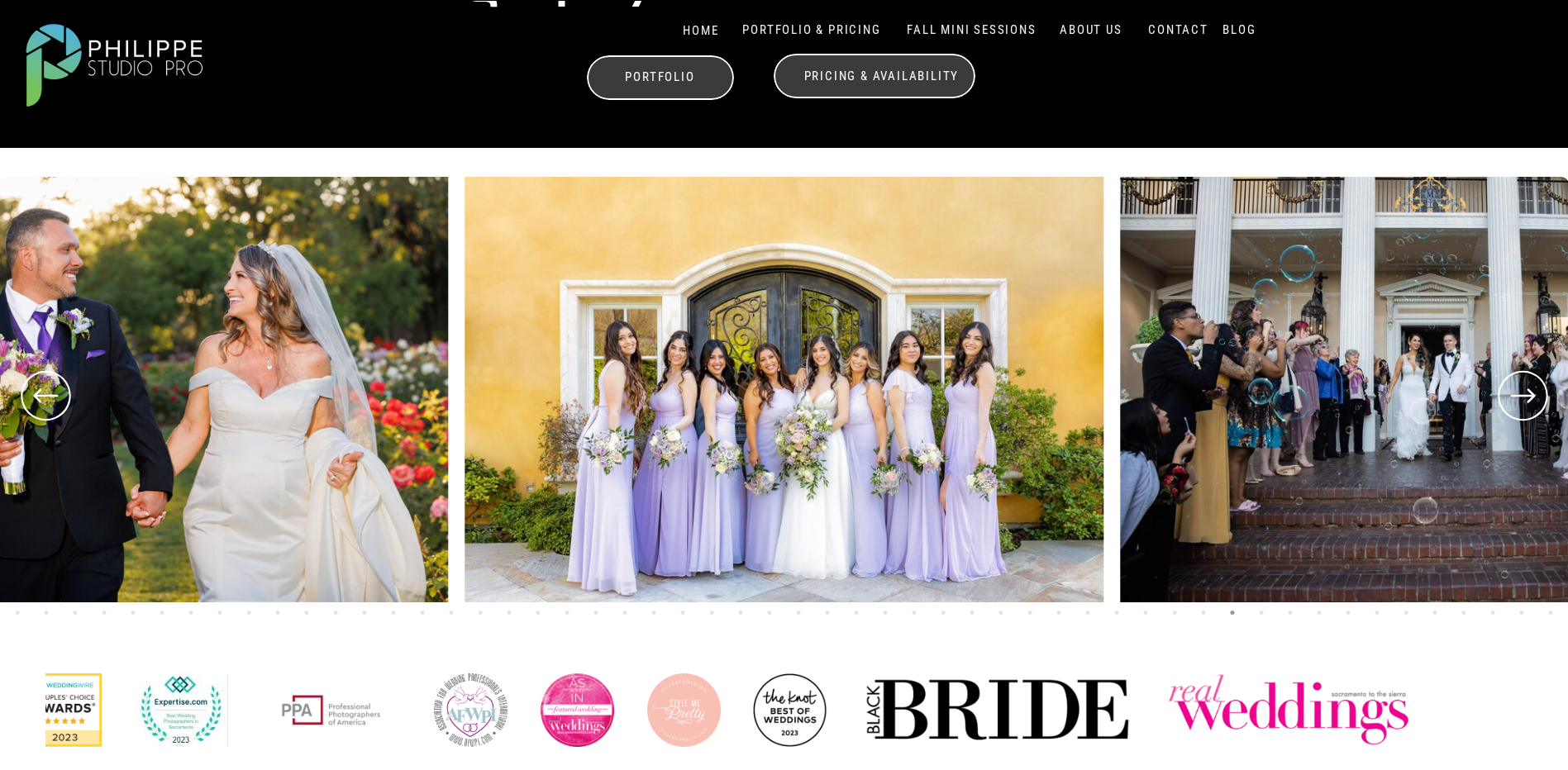
click at [42, 403] on icon at bounding box center [45, 395] width 59 height 61
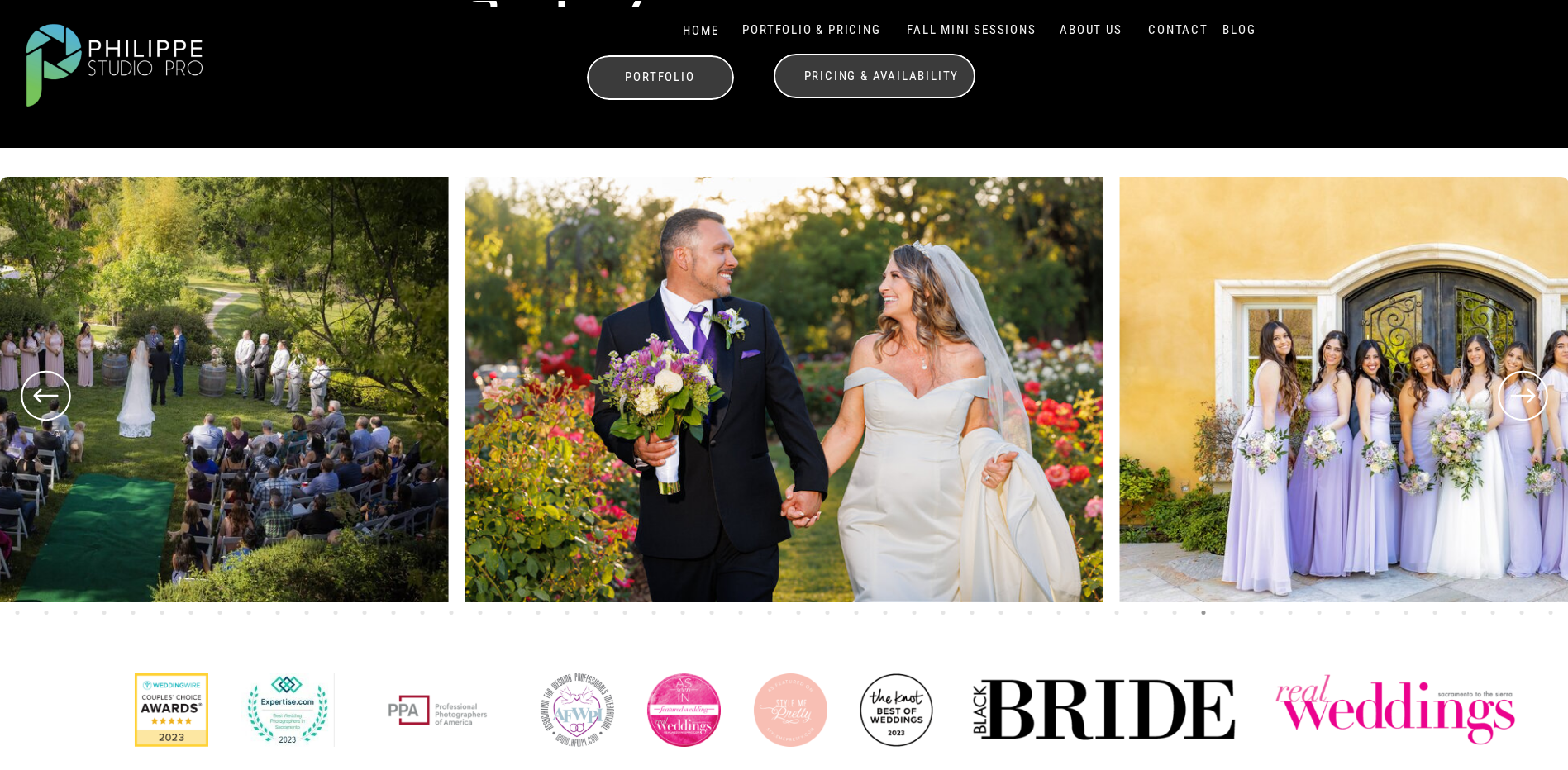
click at [42, 403] on icon at bounding box center [45, 395] width 59 height 61
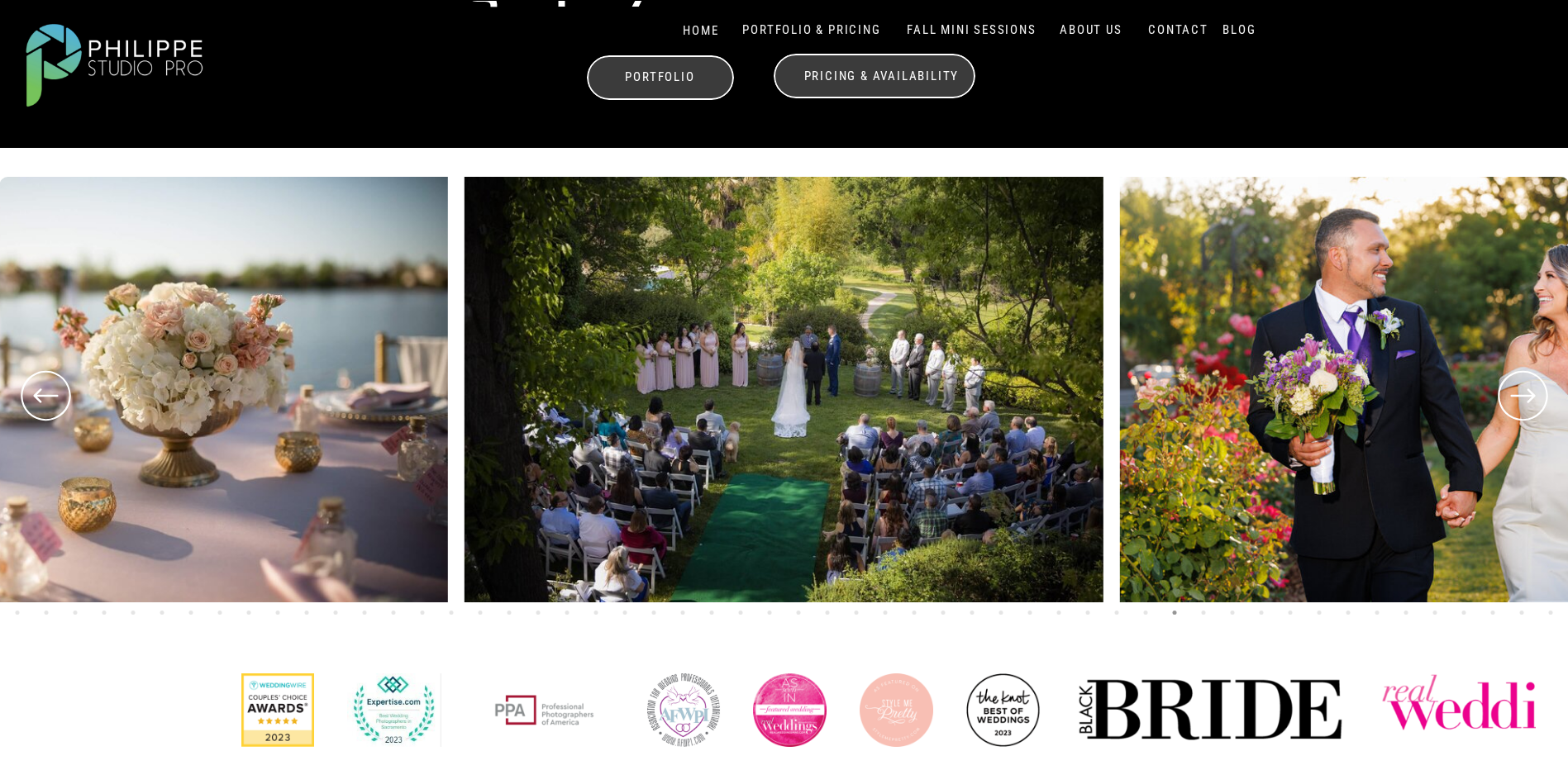
click at [42, 403] on icon at bounding box center [45, 395] width 59 height 61
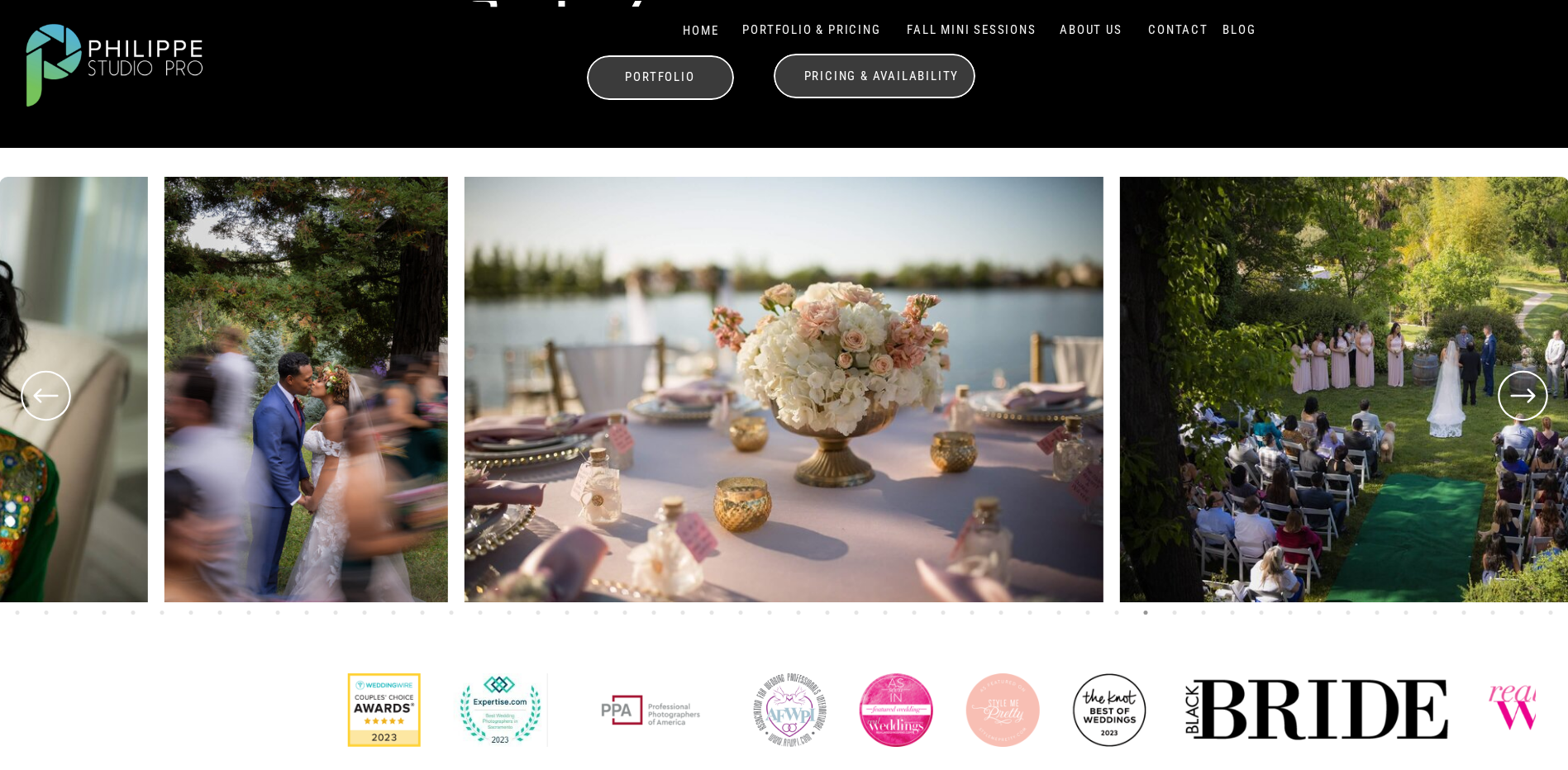
click at [42, 403] on icon at bounding box center [45, 395] width 59 height 61
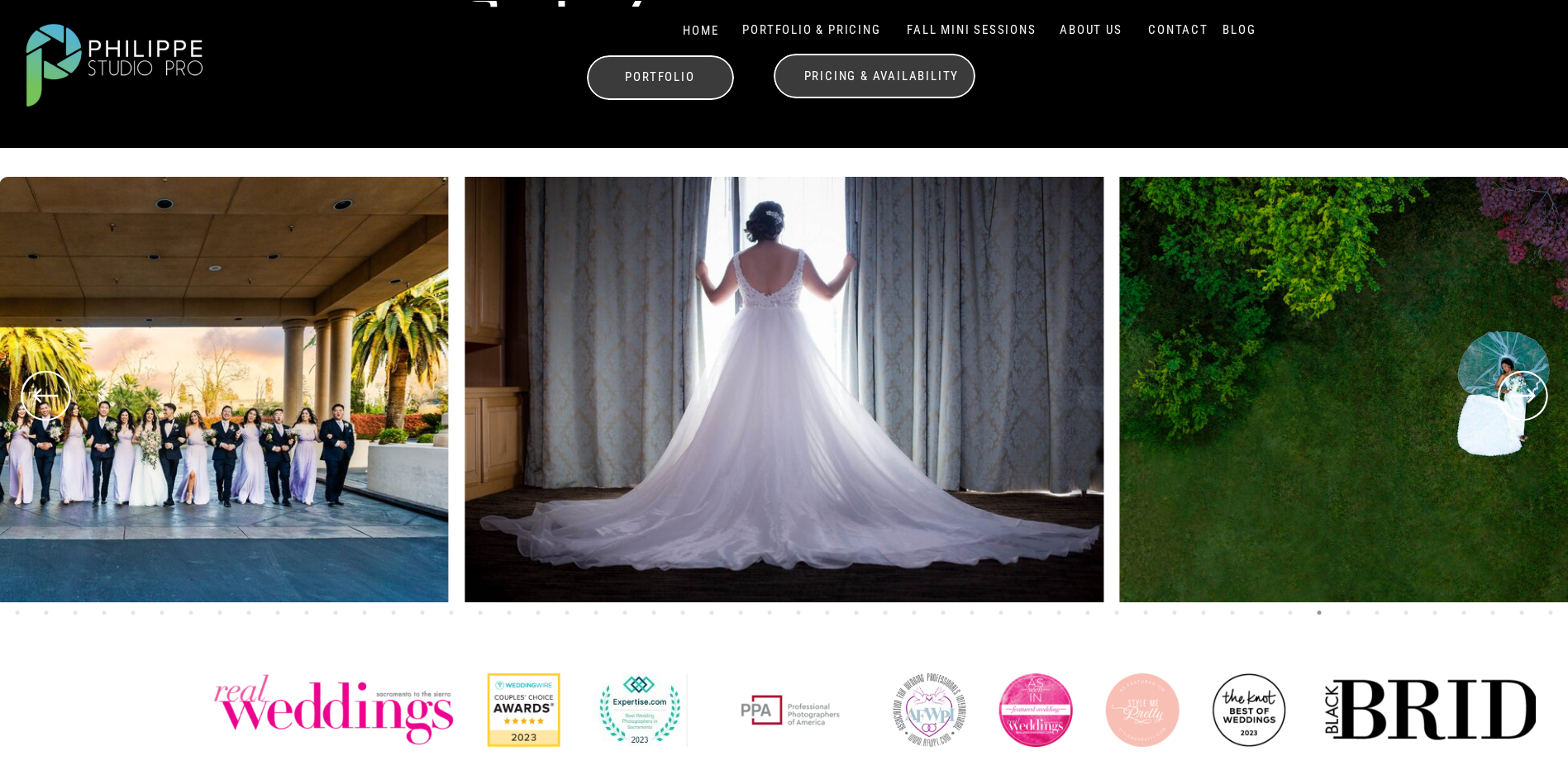
click at [67, 386] on icon at bounding box center [45, 395] width 59 height 61
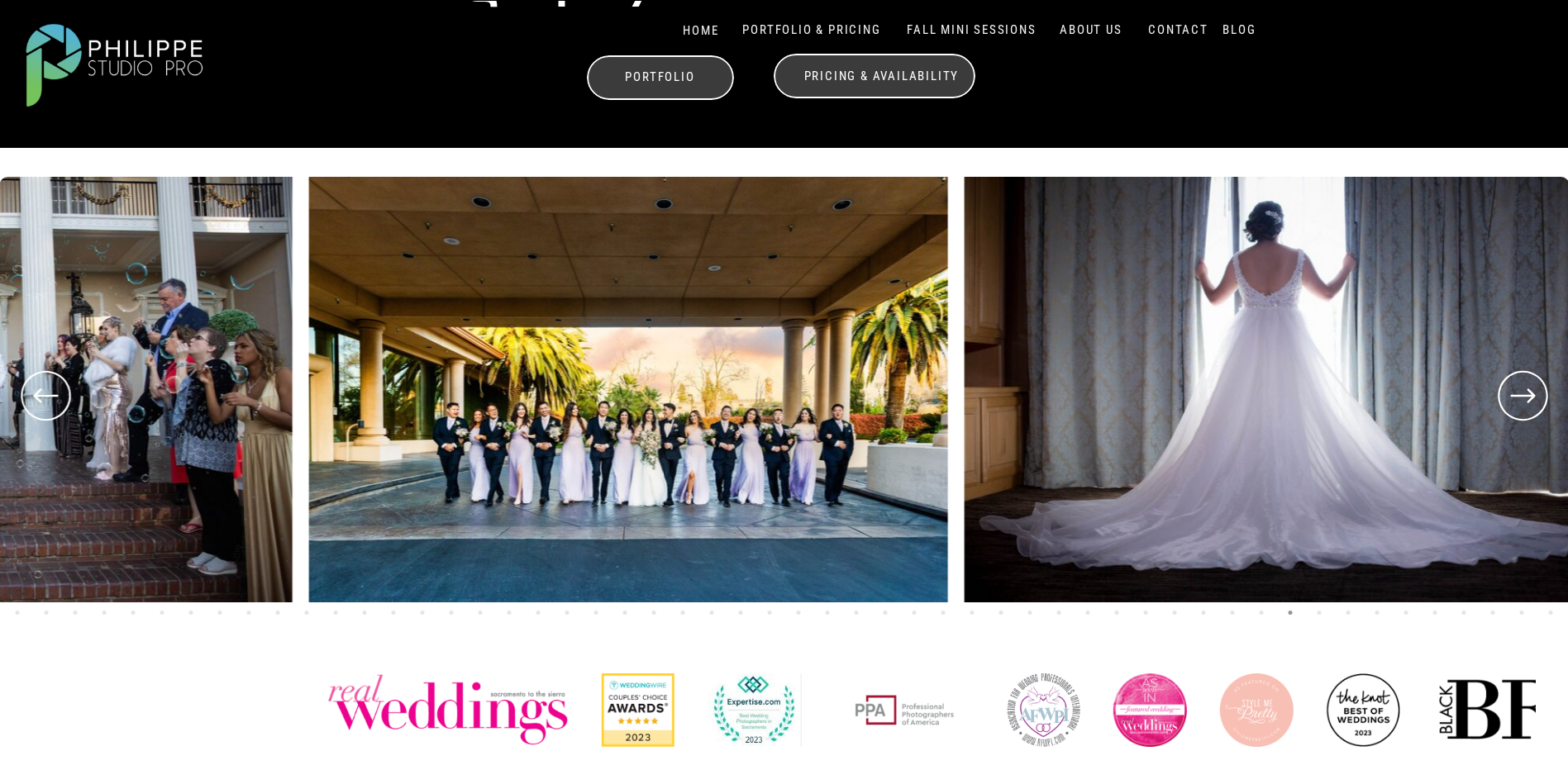
click at [64, 387] on icon at bounding box center [45, 395] width 59 height 61
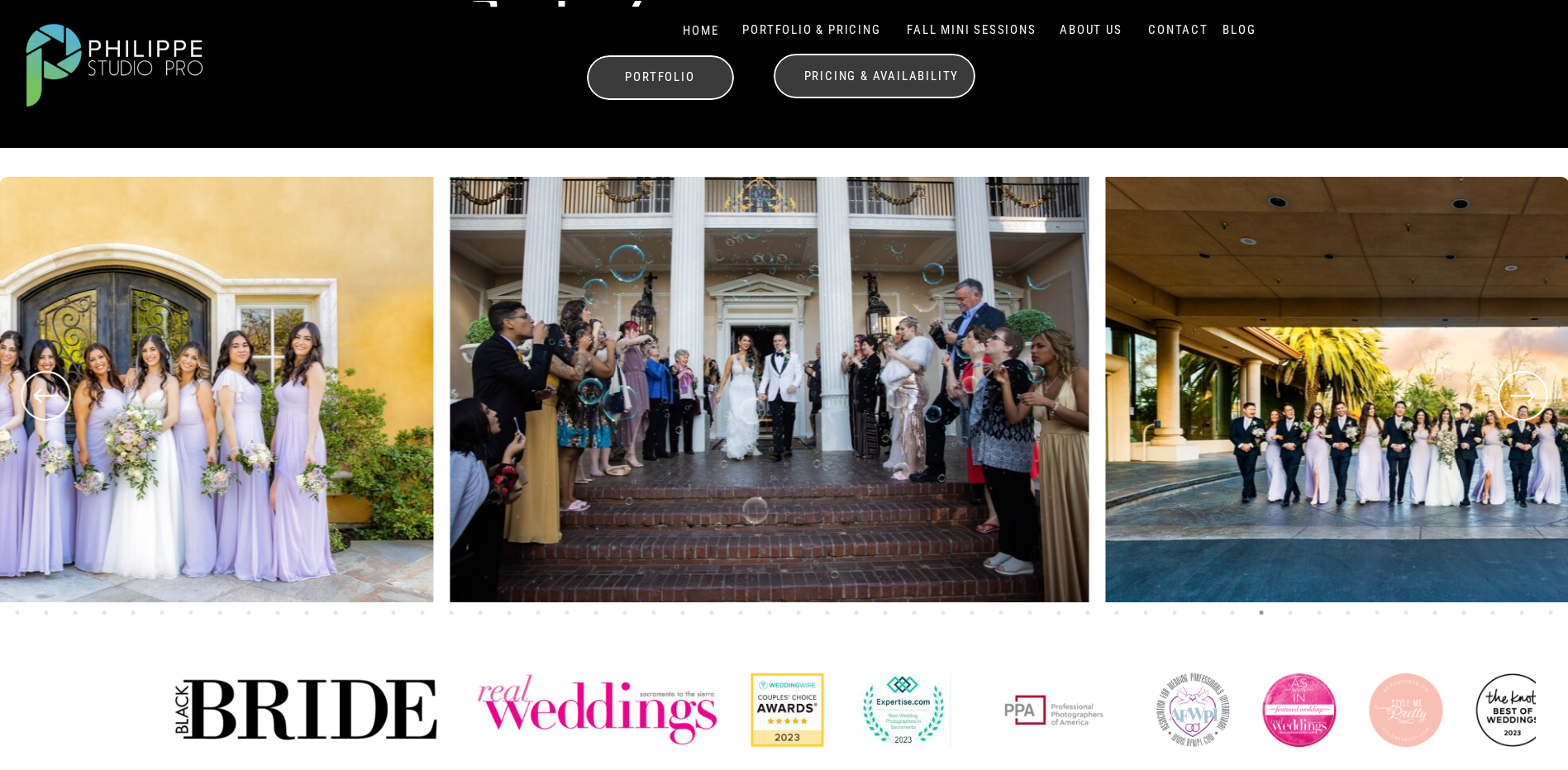
click at [64, 387] on icon at bounding box center [45, 395] width 59 height 61
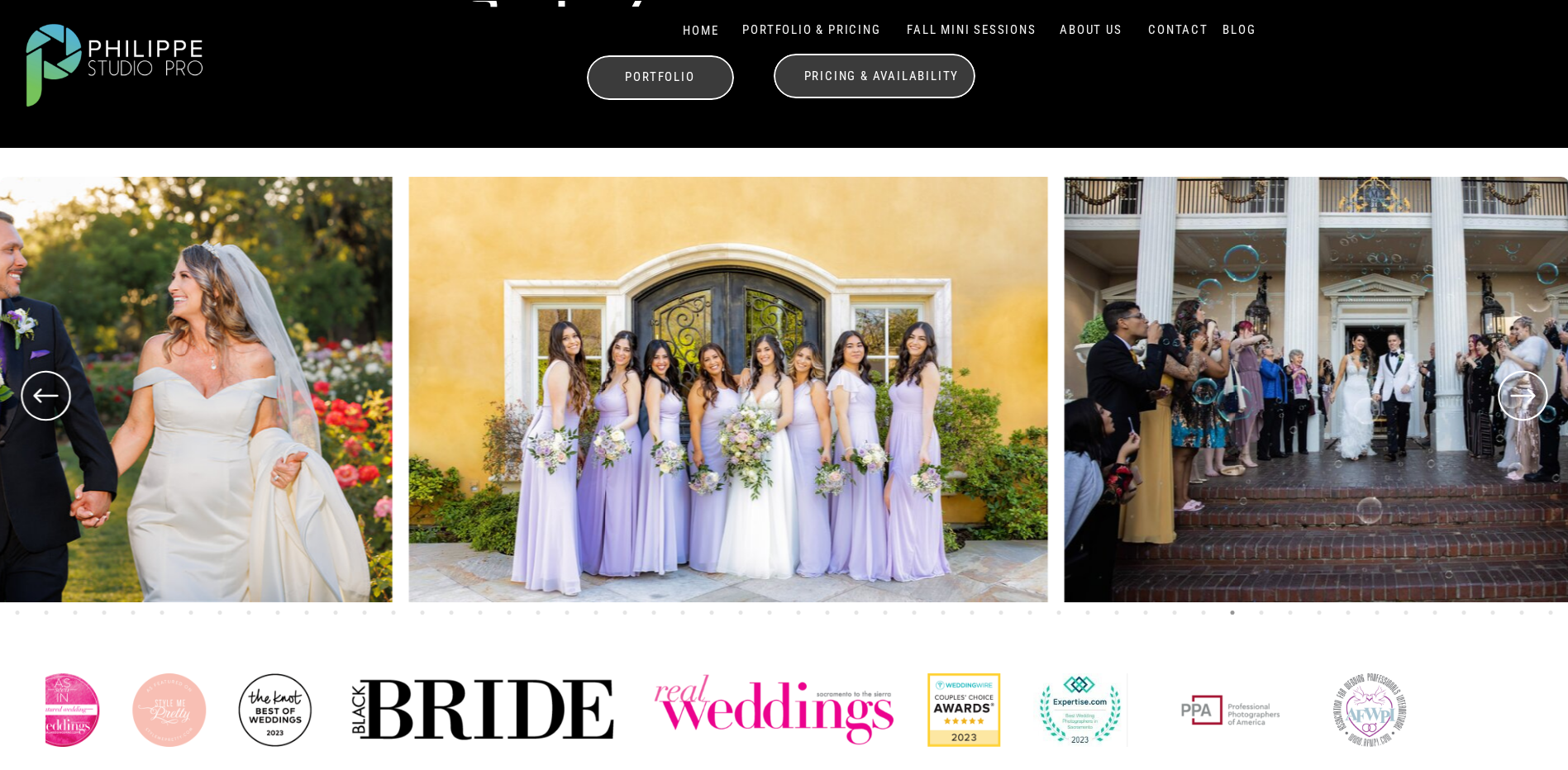
click at [64, 387] on icon at bounding box center [45, 395] width 59 height 61
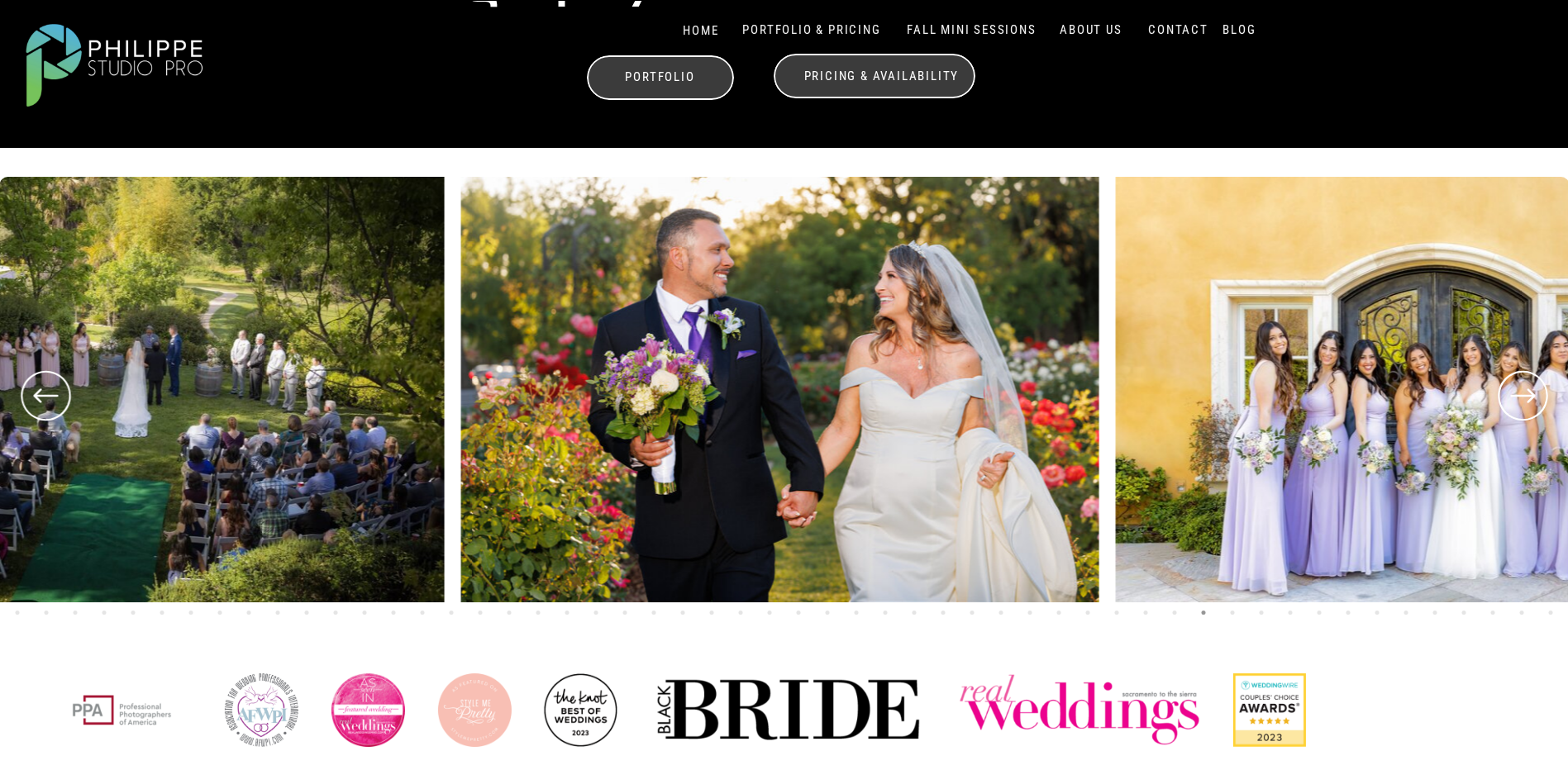
click at [64, 387] on icon at bounding box center [45, 395] width 59 height 61
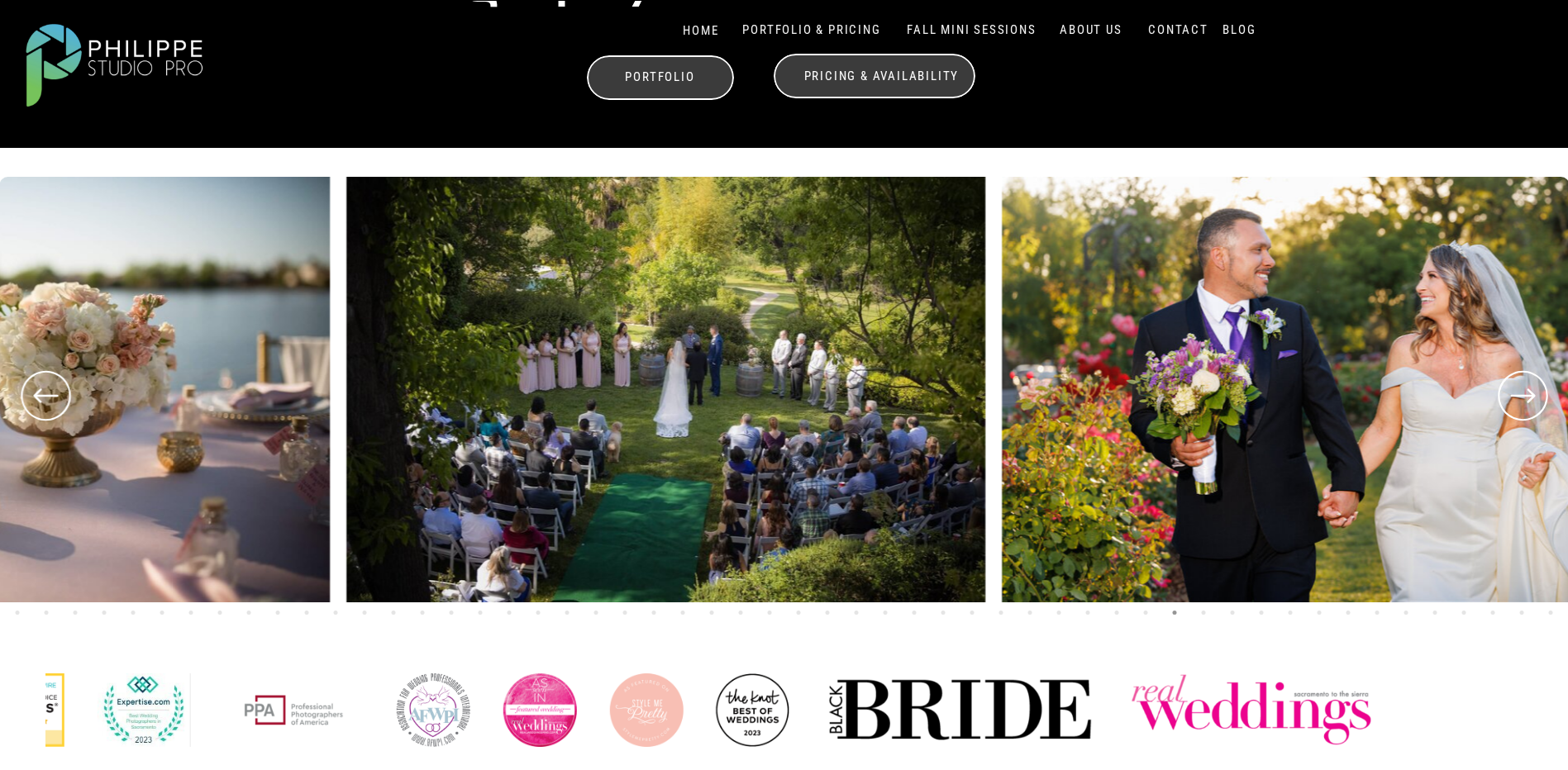
click at [64, 387] on icon at bounding box center [45, 395] width 59 height 61
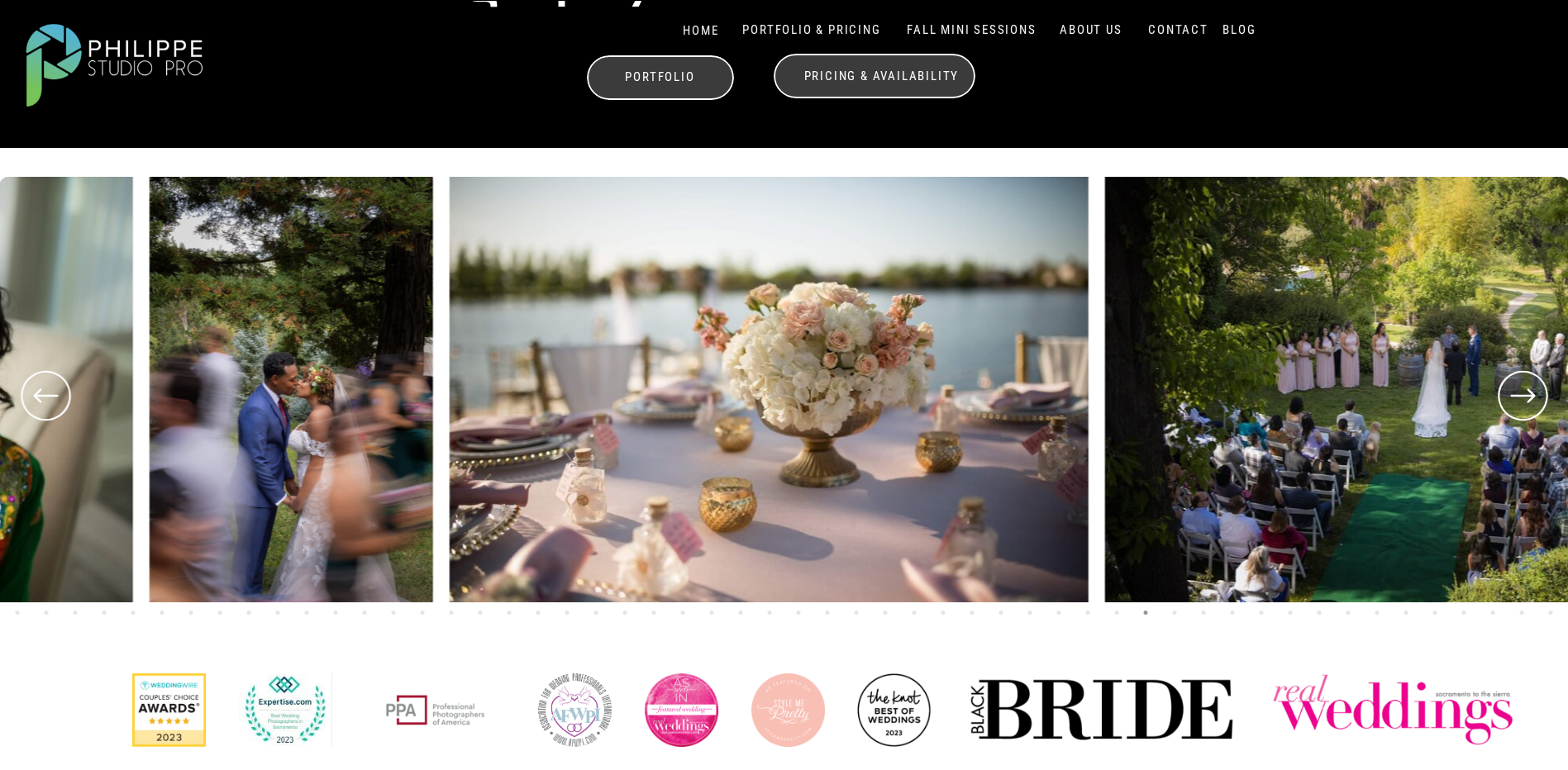
click at [64, 387] on icon at bounding box center [45, 395] width 59 height 61
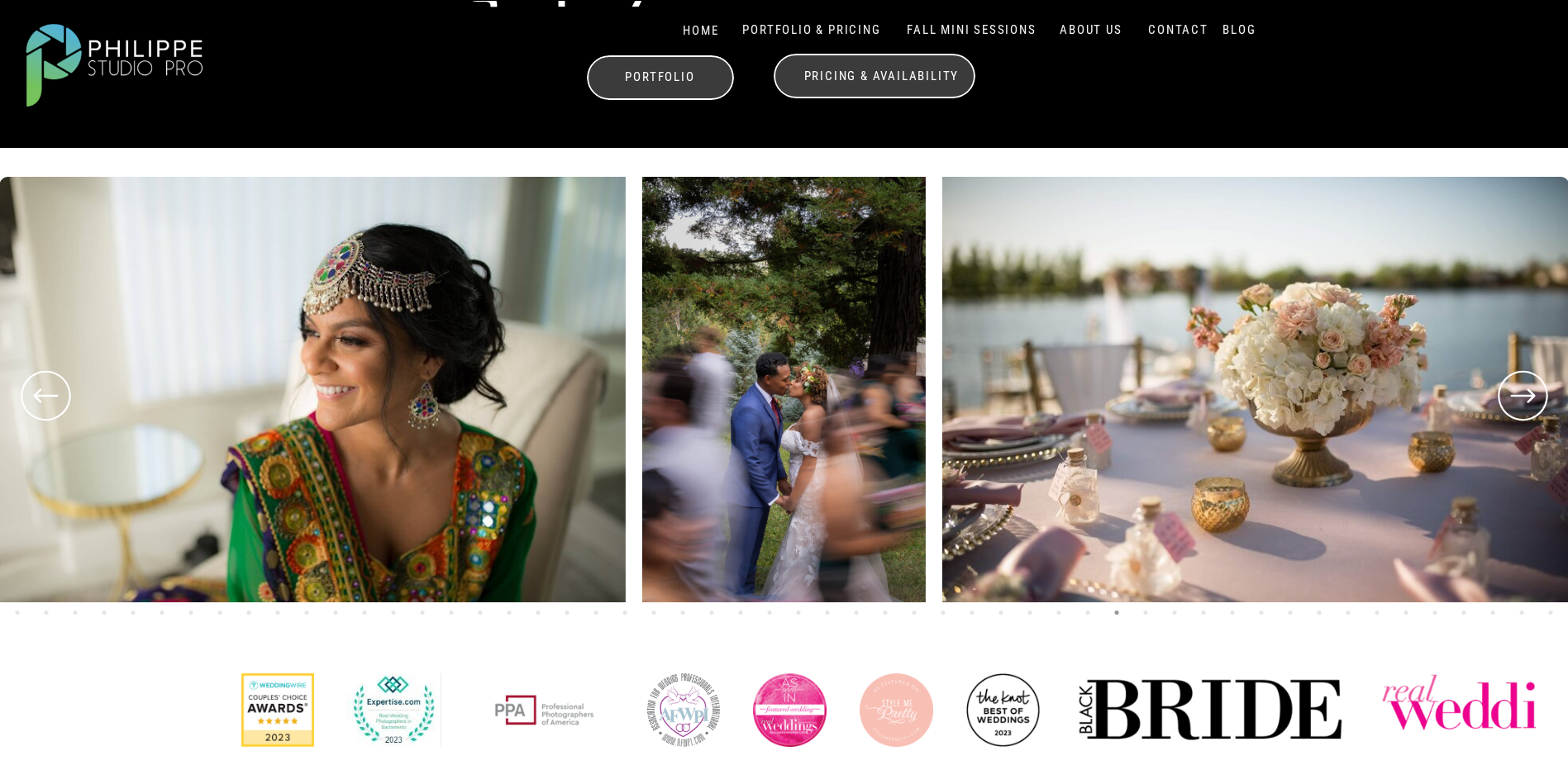
click at [51, 392] on icon at bounding box center [45, 395] width 59 height 61
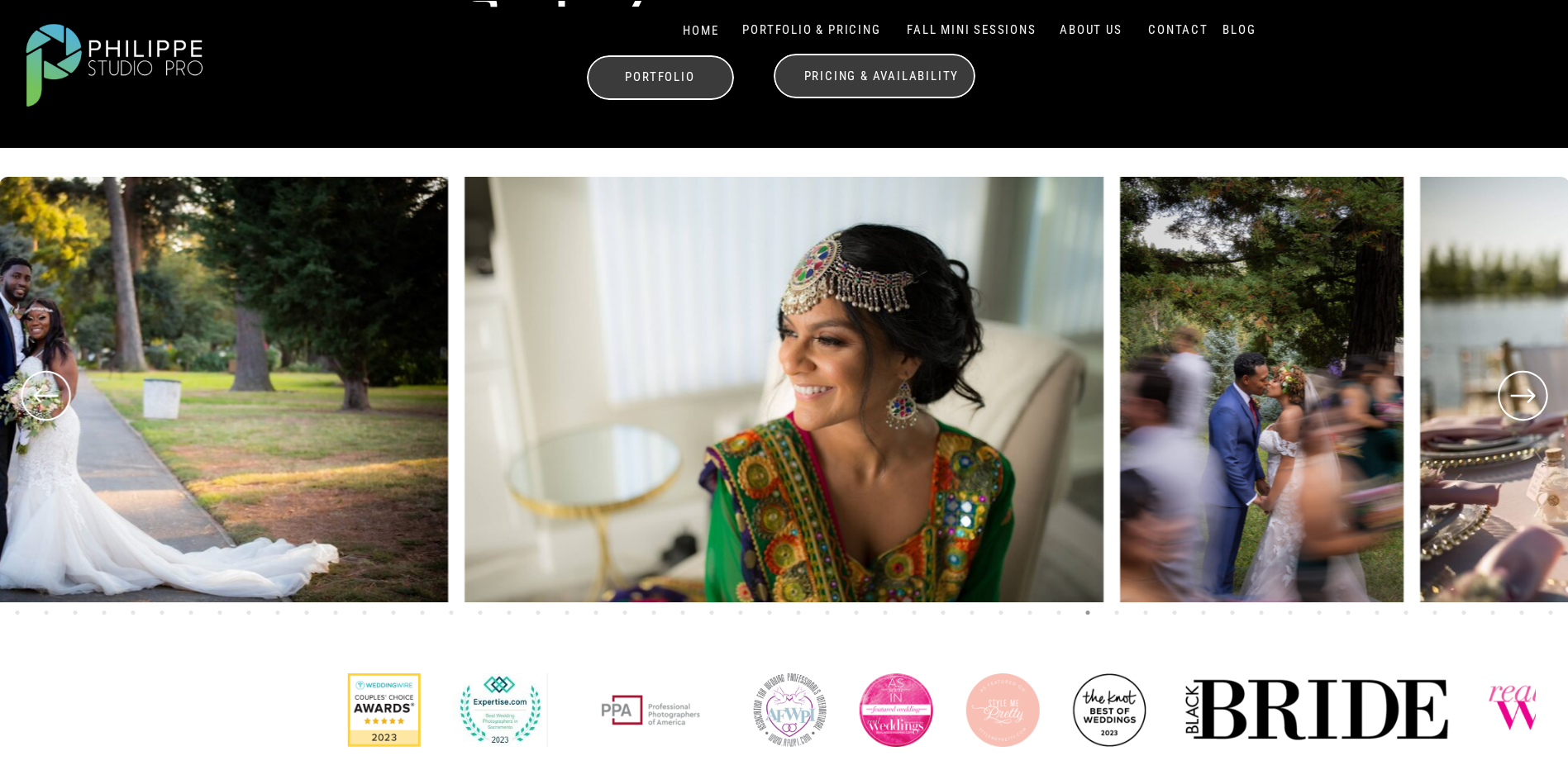
click at [51, 392] on icon at bounding box center [45, 395] width 59 height 61
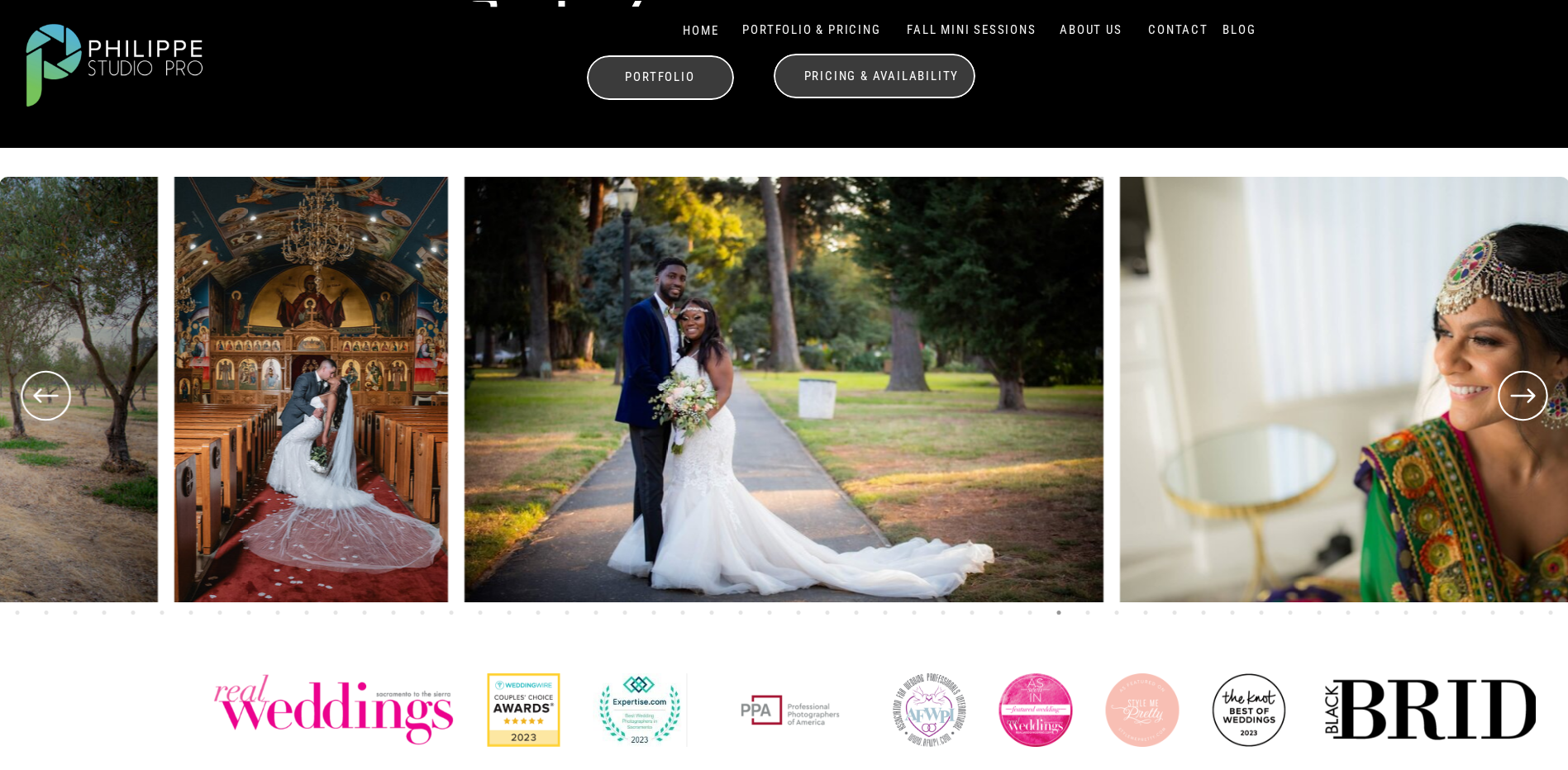
click at [51, 392] on icon at bounding box center [45, 395] width 59 height 61
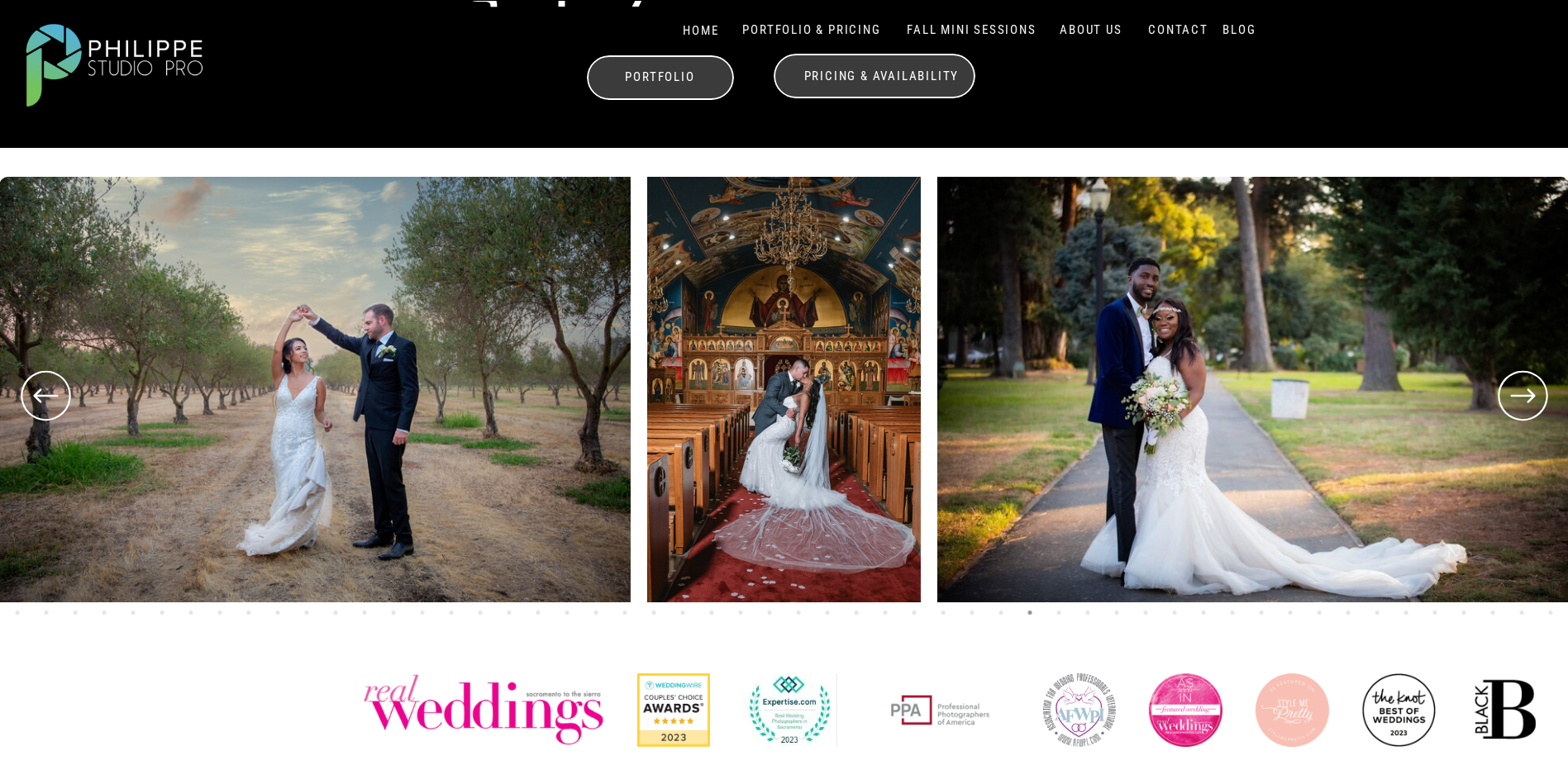
click at [51, 392] on icon at bounding box center [45, 395] width 59 height 61
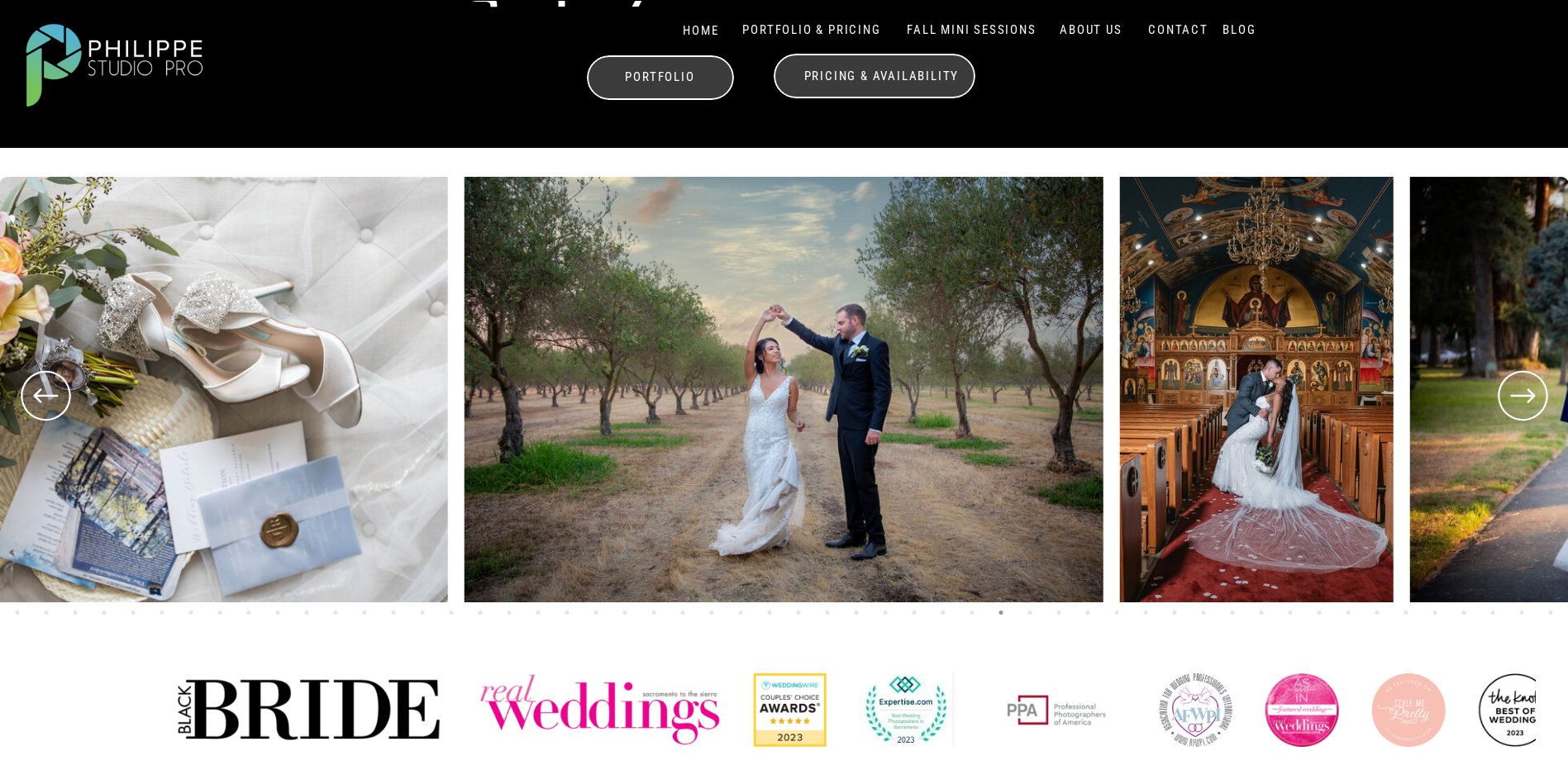
click at [51, 392] on icon at bounding box center [45, 395] width 59 height 61
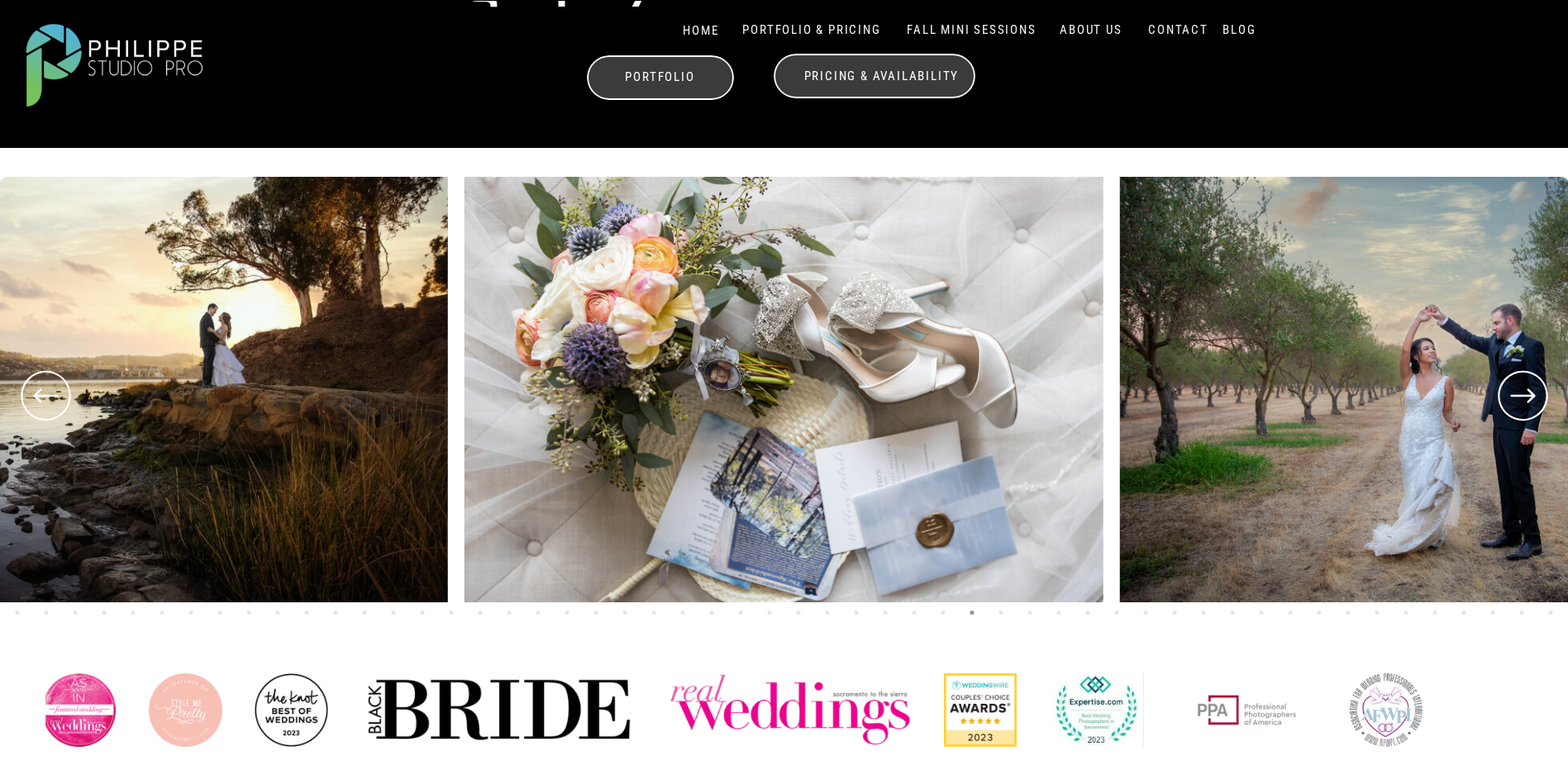
click at [51, 392] on icon at bounding box center [45, 395] width 59 height 61
